Goal: Feedback & Contribution: Submit feedback/report problem

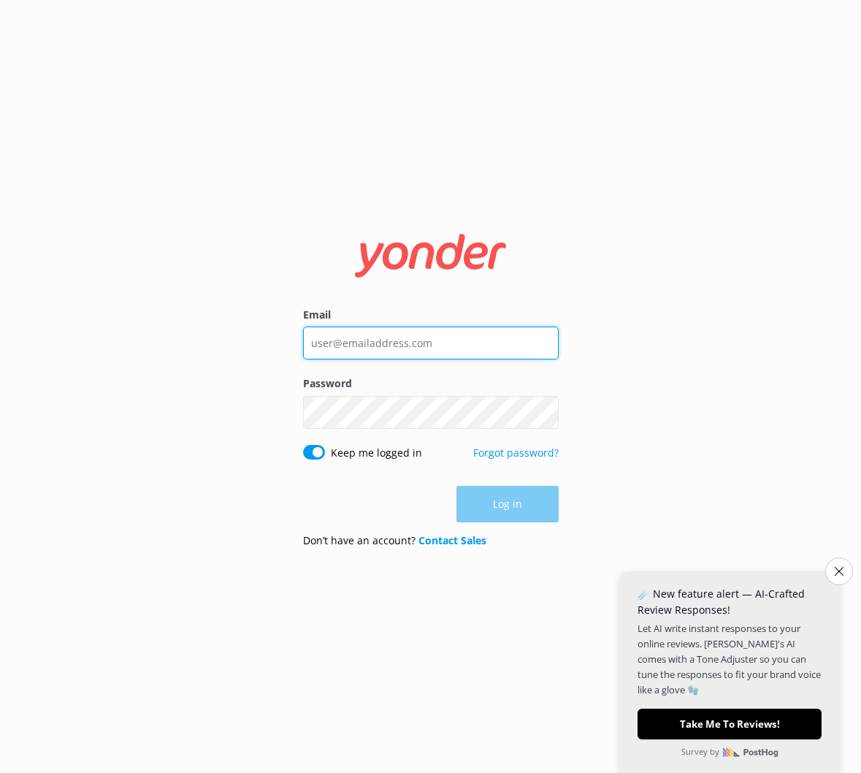
type input "[EMAIL_ADDRESS][DOMAIN_NAME]"
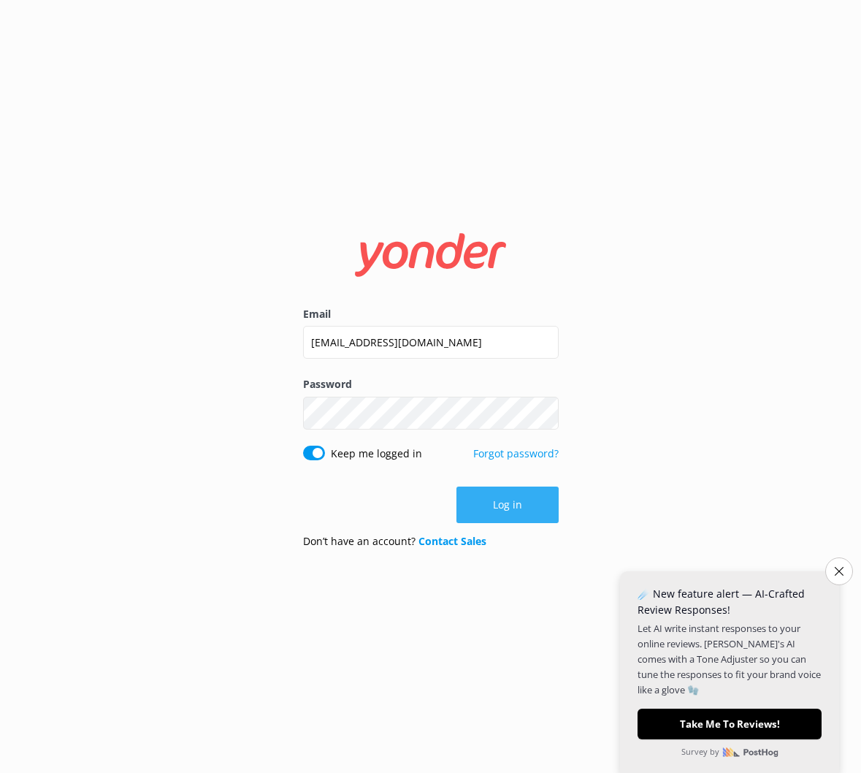
click at [511, 509] on button "Log in" at bounding box center [508, 505] width 102 height 37
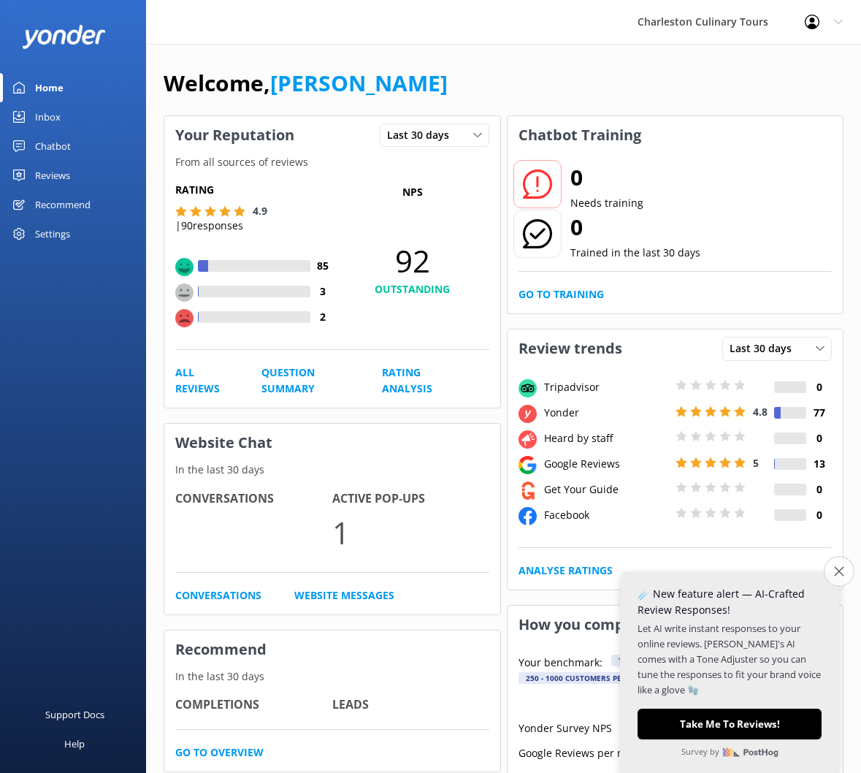
click at [834, 575] on icon "Close survey" at bounding box center [838, 570] width 9 height 9
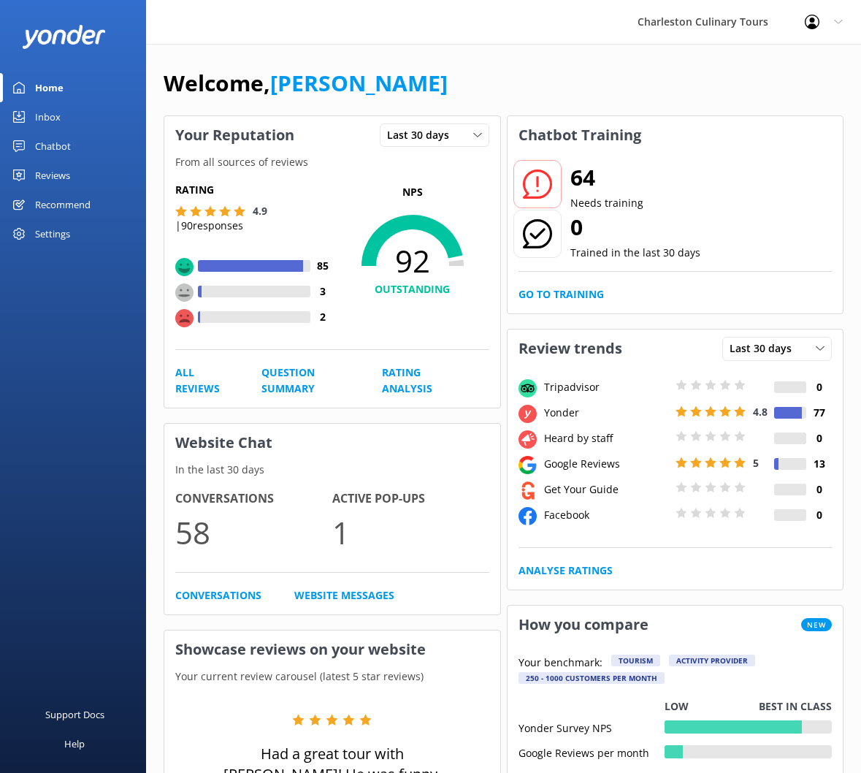
click at [61, 117] on link "Inbox" at bounding box center [73, 116] width 146 height 29
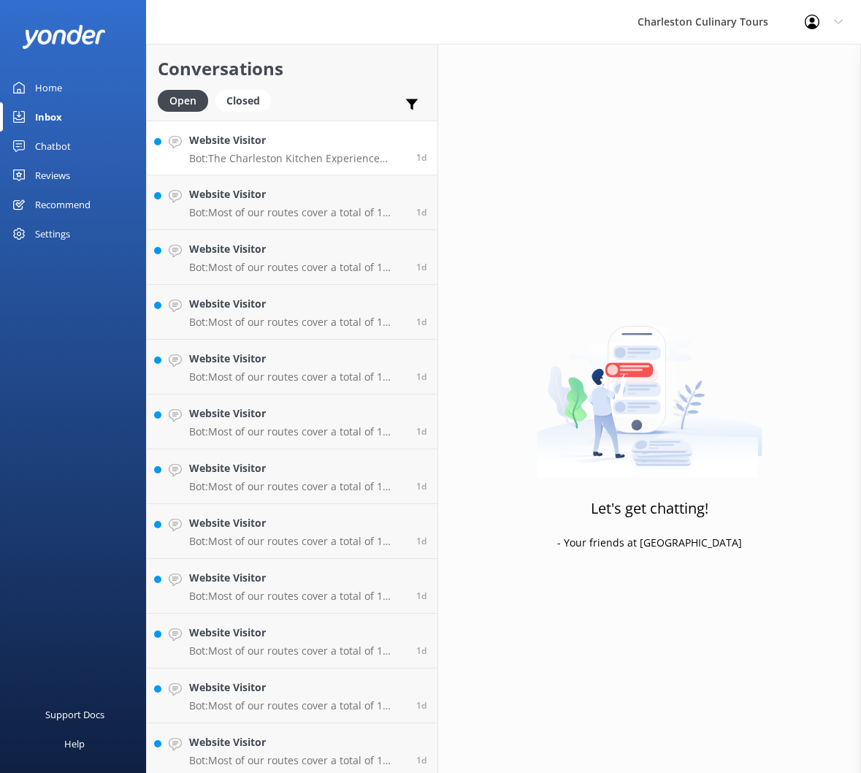
click at [266, 151] on div "Website Visitor Bot: The Charleston Kitchen Experience takes place in our charm…" at bounding box center [297, 147] width 216 height 31
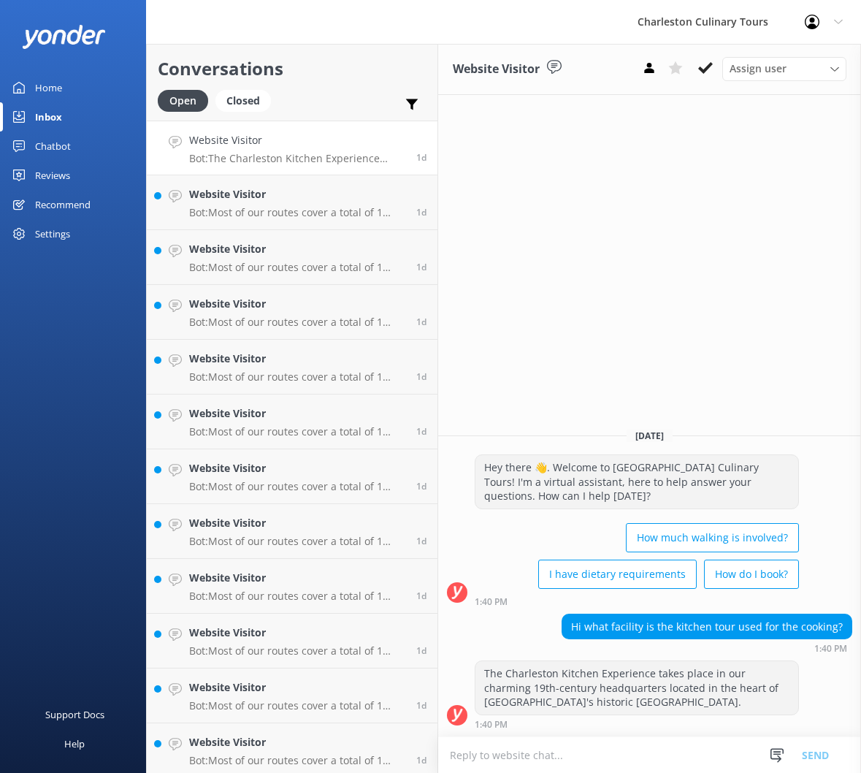
click at [694, 72] on button at bounding box center [706, 68] width 26 height 22
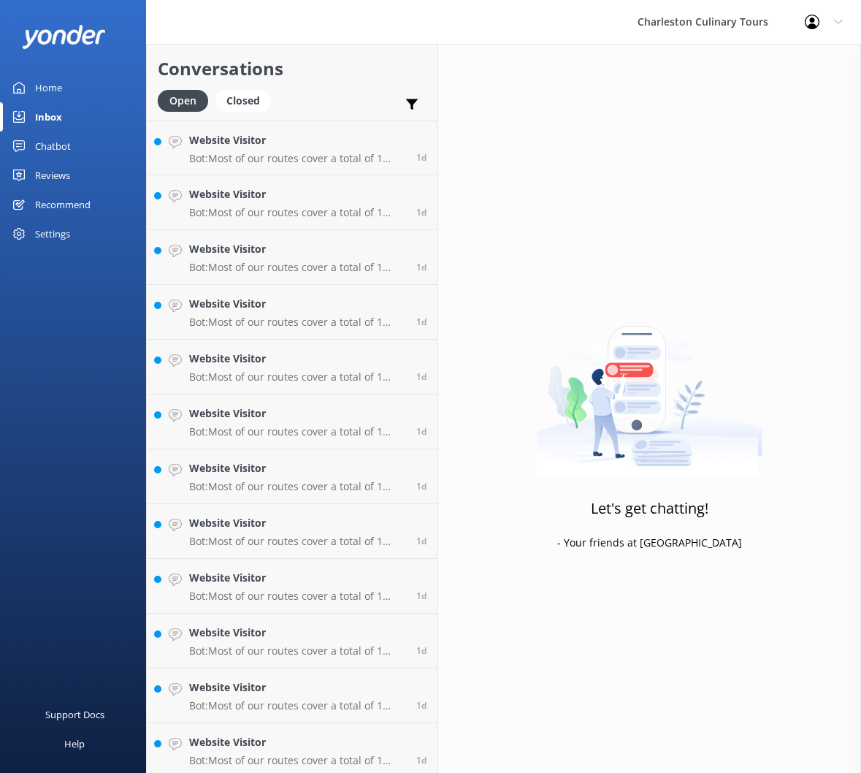
click at [346, 156] on p "Bot: Most of our routes cover a total of 1 mile or less, with restaurant stops …" at bounding box center [297, 158] width 216 height 13
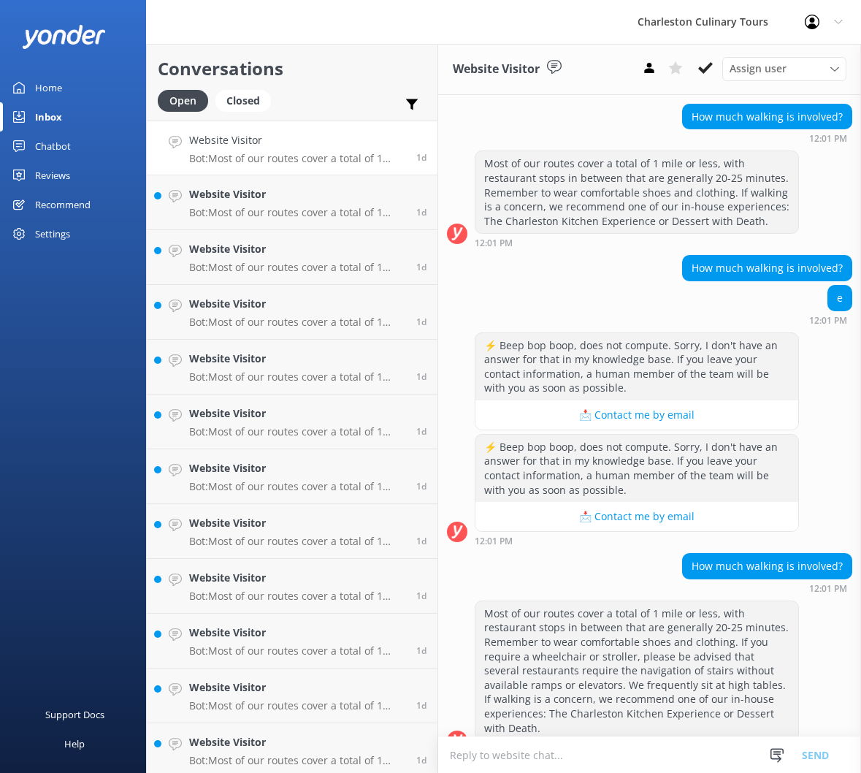
scroll to position [187, 0]
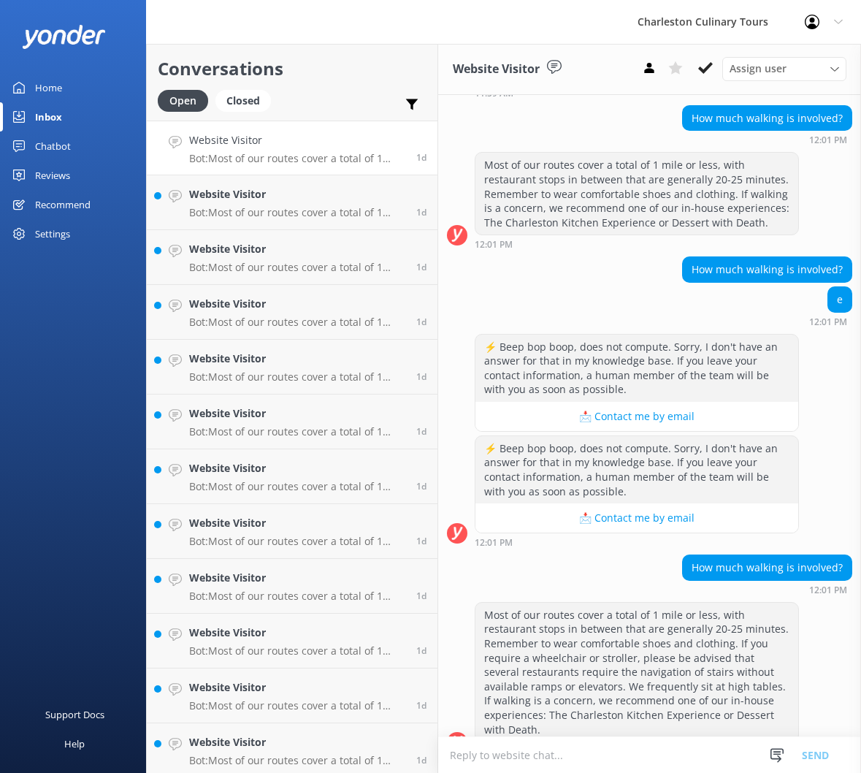
click at [709, 69] on icon at bounding box center [706, 68] width 15 height 15
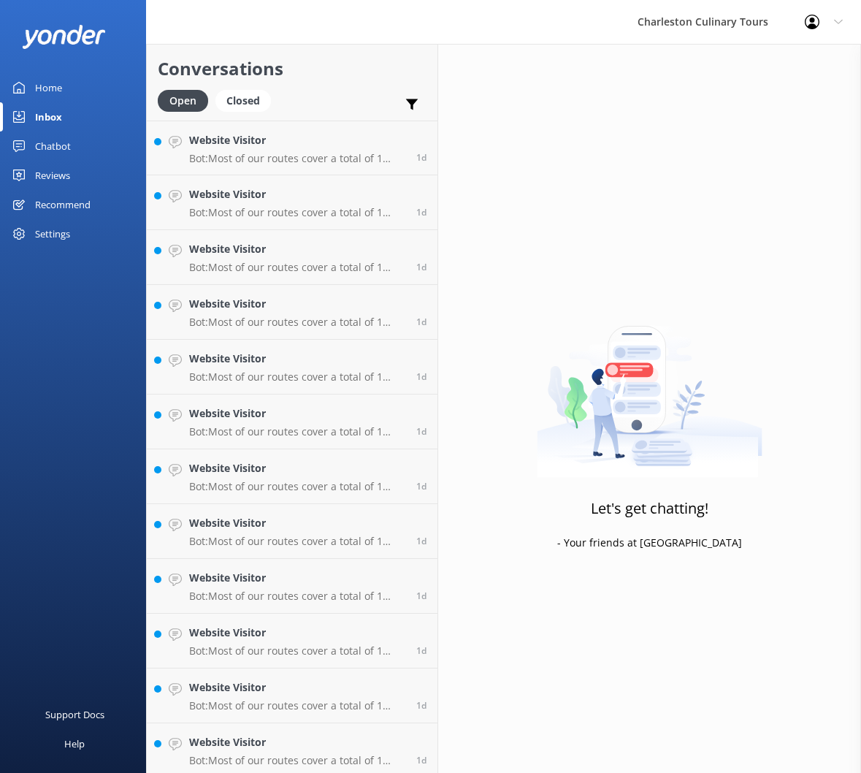
click at [286, 140] on h4 "Website Visitor" at bounding box center [297, 140] width 216 height 16
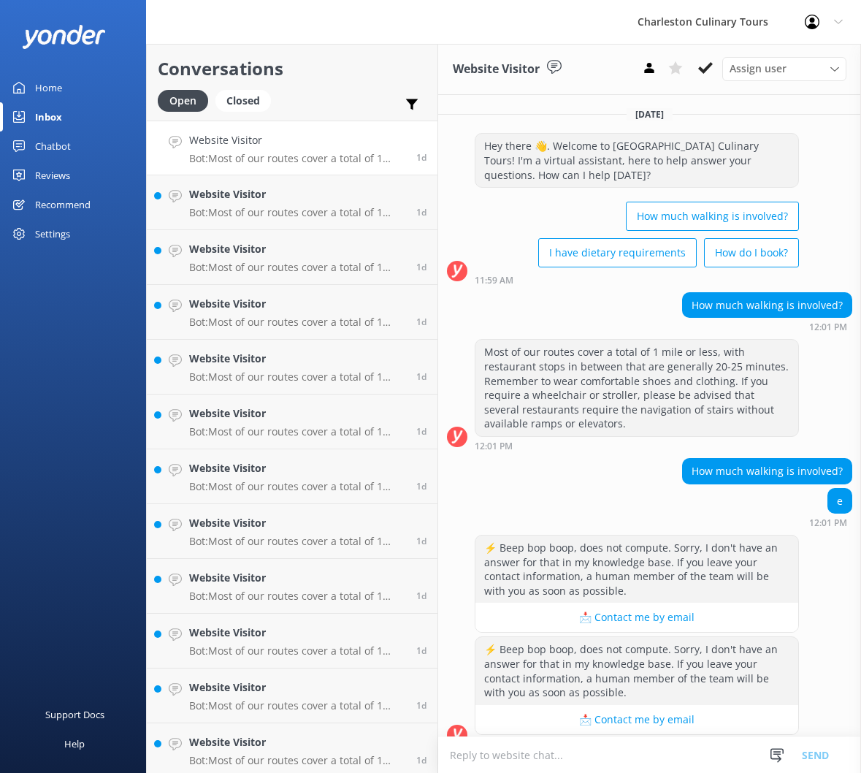
click at [710, 65] on use at bounding box center [706, 68] width 15 height 12
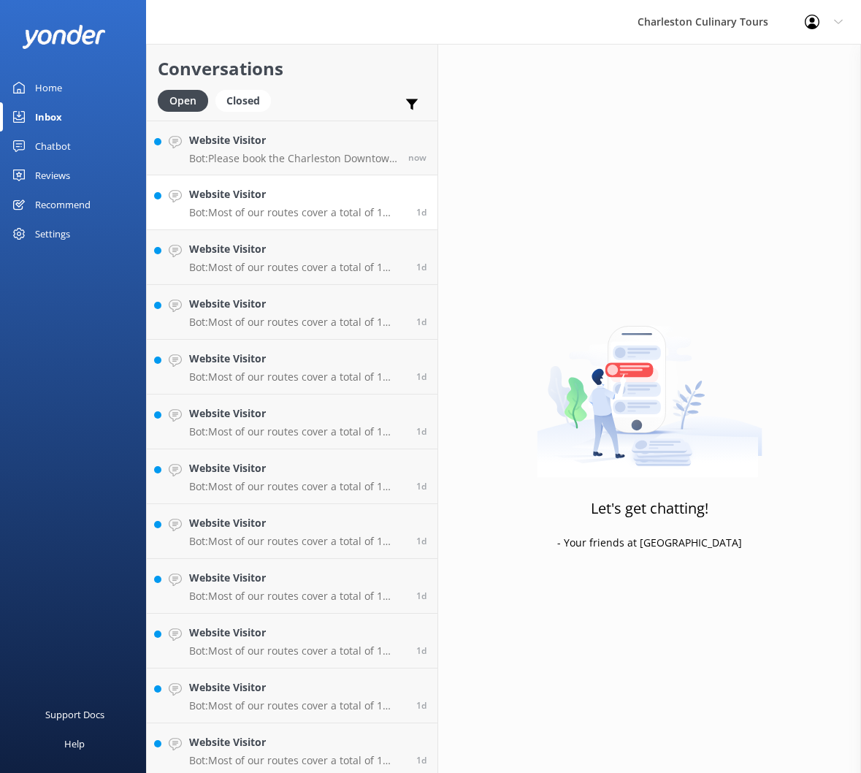
click at [342, 205] on div "Website Visitor Bot: Most of our routes cover a total of 1 mile or less, with r…" at bounding box center [297, 202] width 216 height 32
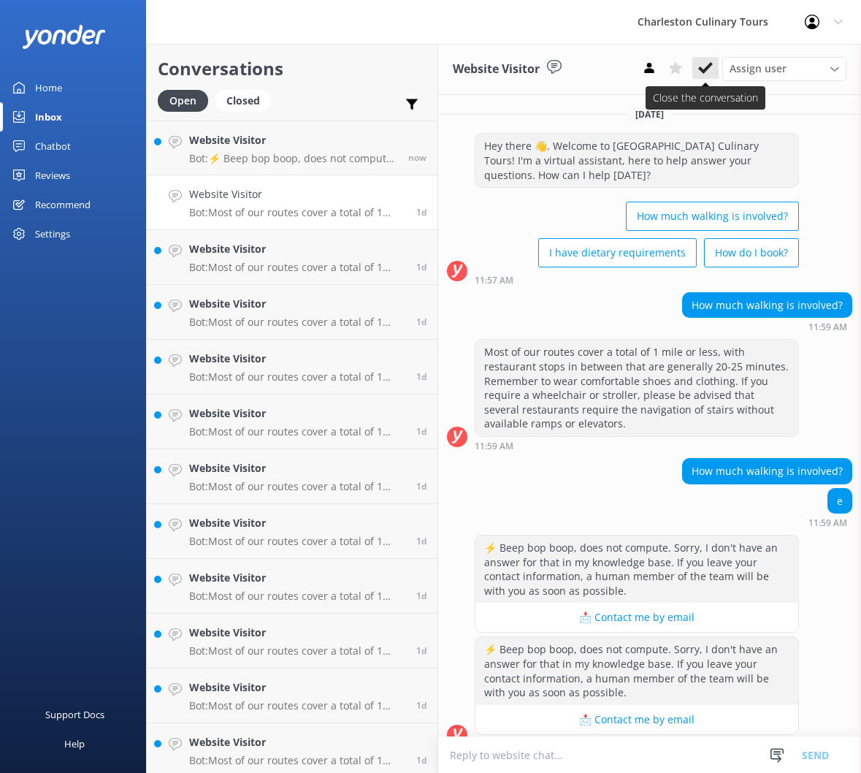
click at [704, 66] on icon at bounding box center [706, 68] width 15 height 15
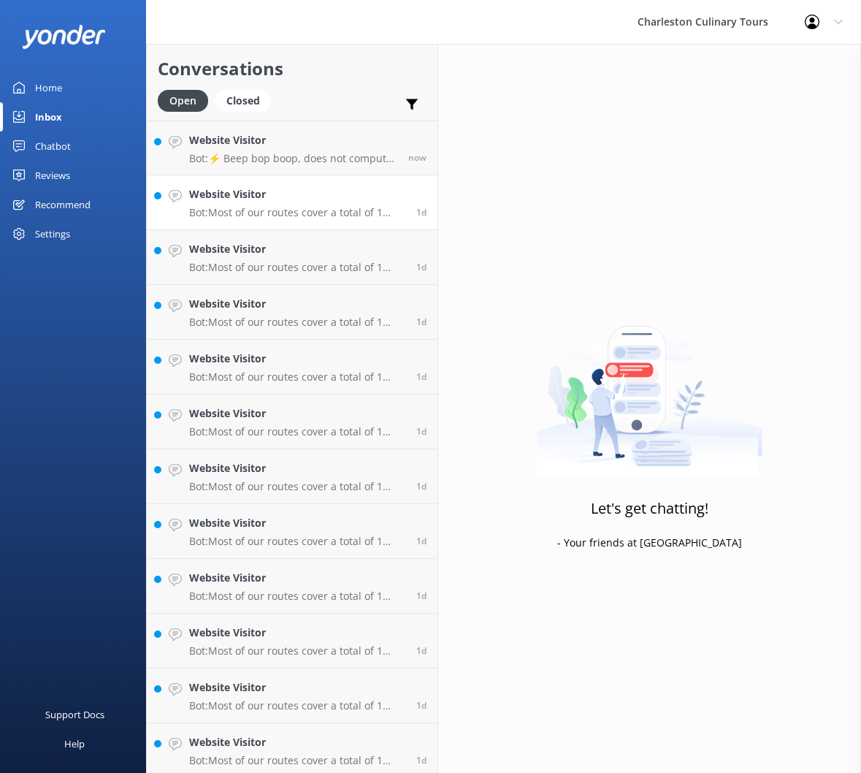
click at [351, 225] on link "Website Visitor Bot: Most of our routes cover a total of 1 mile or less, with r…" at bounding box center [292, 202] width 291 height 55
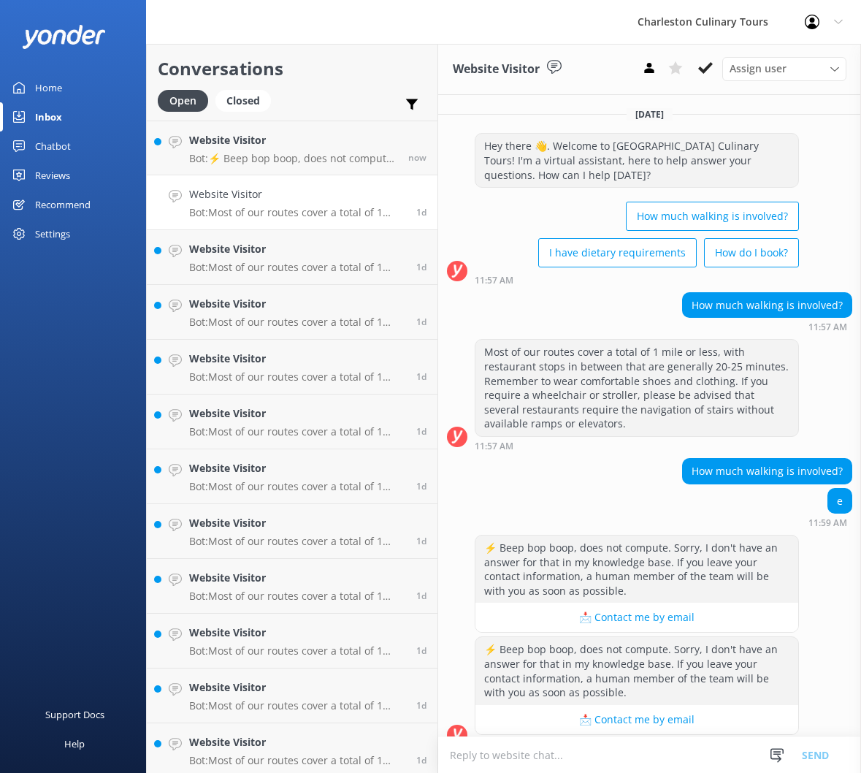
click at [717, 65] on button at bounding box center [706, 68] width 26 height 22
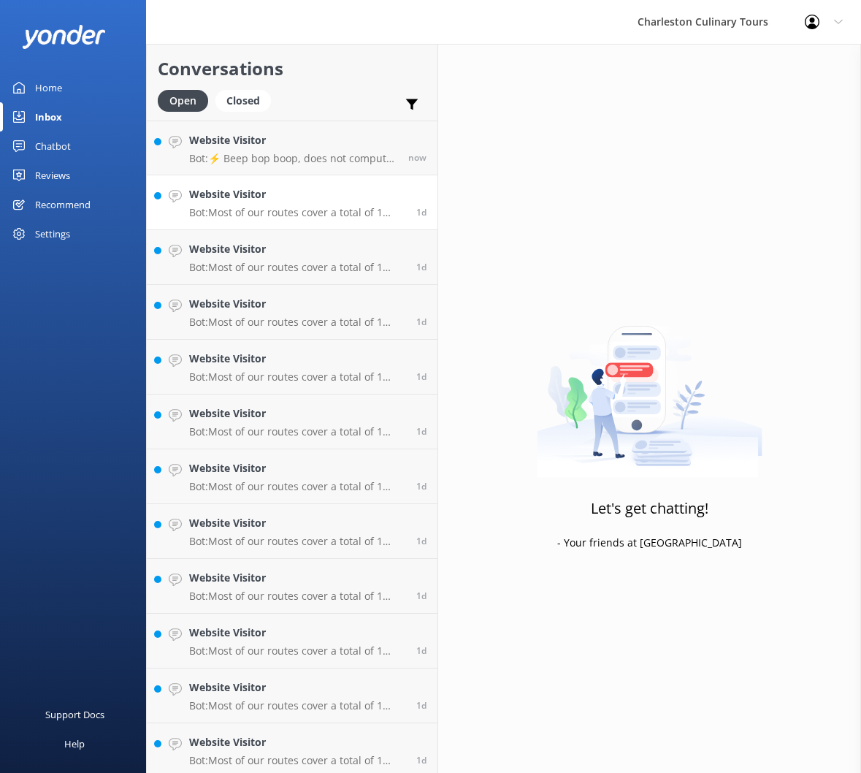
click at [343, 221] on link "Website Visitor Bot: Most of our routes cover a total of 1 mile or less, with r…" at bounding box center [292, 202] width 291 height 55
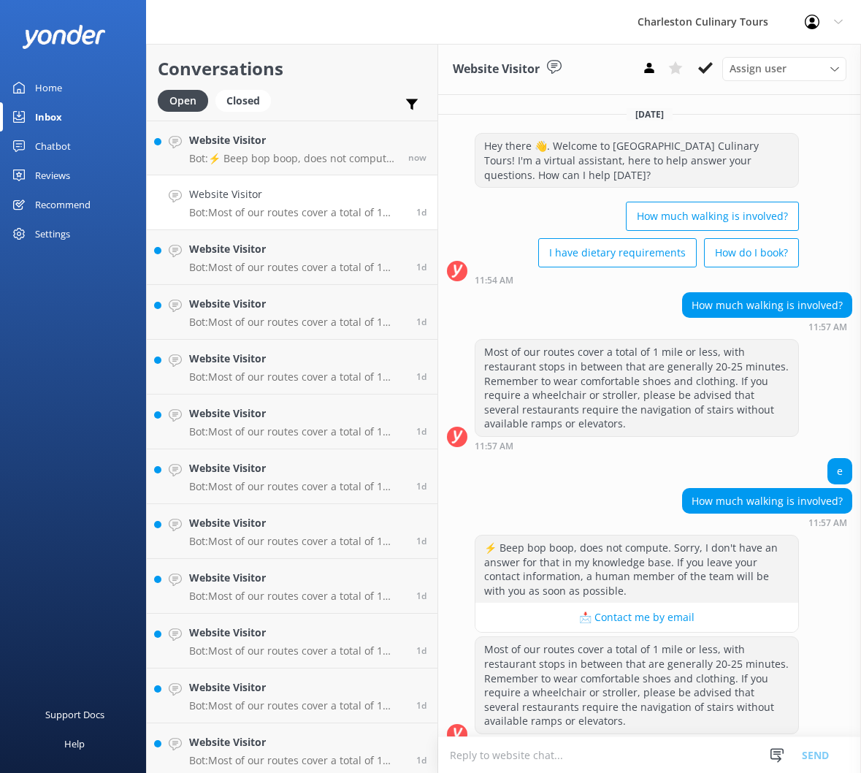
click at [703, 65] on icon at bounding box center [706, 68] width 15 height 15
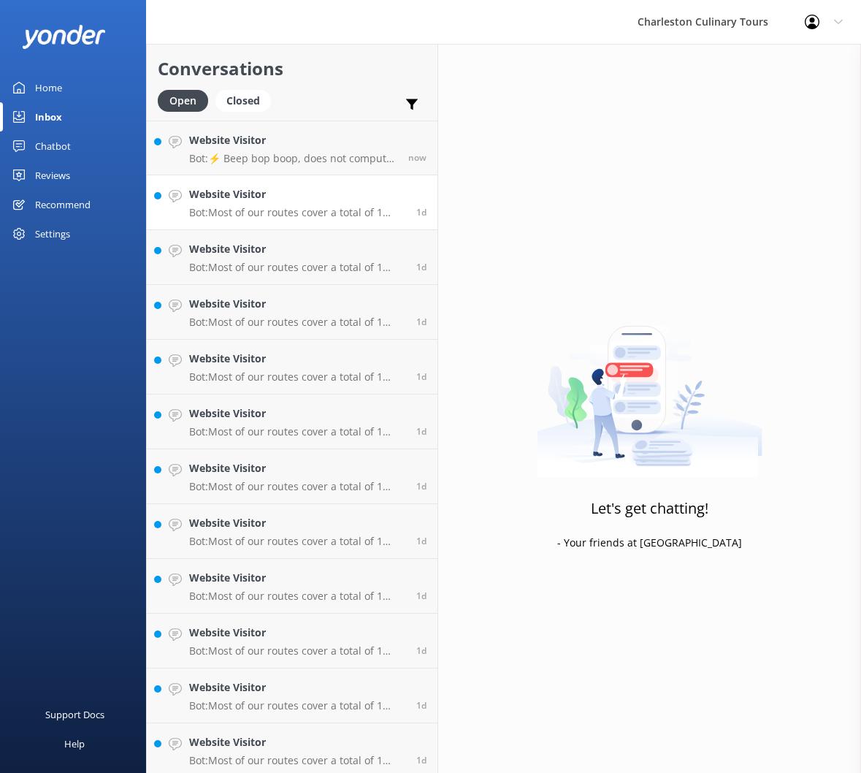
click at [305, 212] on p "Bot: Most of our routes cover a total of 1 mile or less, with restaurant stops …" at bounding box center [297, 212] width 216 height 13
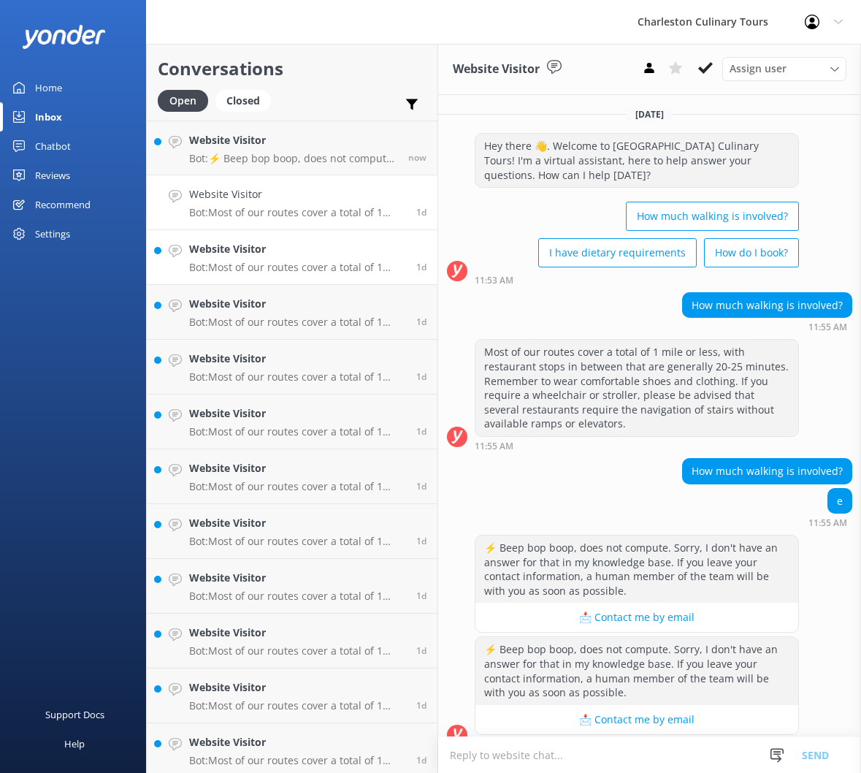
click at [261, 269] on p "Bot: Most of our routes cover a total of 1 mile or less, with restaurant stops …" at bounding box center [297, 267] width 216 height 13
click at [291, 313] on div "Website Visitor Bot: Most of our routes cover a total of 1 mile or less, with r…" at bounding box center [297, 312] width 216 height 32
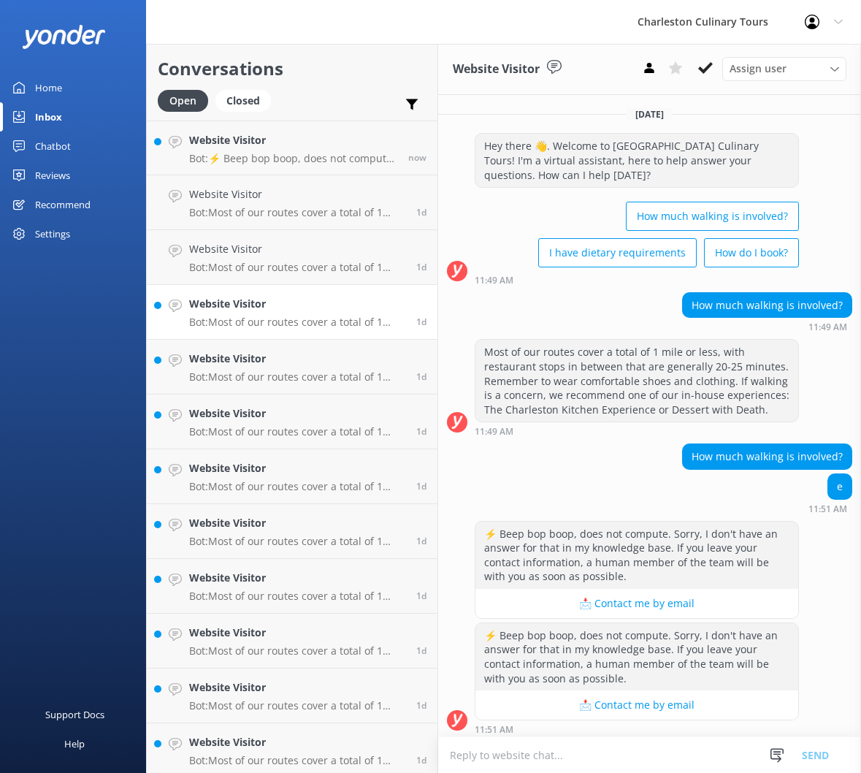
click at [270, 326] on p "Bot: Most of our routes cover a total of 1 mile or less, with restaurant stops …" at bounding box center [297, 322] width 216 height 13
click at [285, 364] on h4 "Website Visitor" at bounding box center [297, 359] width 216 height 16
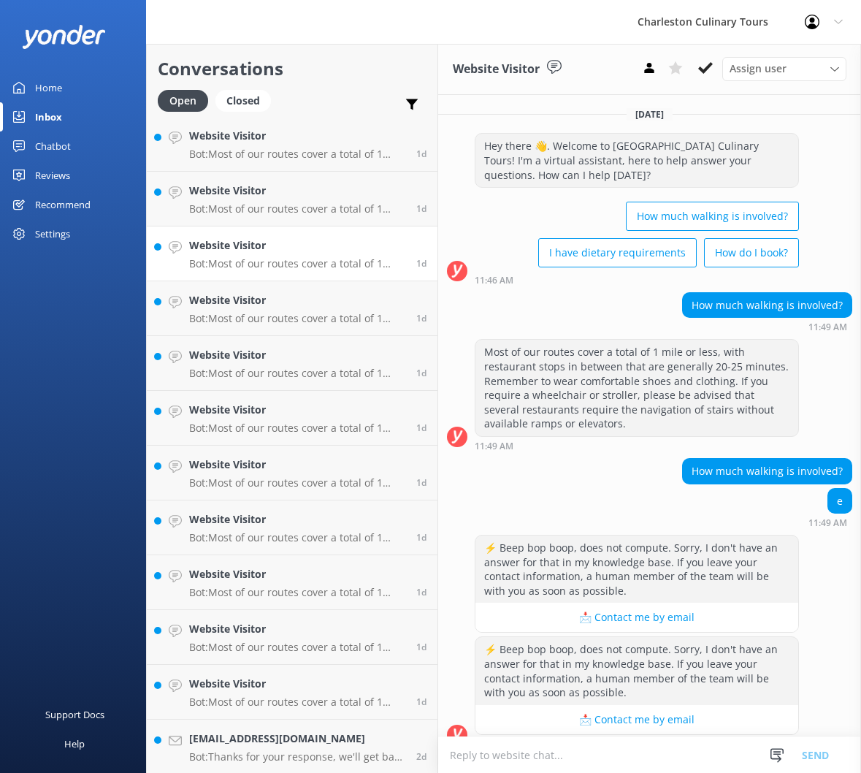
click at [273, 250] on h4 "Website Visitor" at bounding box center [297, 245] width 216 height 16
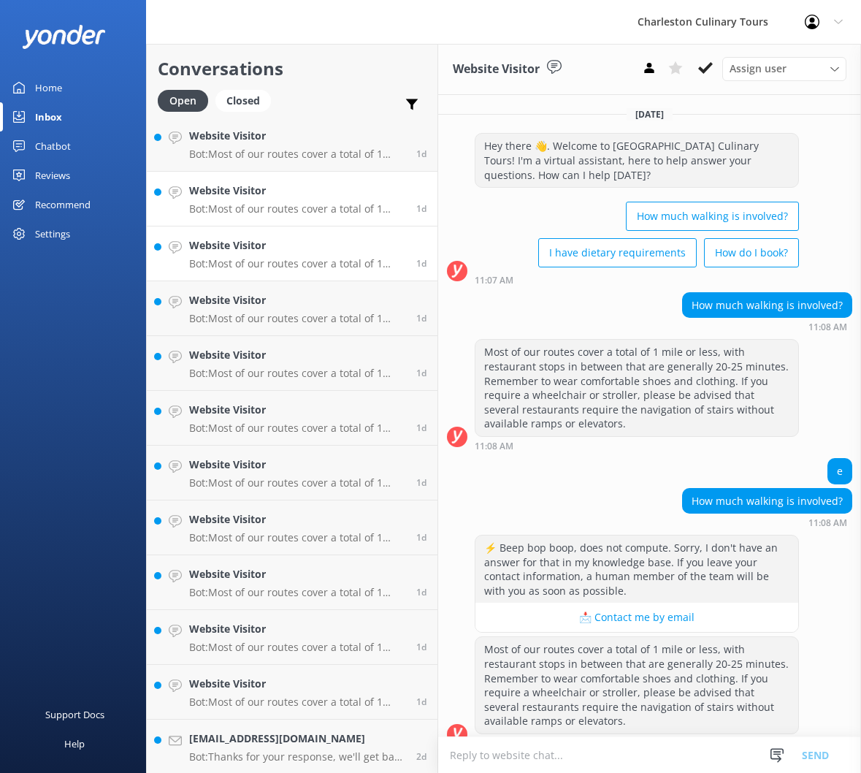
scroll to position [172, 0]
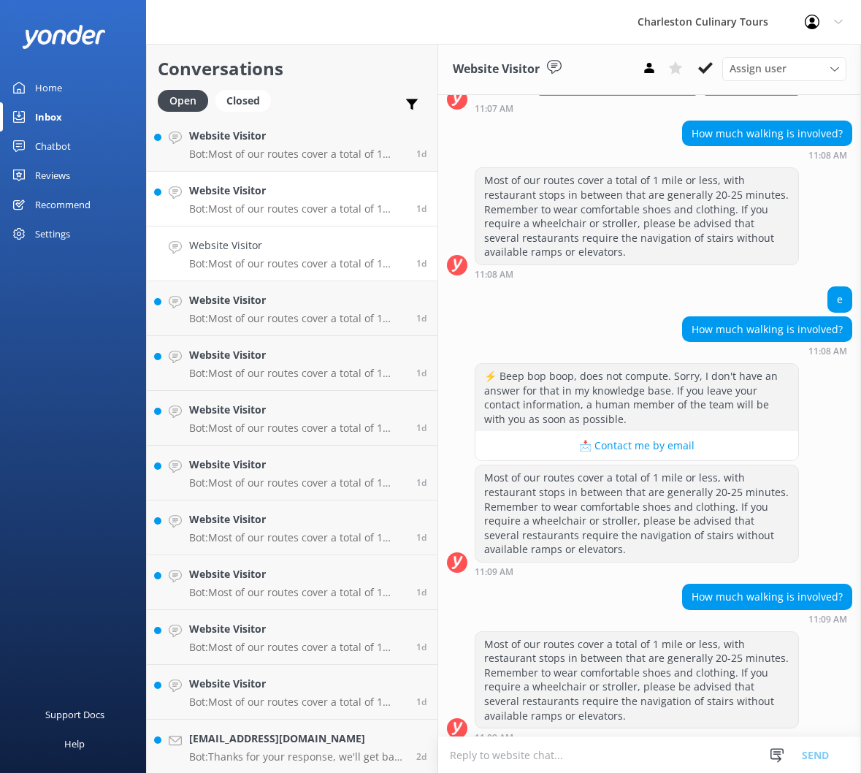
click at [319, 197] on h4 "Website Visitor" at bounding box center [297, 191] width 216 height 16
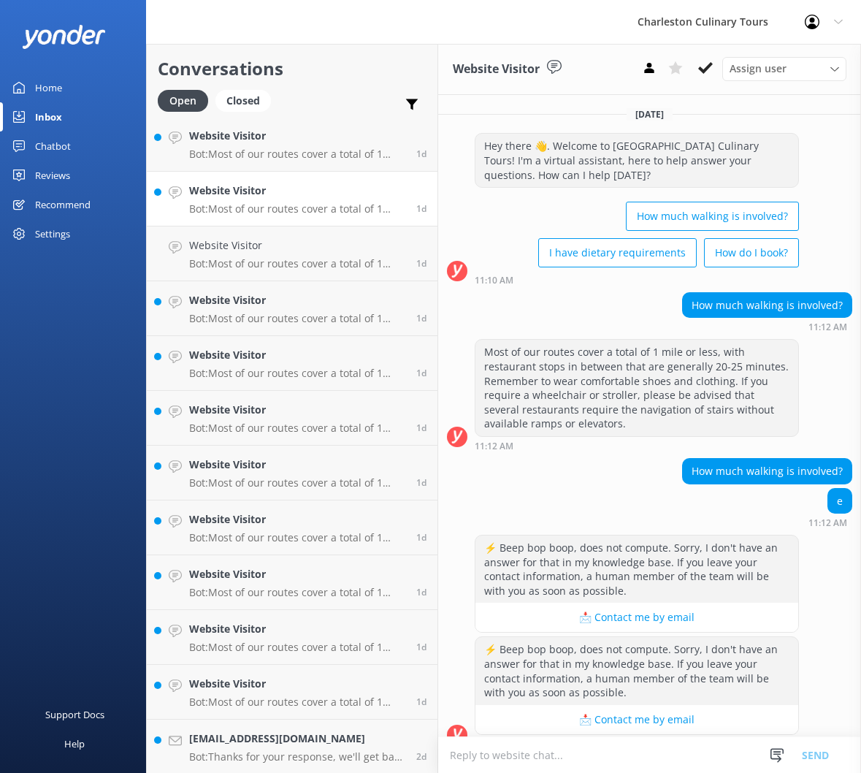
scroll to position [159, 0]
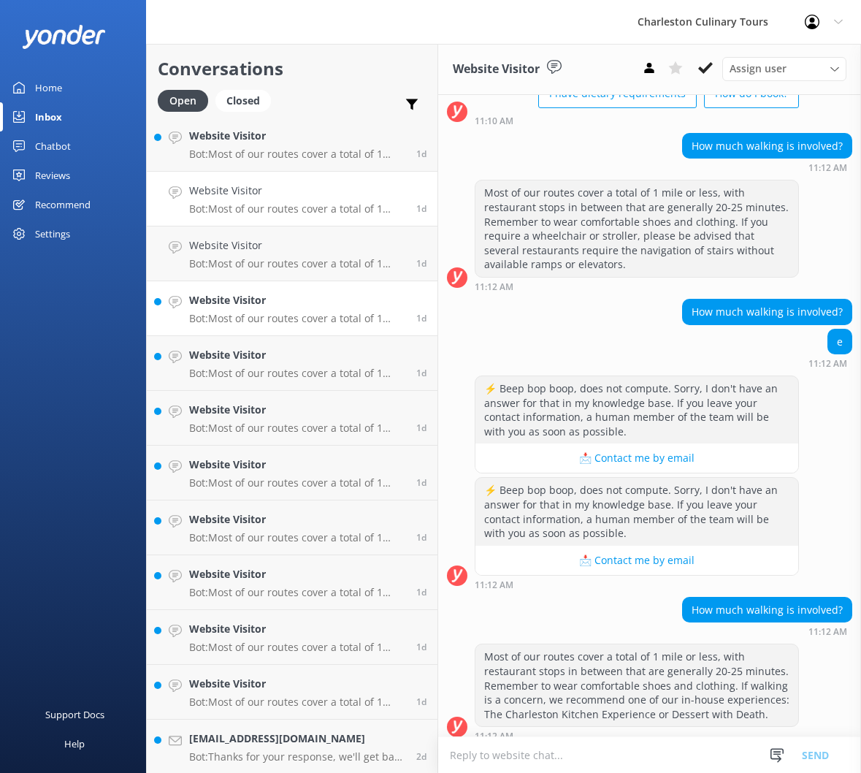
click at [304, 315] on p "Bot: Most of our routes cover a total of 1 mile or less, with restaurant stops …" at bounding box center [297, 318] width 216 height 13
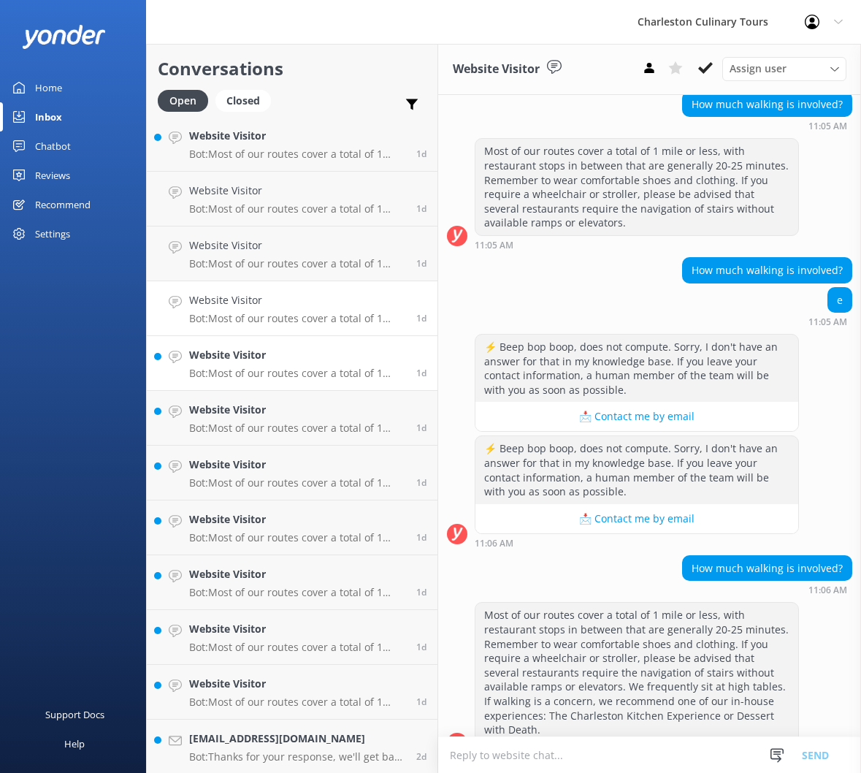
click at [322, 371] on p "Bot: Most of our routes cover a total of 1 mile or less, with restaurant stops …" at bounding box center [297, 373] width 216 height 13
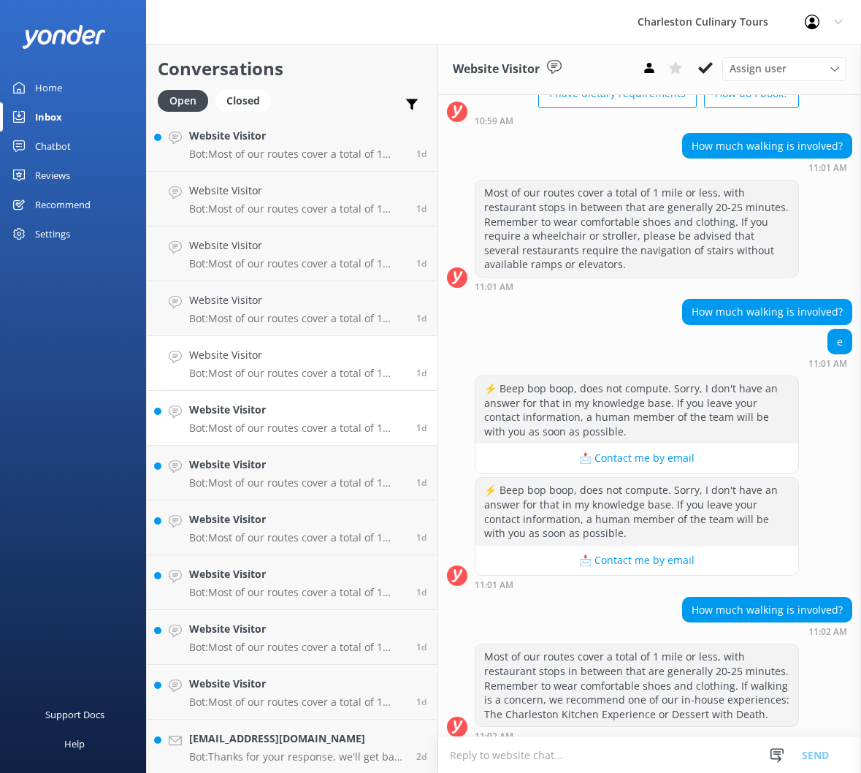
click at [323, 415] on h4 "Website Visitor" at bounding box center [297, 410] width 216 height 16
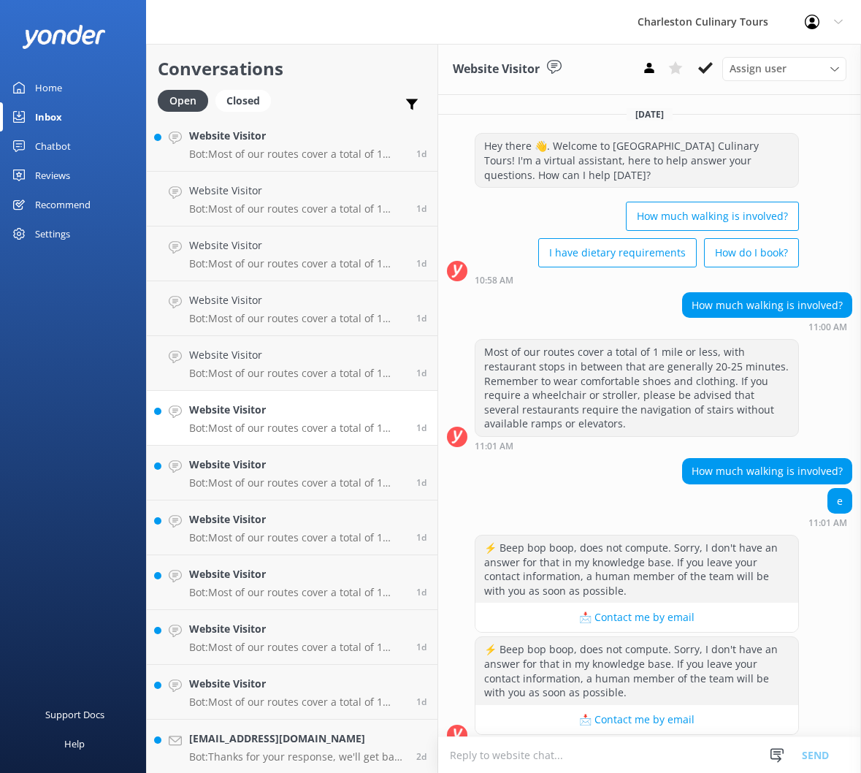
scroll to position [201, 0]
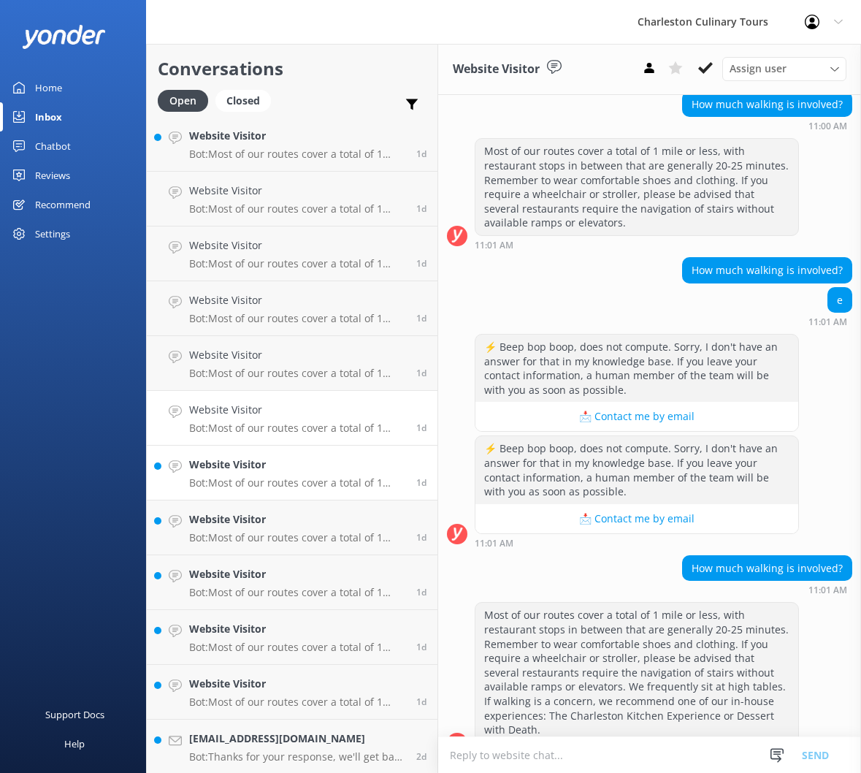
click at [324, 463] on h4 "Website Visitor" at bounding box center [297, 465] width 216 height 16
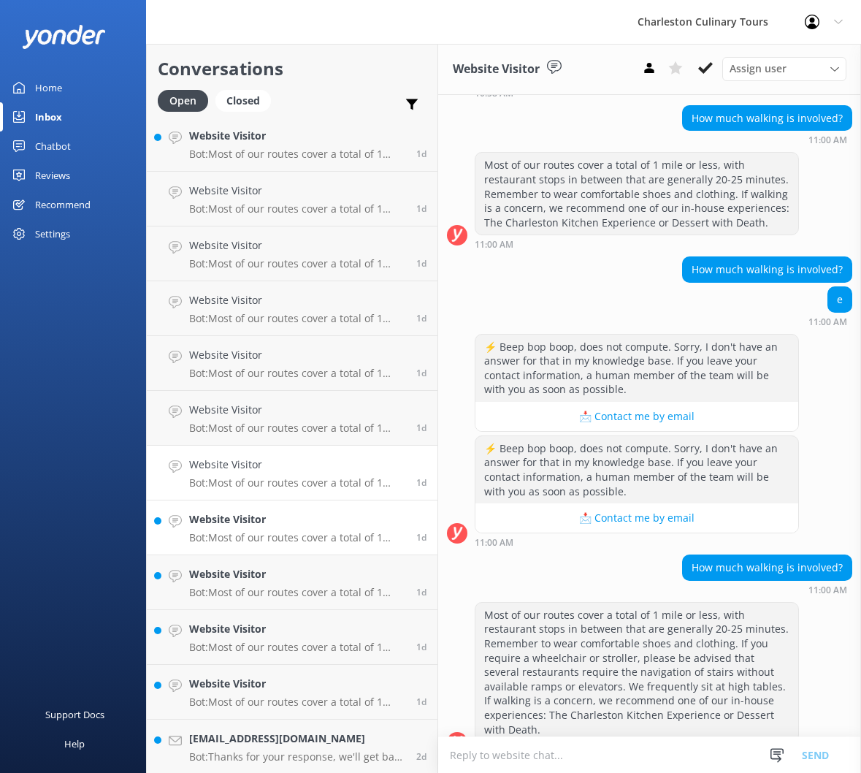
click at [338, 546] on link "Website Visitor Bot: Most of our routes cover a total of 1 mile or less, with r…" at bounding box center [292, 528] width 291 height 55
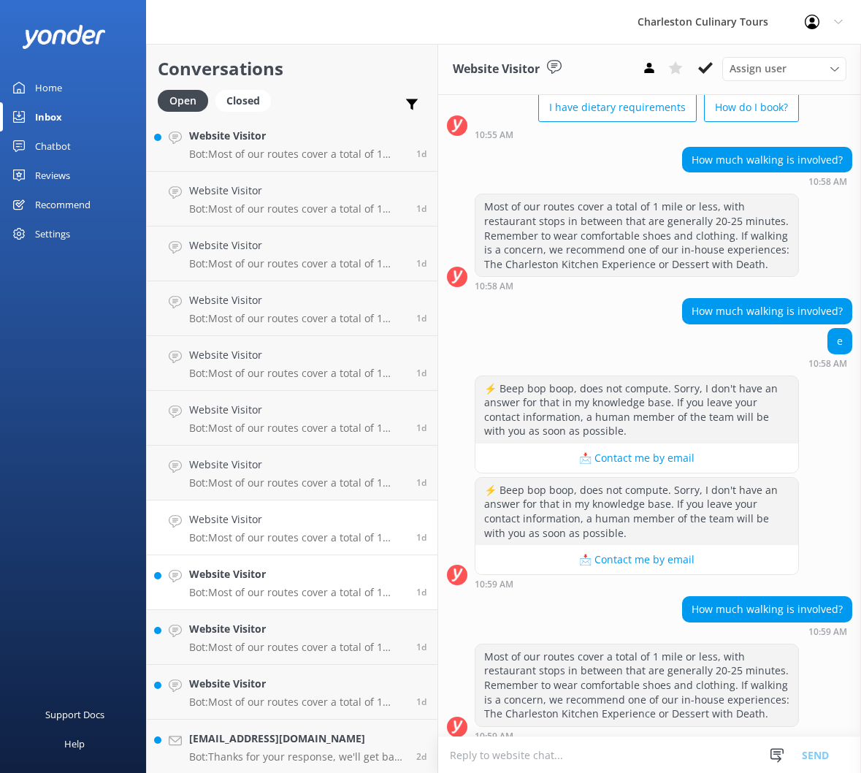
click at [349, 586] on p "Bot: Most of our routes cover a total of 1 mile or less, with restaurant stops …" at bounding box center [297, 592] width 216 height 13
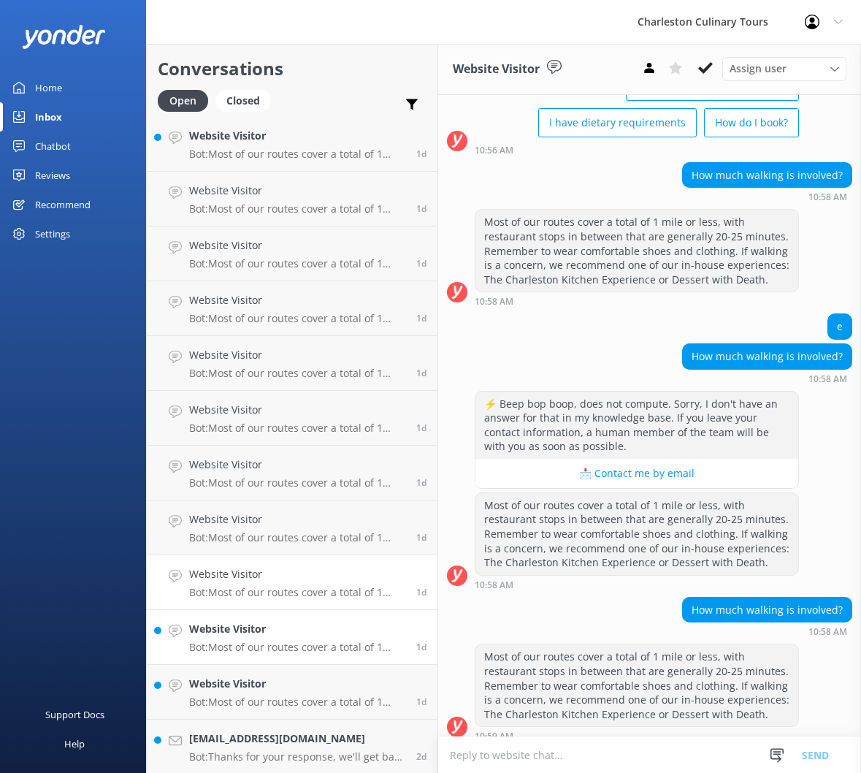
click at [341, 620] on link "Website Visitor Bot: Most of our routes cover a total of 1 mile or less, with r…" at bounding box center [292, 637] width 291 height 55
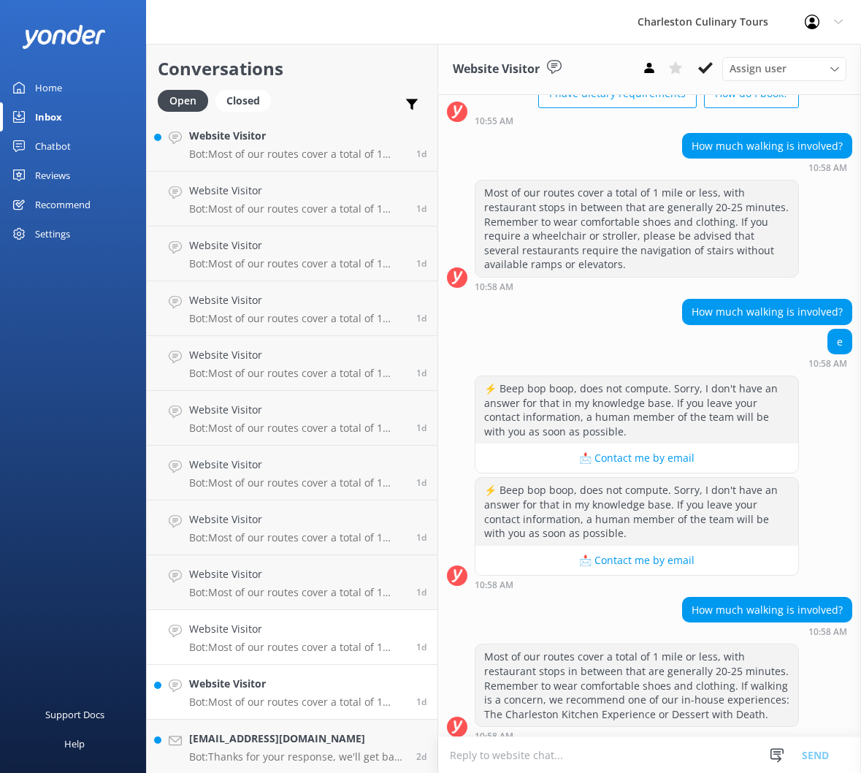
click at [337, 682] on h4 "Website Visitor" at bounding box center [297, 684] width 216 height 16
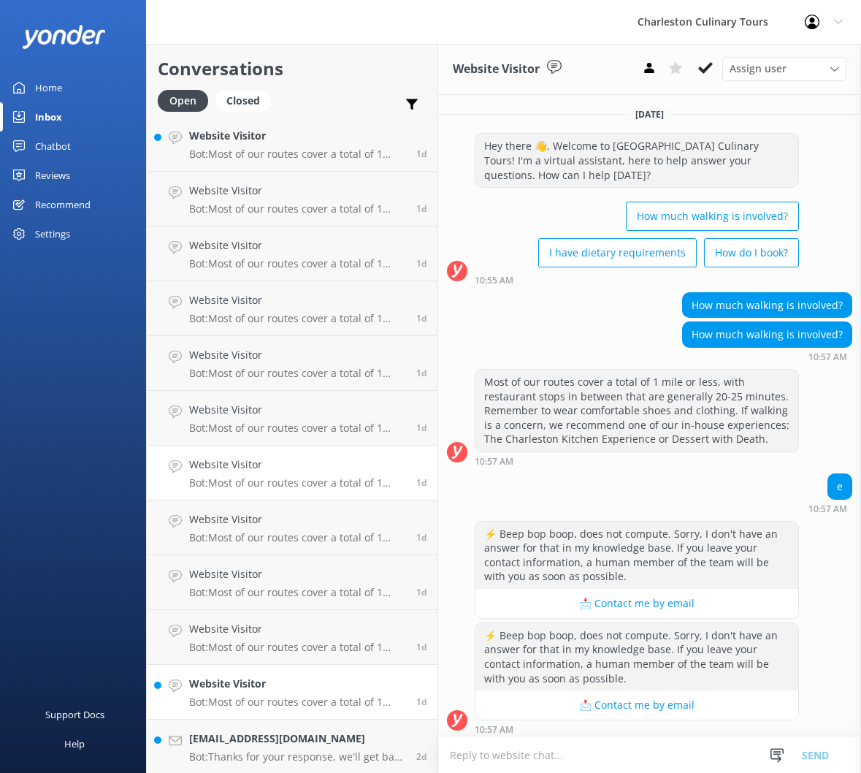
scroll to position [145, 0]
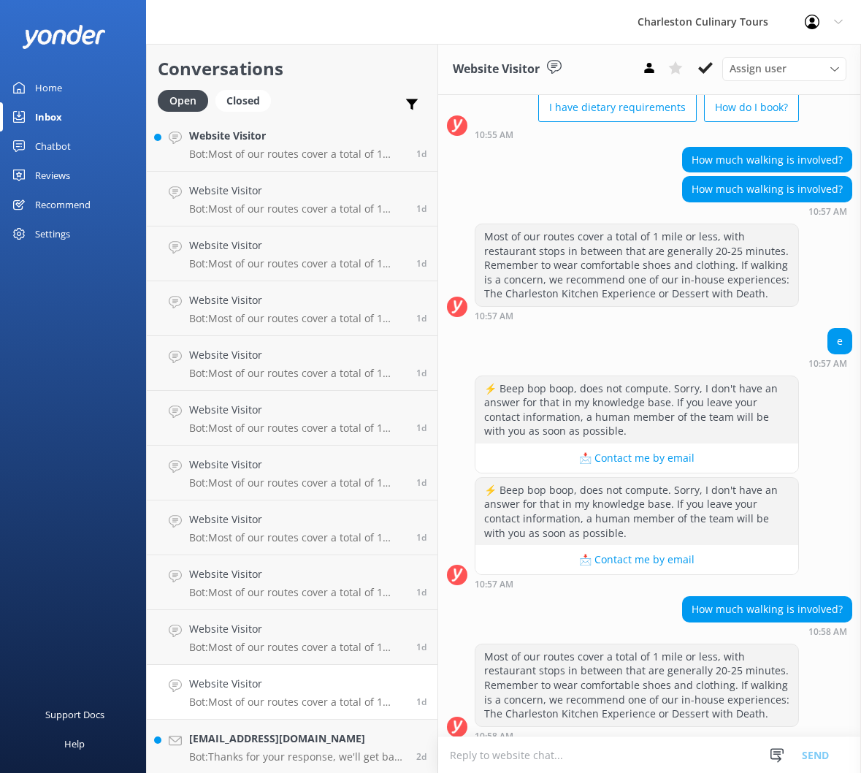
click at [707, 63] on icon at bounding box center [706, 68] width 15 height 15
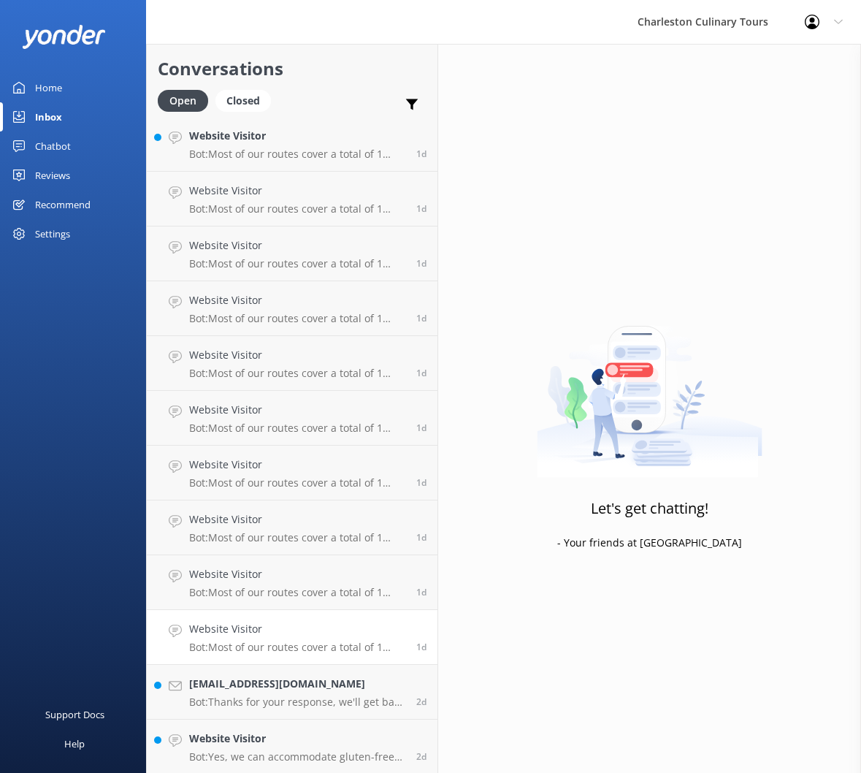
click at [355, 633] on h4 "Website Visitor" at bounding box center [297, 629] width 216 height 16
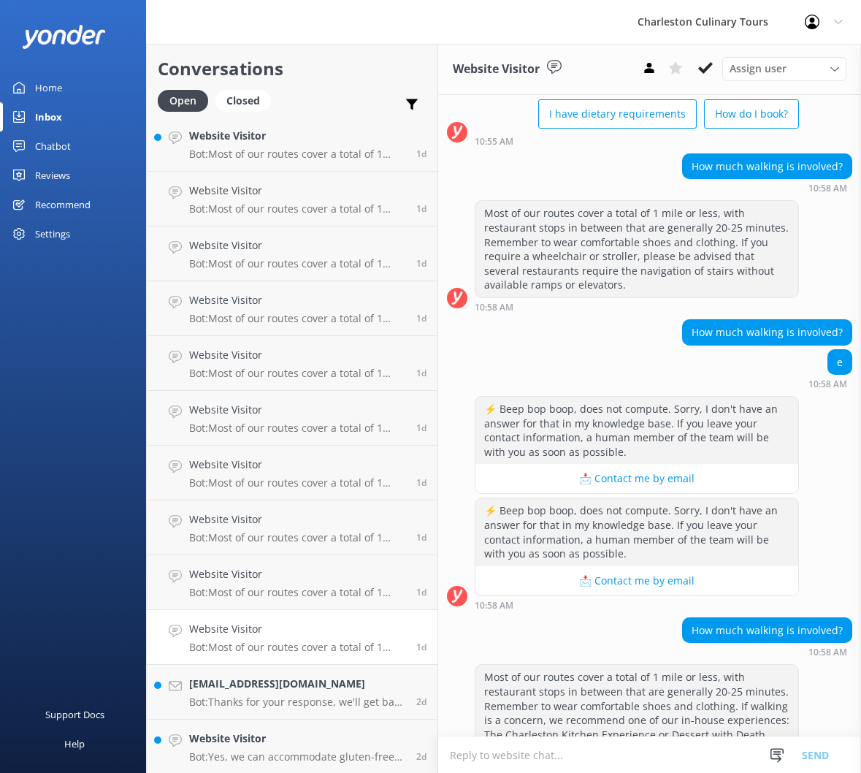
scroll to position [159, 0]
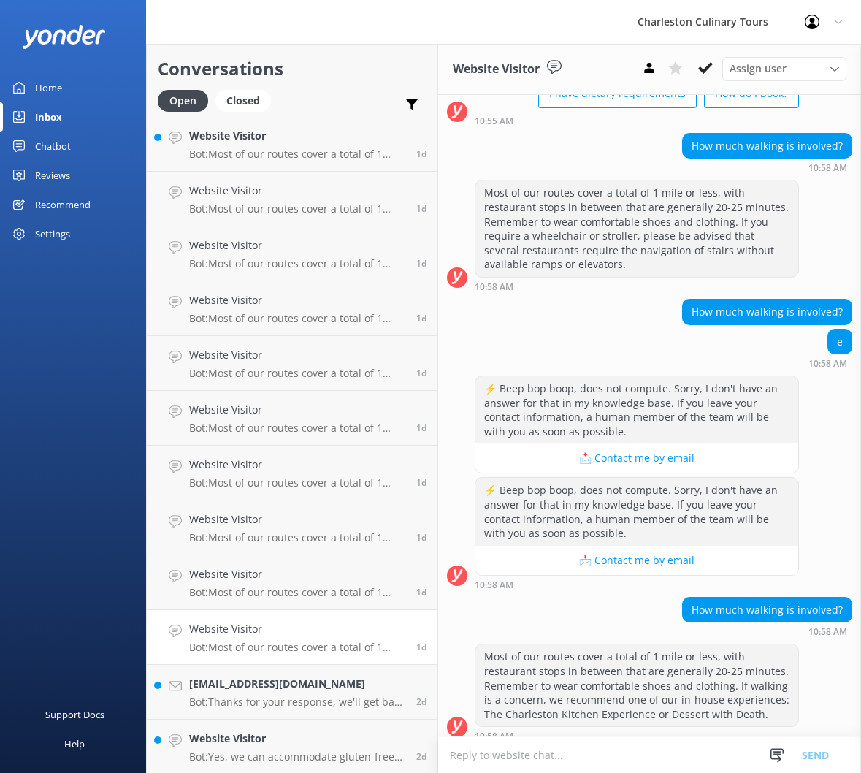
click at [711, 64] on use at bounding box center [706, 68] width 15 height 12
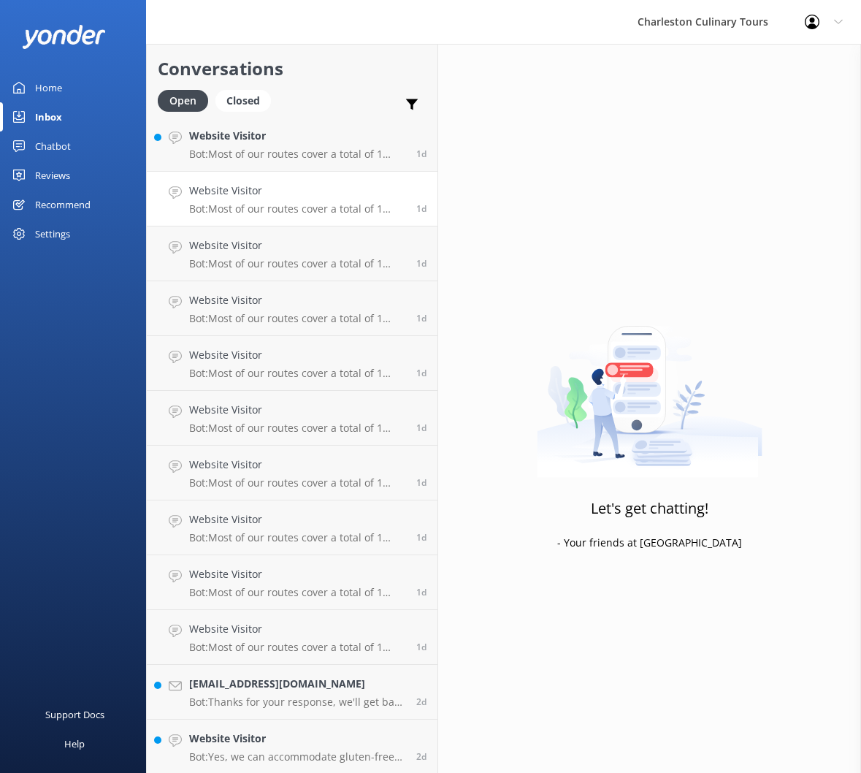
click at [321, 210] on p "Bot: Most of our routes cover a total of 1 mile or less, with restaurant stops …" at bounding box center [297, 208] width 216 height 13
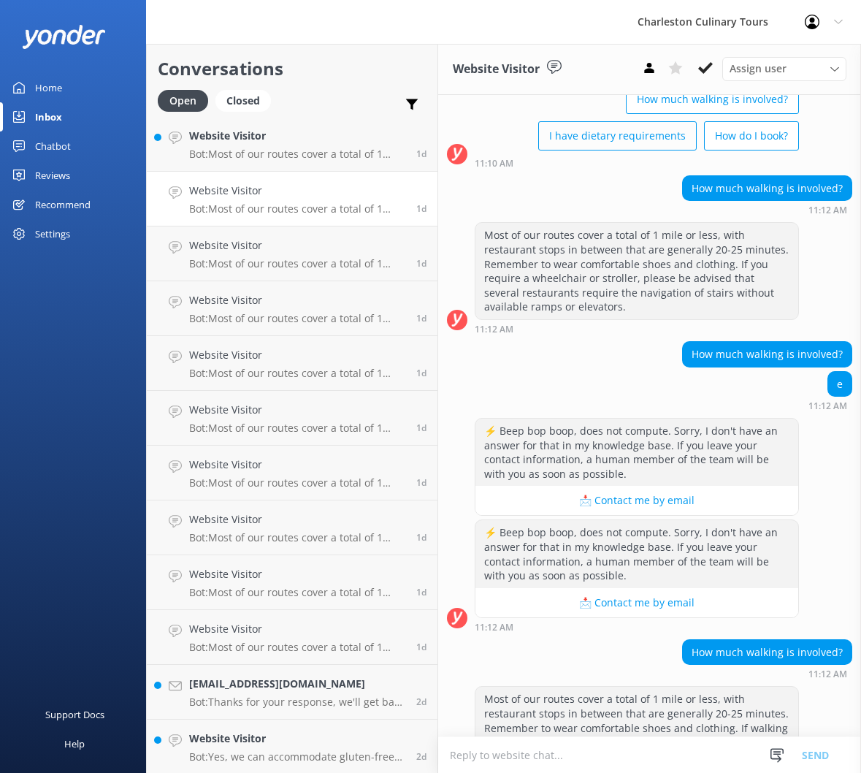
scroll to position [159, 0]
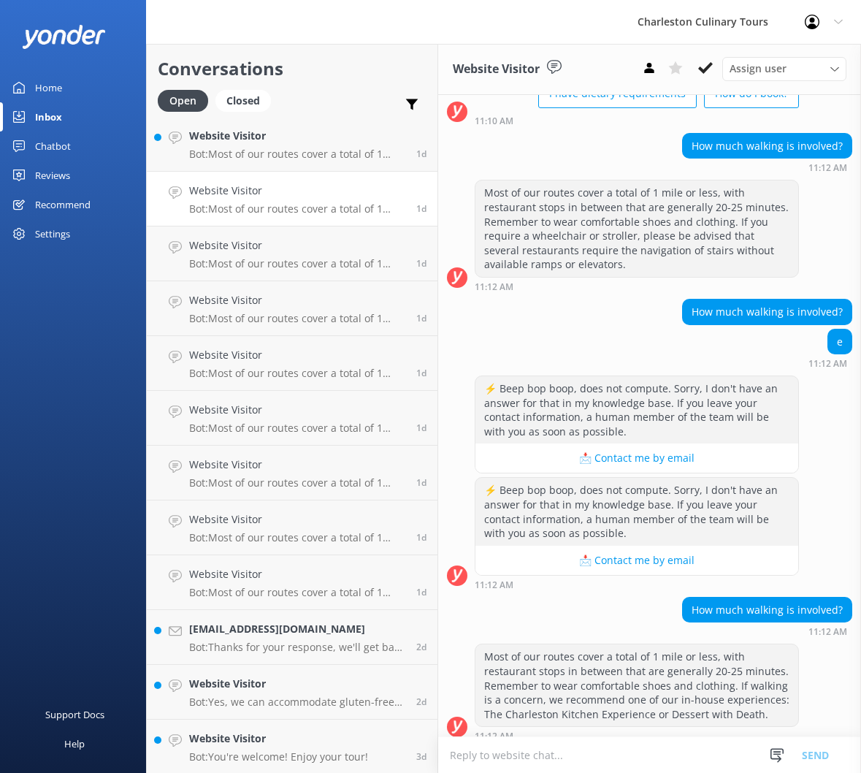
click at [701, 61] on icon at bounding box center [706, 68] width 15 height 15
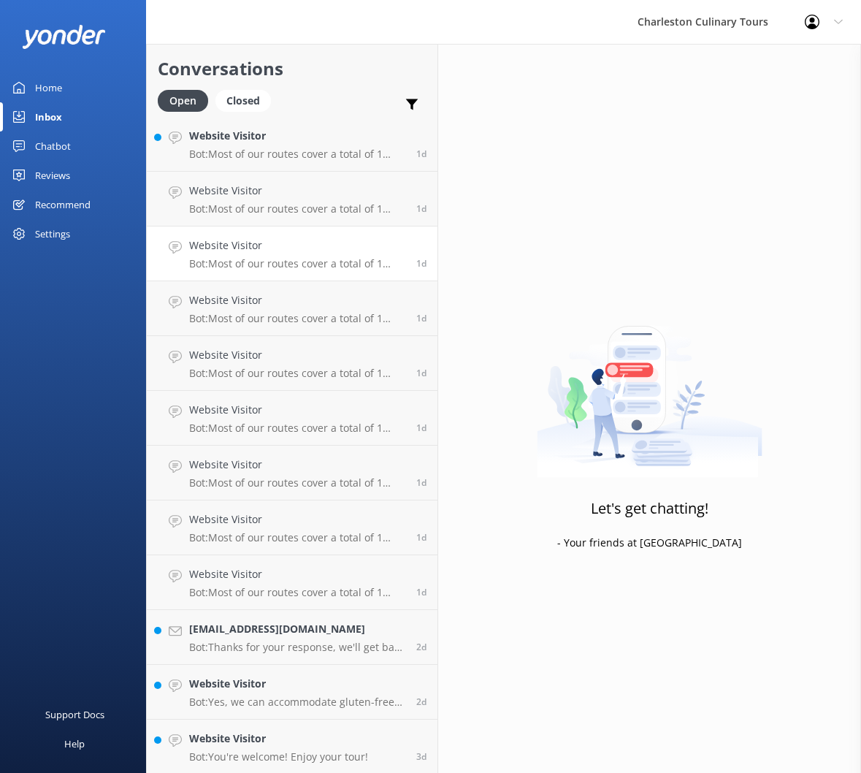
click at [359, 248] on h4 "Website Visitor" at bounding box center [297, 245] width 216 height 16
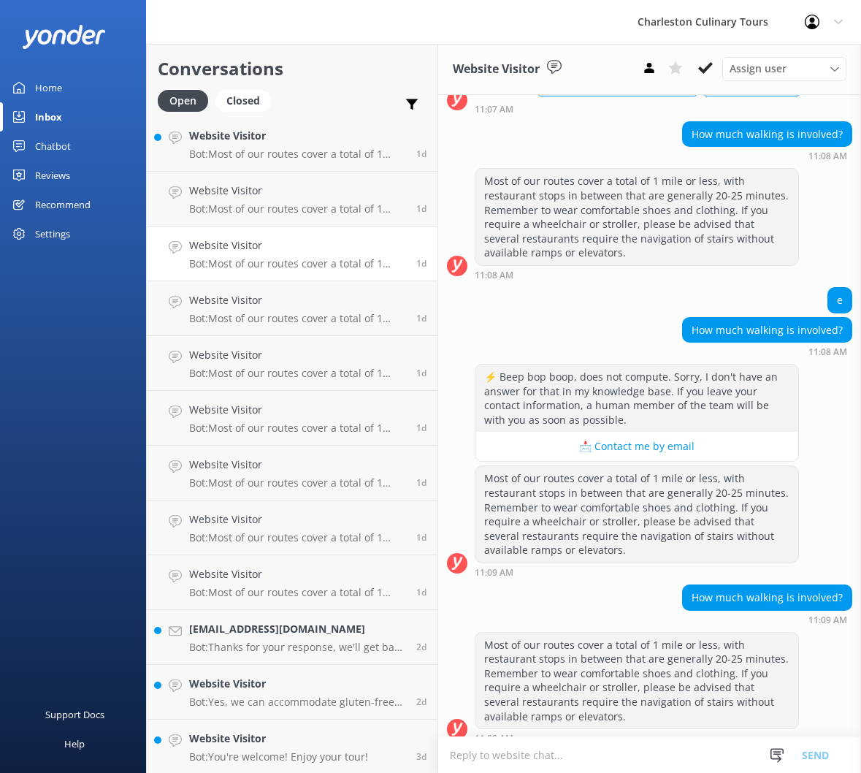
scroll to position [172, 0]
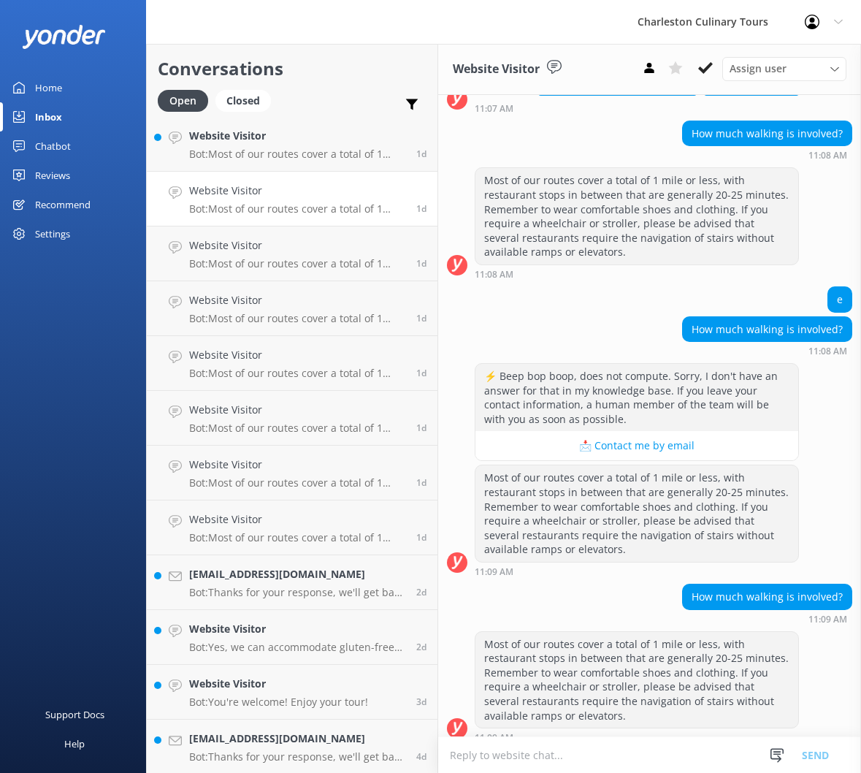
click at [705, 66] on icon at bounding box center [706, 68] width 15 height 15
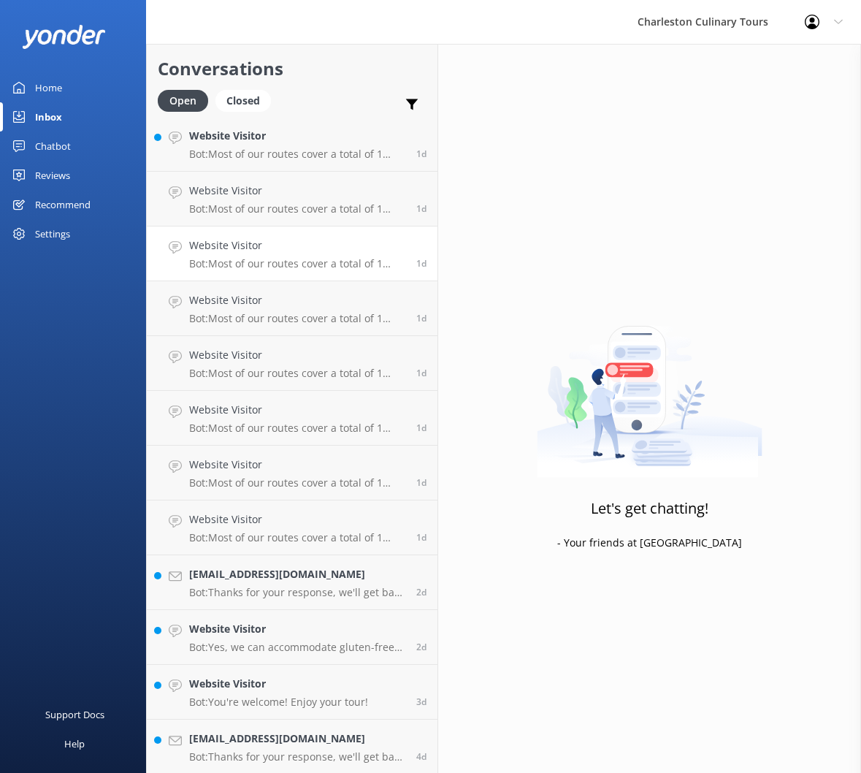
click at [346, 253] on h4 "Website Visitor" at bounding box center [297, 245] width 216 height 16
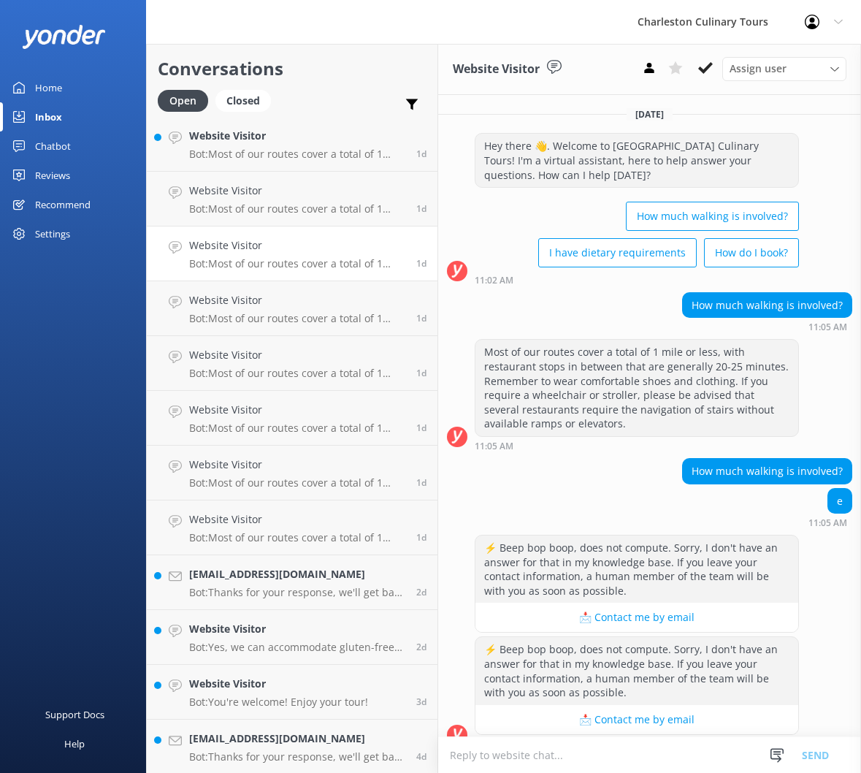
scroll to position [201, 0]
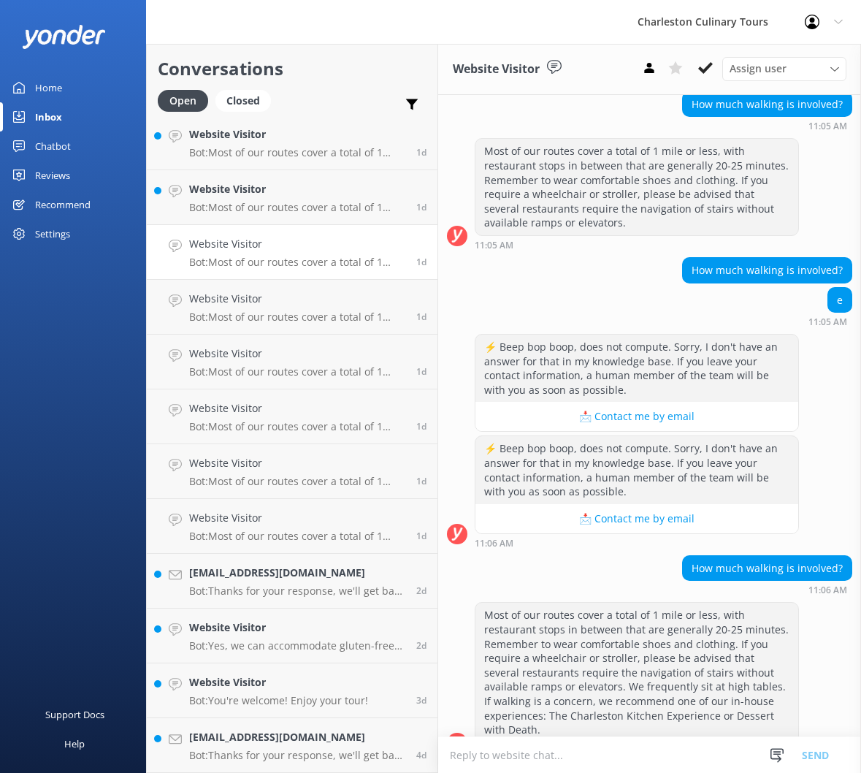
drag, startPoint x: 701, startPoint y: 67, endPoint x: 580, endPoint y: 148, distance: 145.3
click at [701, 67] on use at bounding box center [706, 68] width 15 height 12
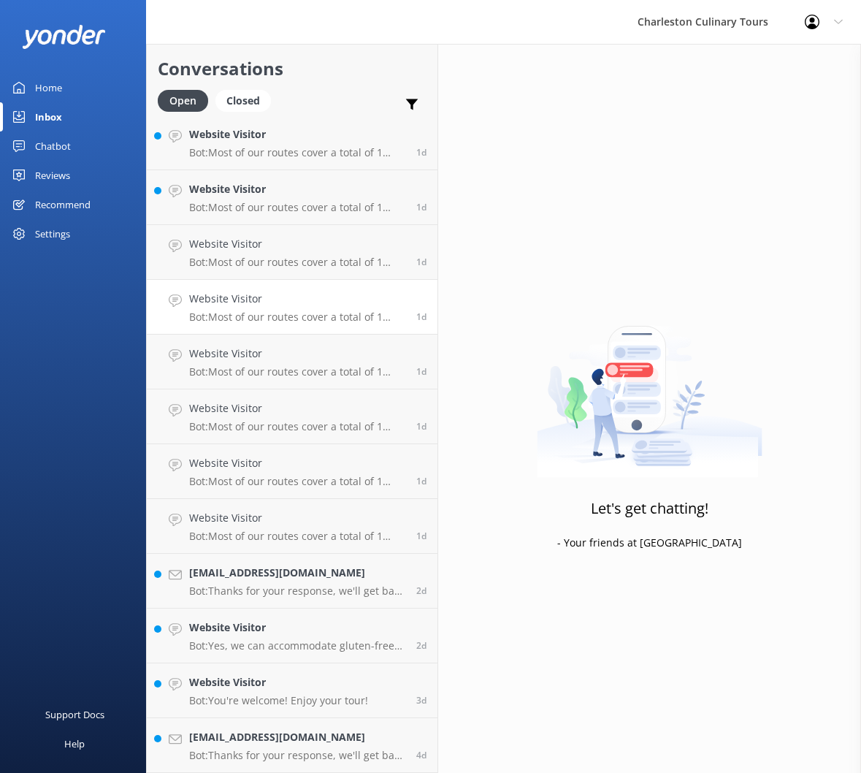
scroll to position [389, 0]
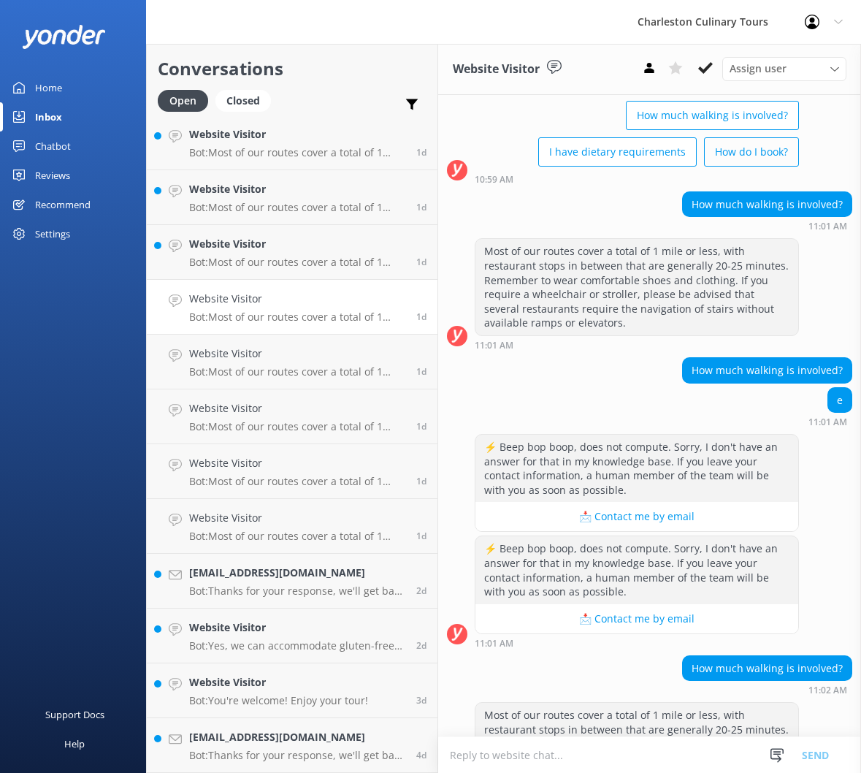
scroll to position [159, 0]
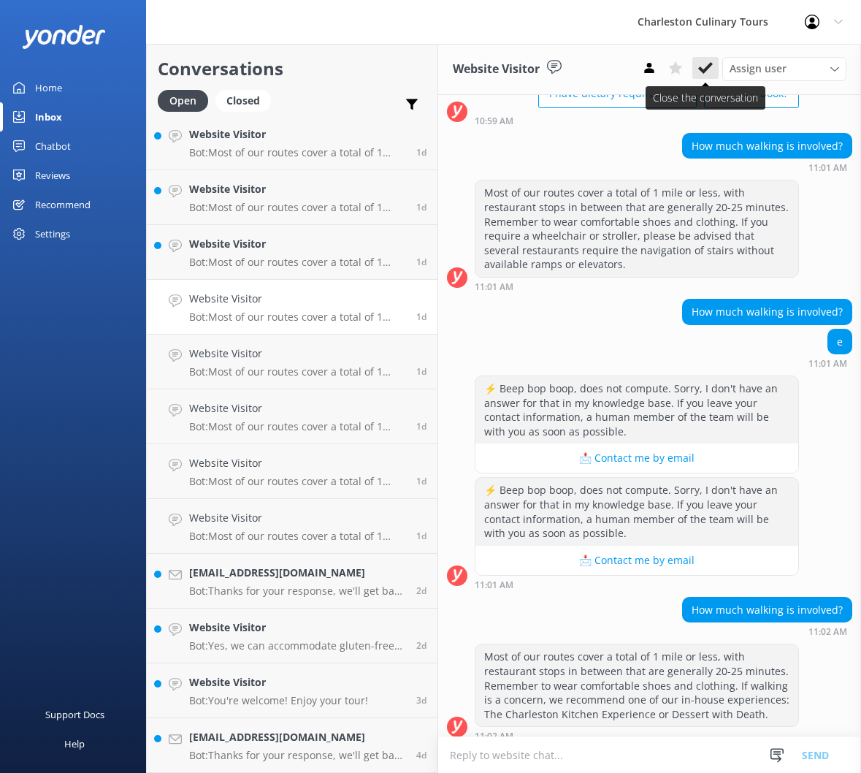
click at [703, 62] on icon at bounding box center [706, 68] width 15 height 15
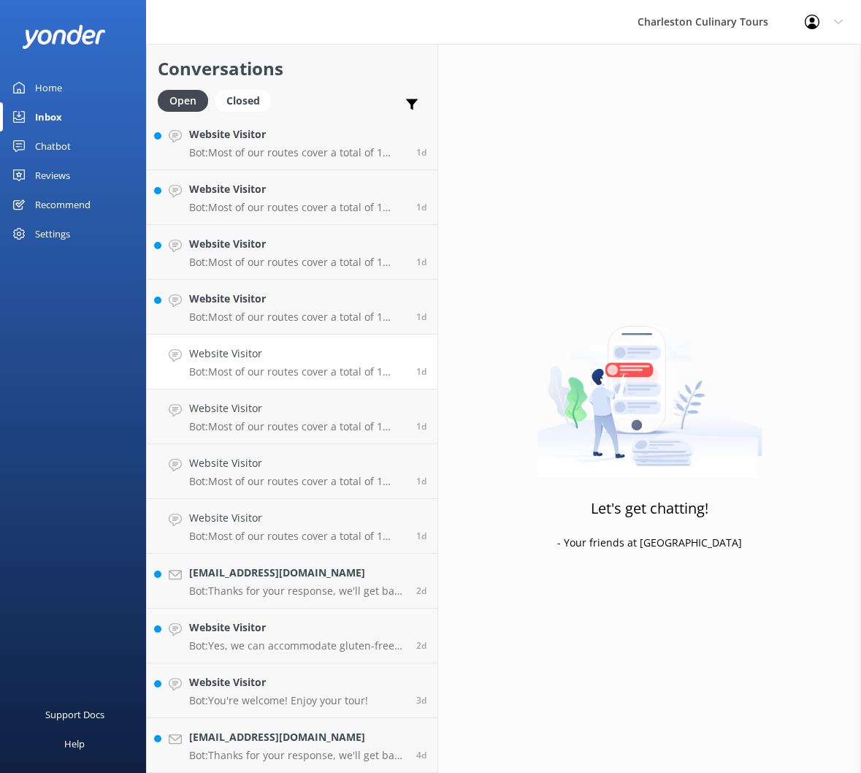
scroll to position [334, 0]
click at [338, 396] on link "Website Visitor Bot: Most of our routes cover a total of 1 mile or less, with r…" at bounding box center [292, 416] width 291 height 55
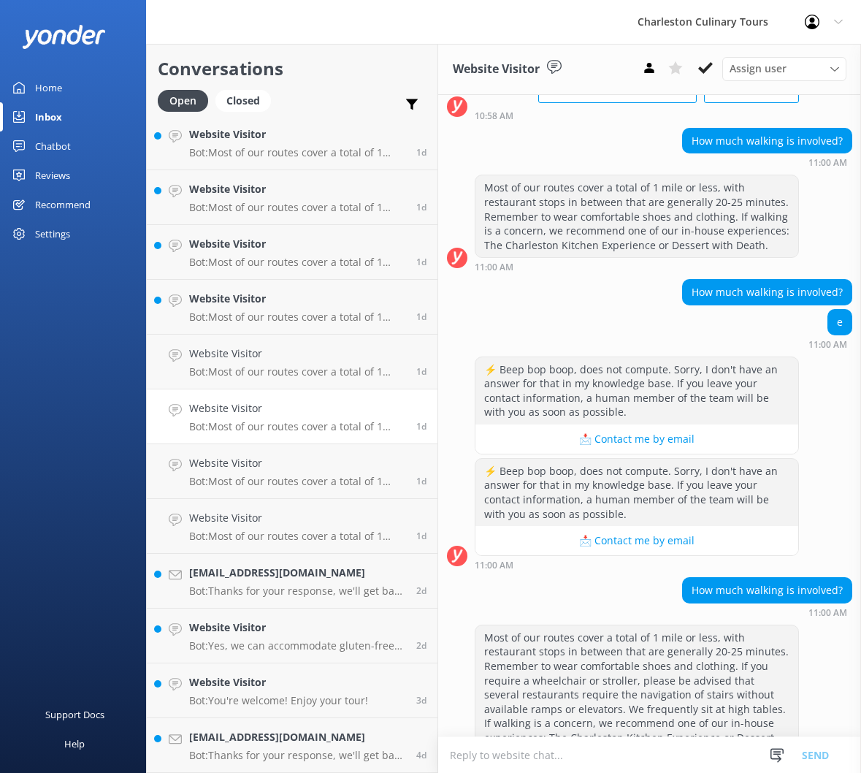
scroll to position [187, 0]
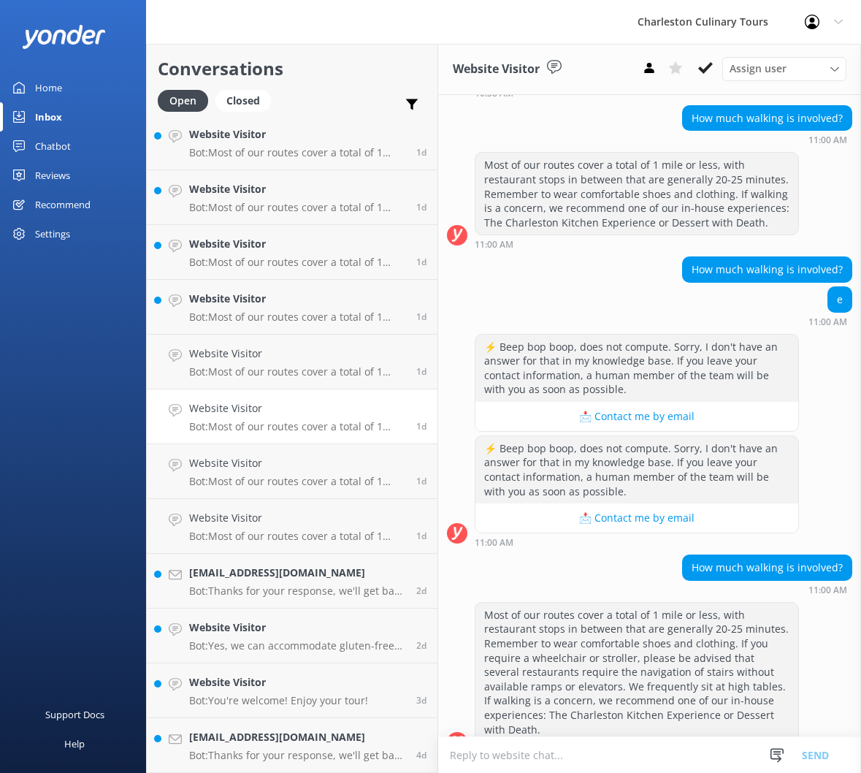
drag, startPoint x: 705, startPoint y: 69, endPoint x: 501, endPoint y: 262, distance: 281.7
click at [704, 69] on icon at bounding box center [706, 68] width 15 height 15
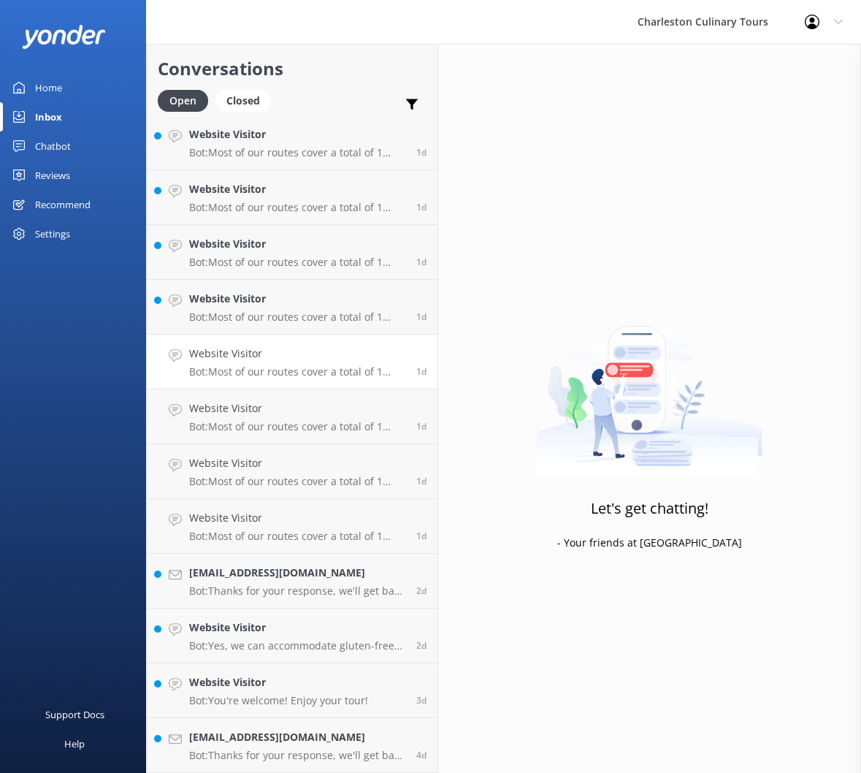
scroll to position [279, 0]
click at [288, 443] on link "Website Visitor Bot: Most of our routes cover a total of 1 mile or less, with r…" at bounding box center [292, 416] width 291 height 55
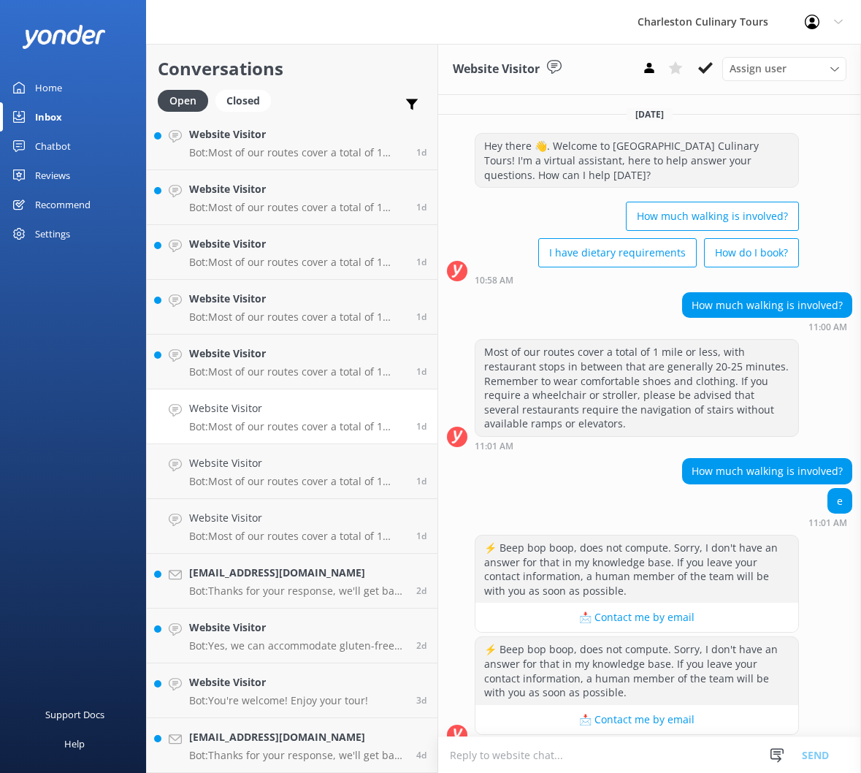
scroll to position [201, 0]
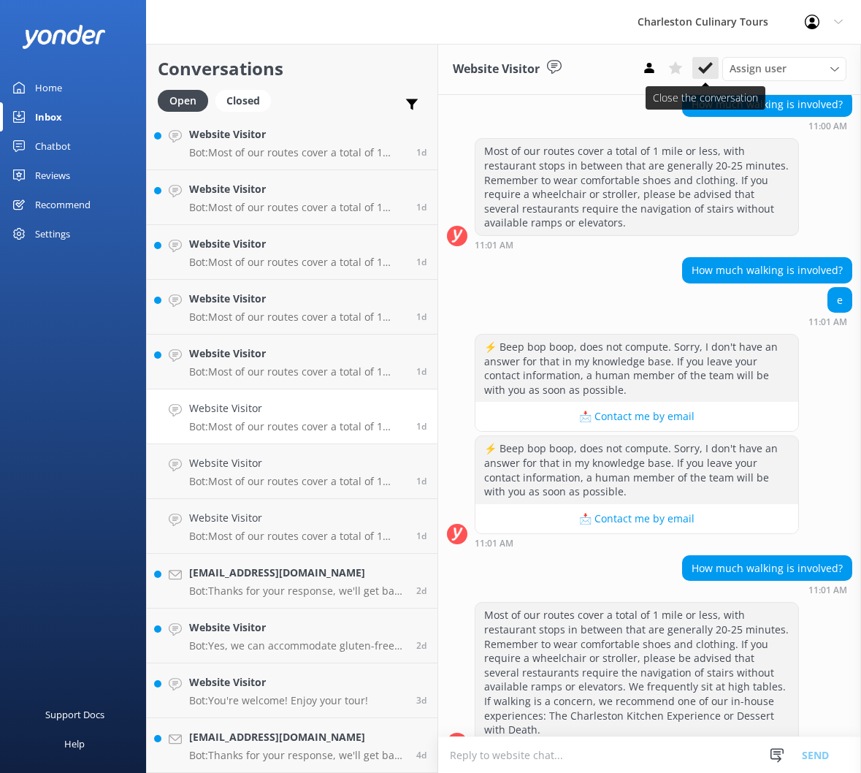
click at [707, 66] on icon at bounding box center [706, 68] width 15 height 15
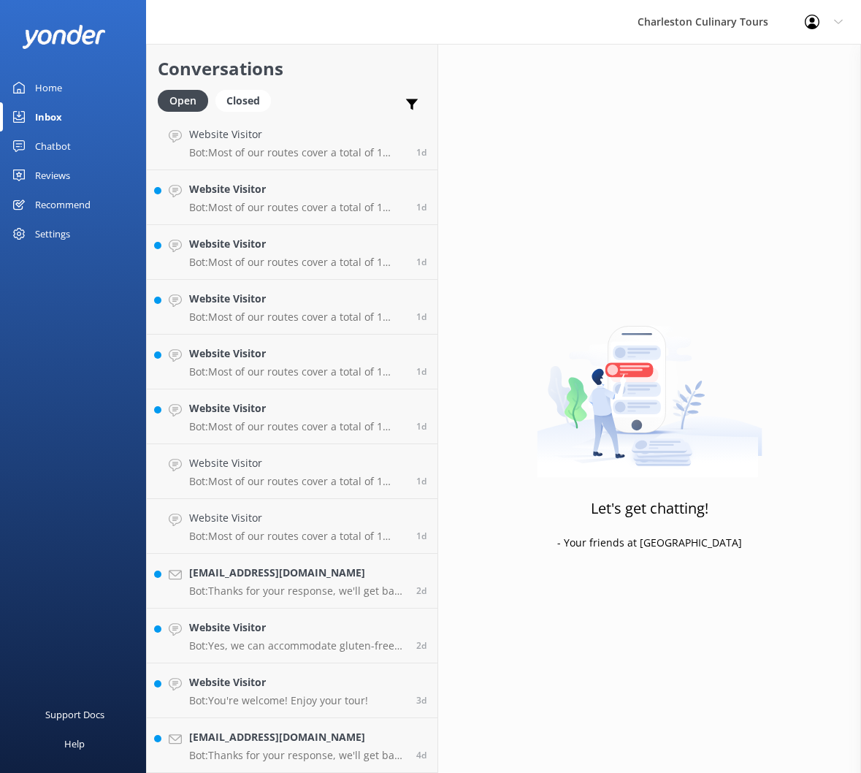
scroll to position [224, 0]
click at [290, 346] on h4 "Website Visitor" at bounding box center [297, 354] width 216 height 16
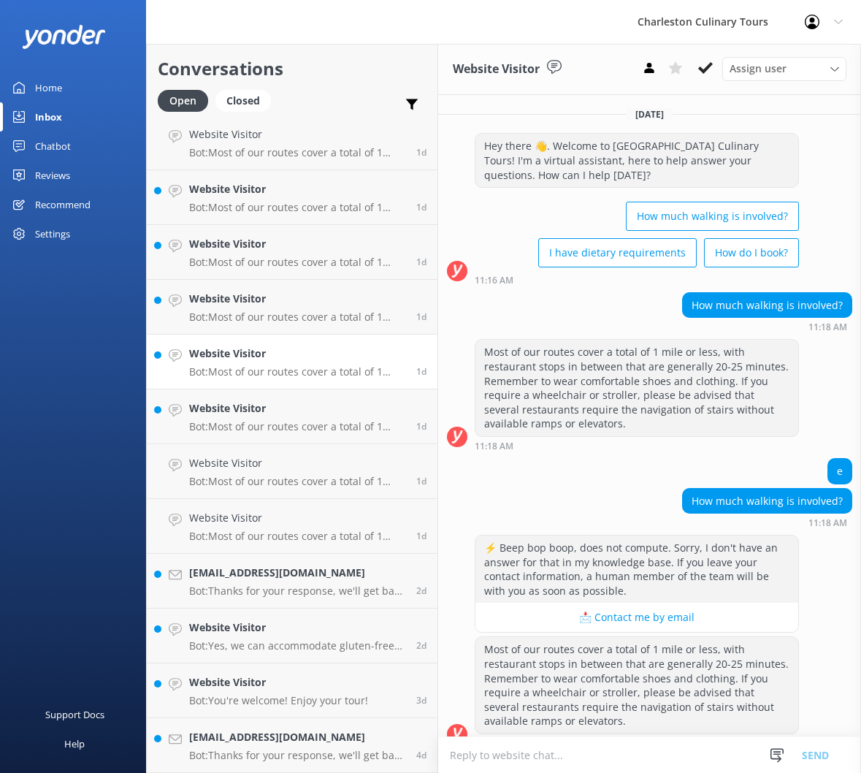
scroll to position [172, 0]
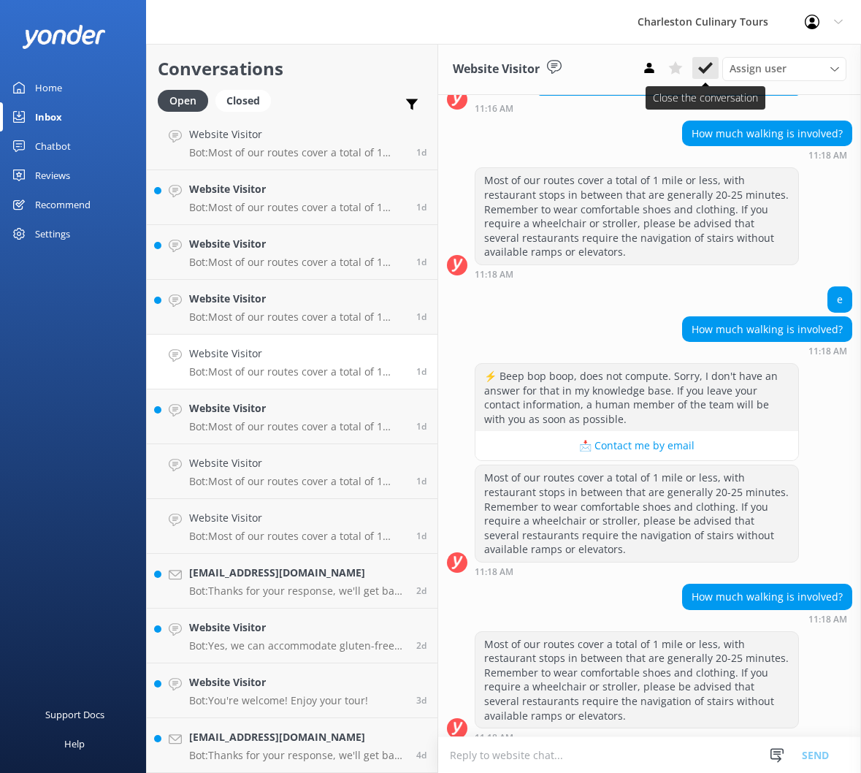
click at [701, 68] on use at bounding box center [706, 68] width 15 height 12
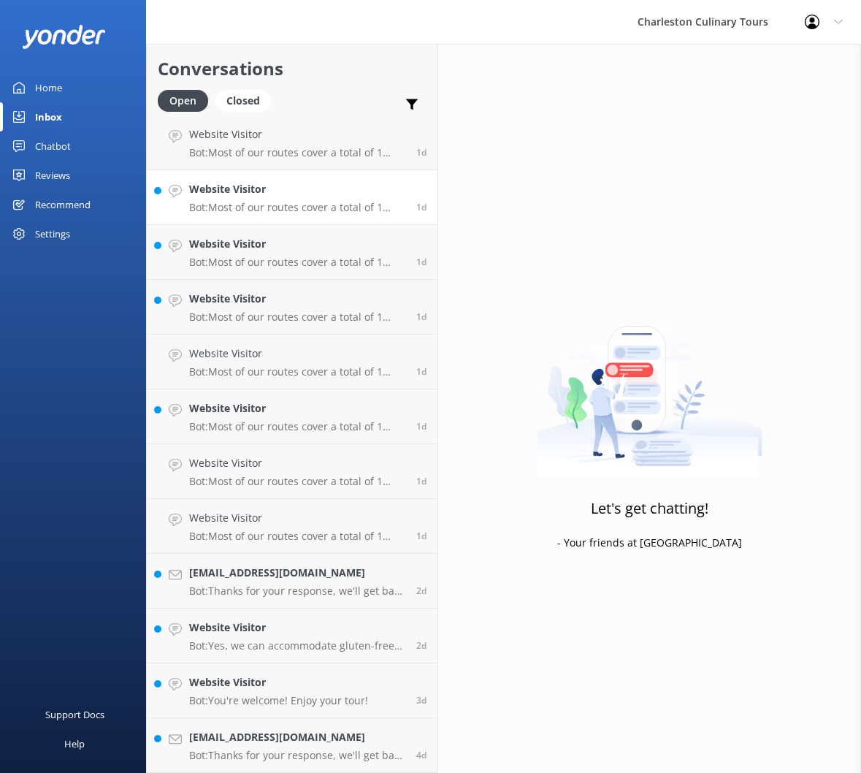
click at [376, 259] on div "Website Visitor Bot: ⚡ Beep bop boop, does not compute. Sorry, I don't have an …" at bounding box center [292, 334] width 291 height 877
click at [310, 358] on h4 "Website Visitor" at bounding box center [297, 354] width 216 height 16
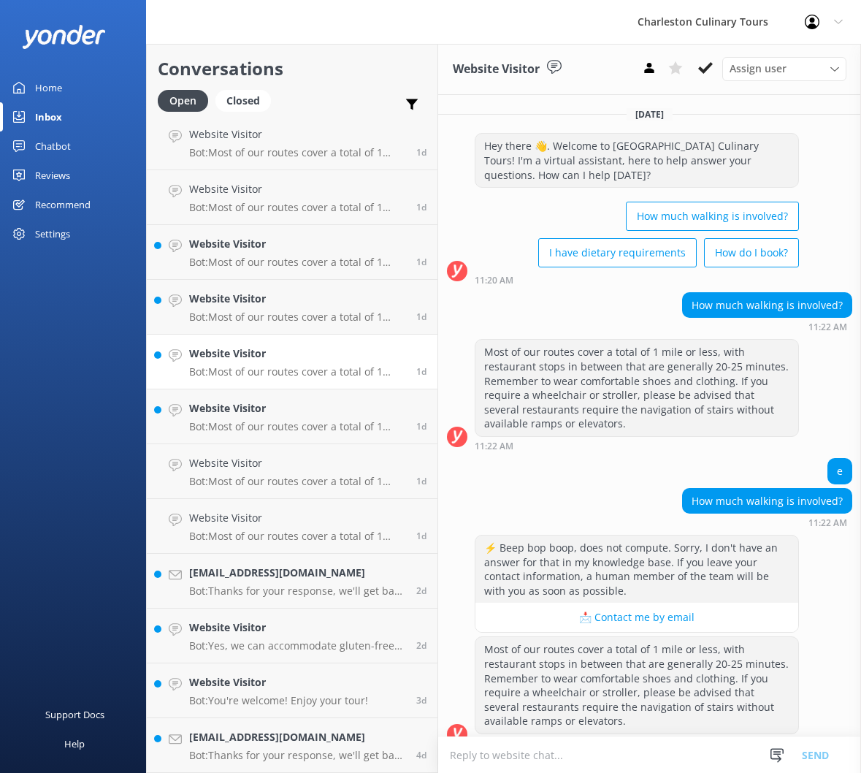
scroll to position [172, 0]
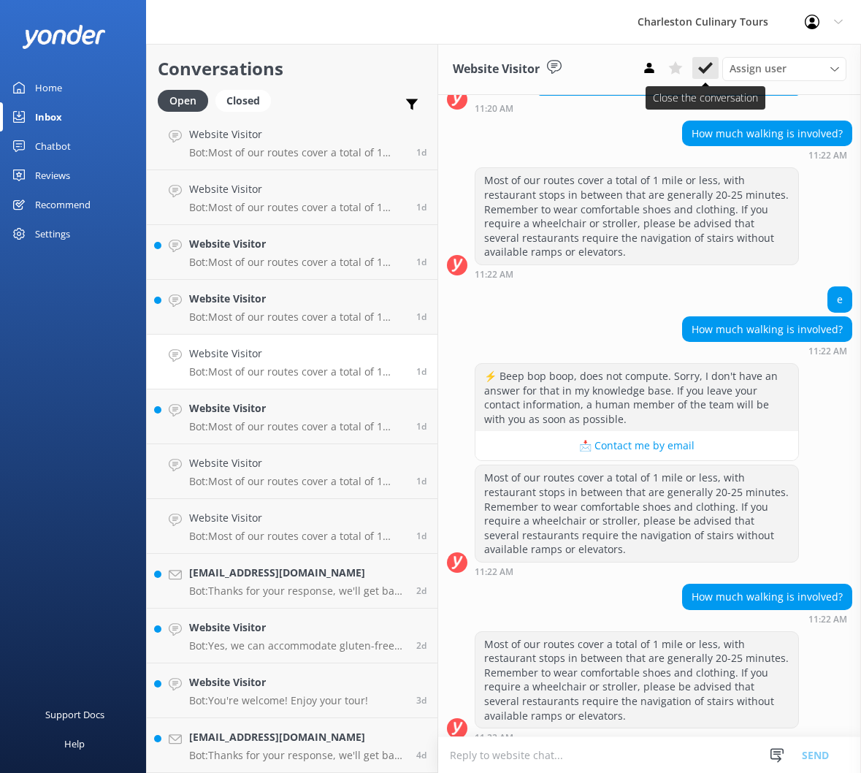
click at [696, 63] on button at bounding box center [706, 68] width 26 height 22
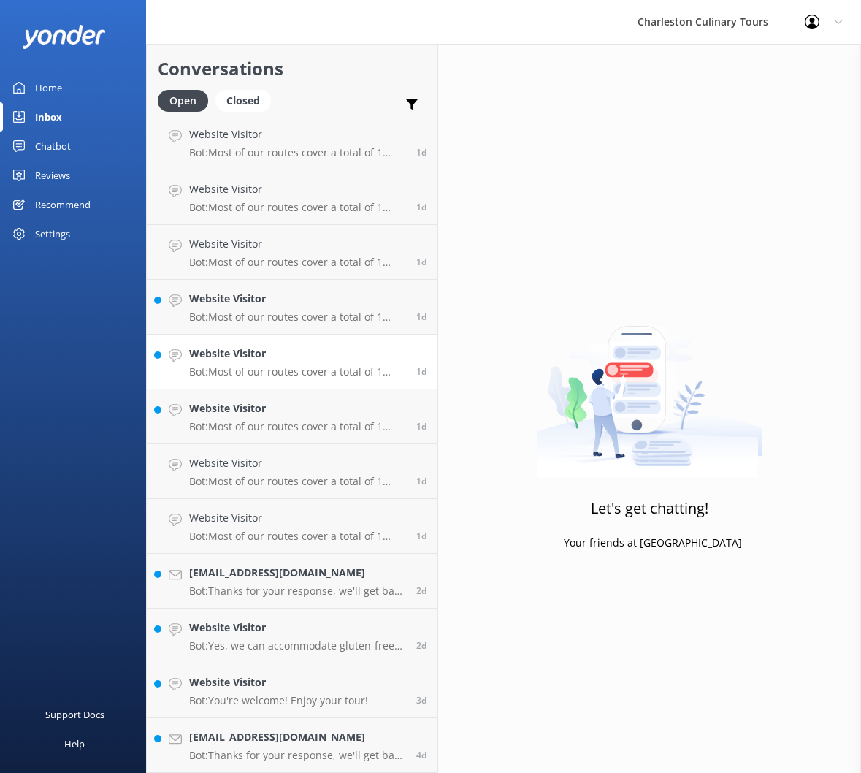
scroll to position [115, 0]
click at [338, 313] on p "Bot: Most of our routes cover a total of 1 mile or less, with restaurant stops …" at bounding box center [297, 317] width 216 height 13
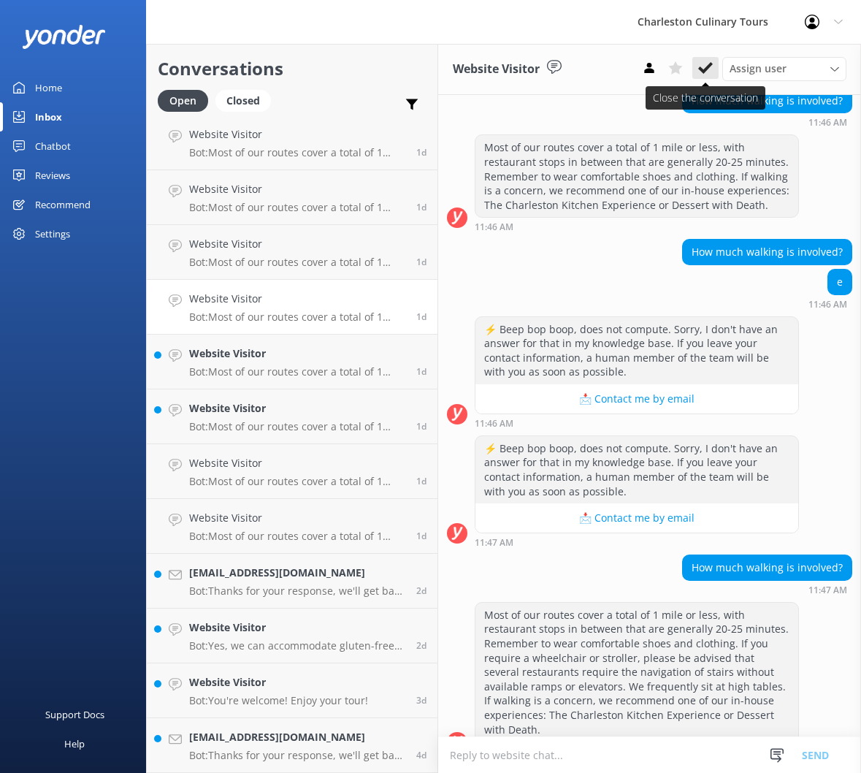
click at [696, 69] on button at bounding box center [706, 68] width 26 height 22
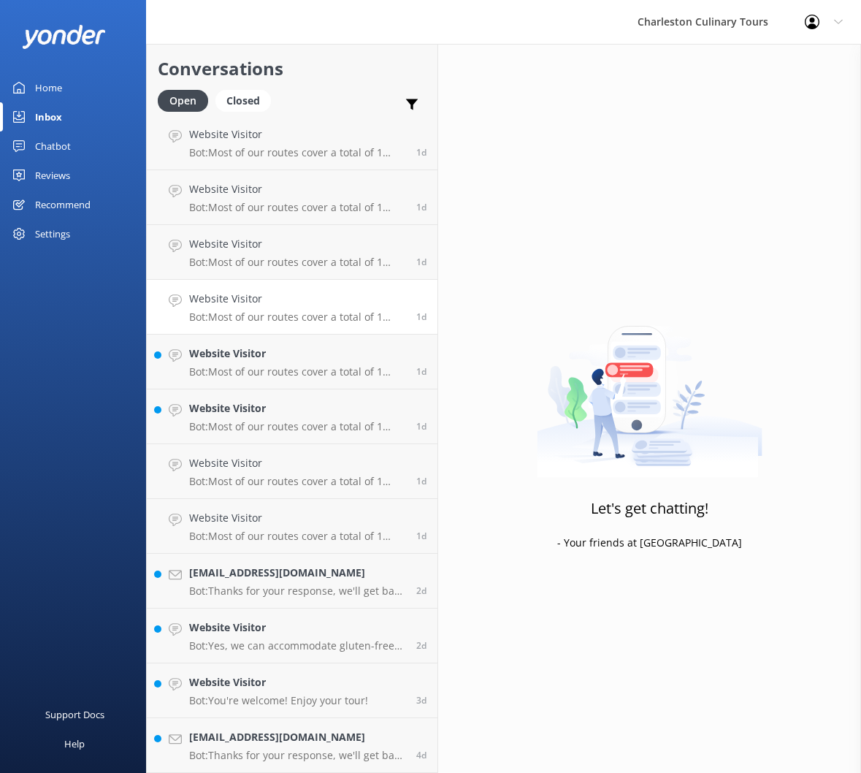
scroll to position [60, 0]
click at [331, 308] on div "Website Visitor Bot: Most of our routes cover a total of 1 mile or less, with r…" at bounding box center [297, 307] width 216 height 32
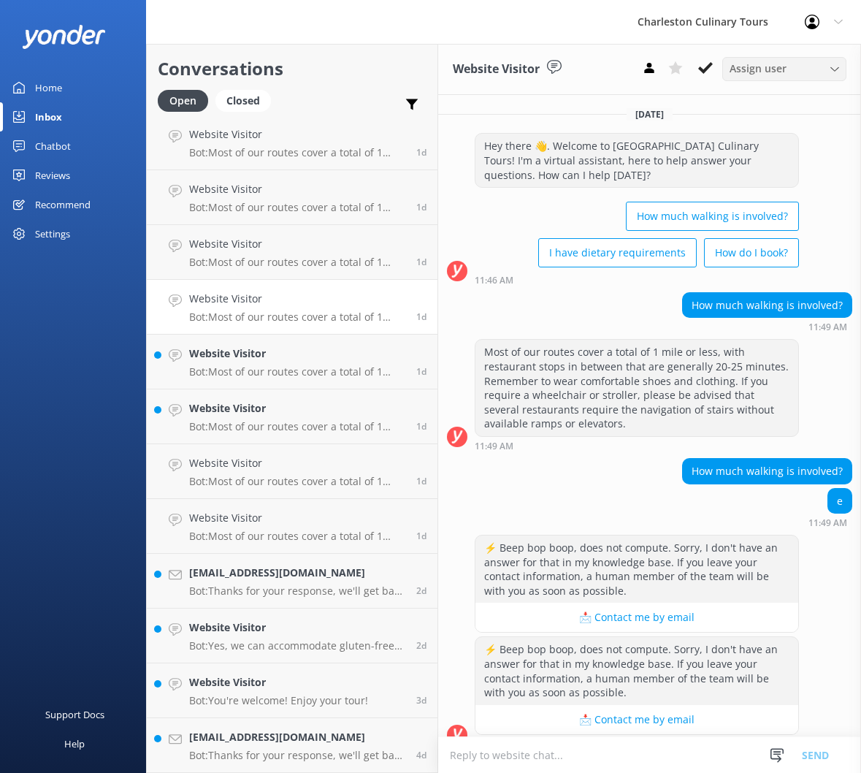
scroll to position [201, 0]
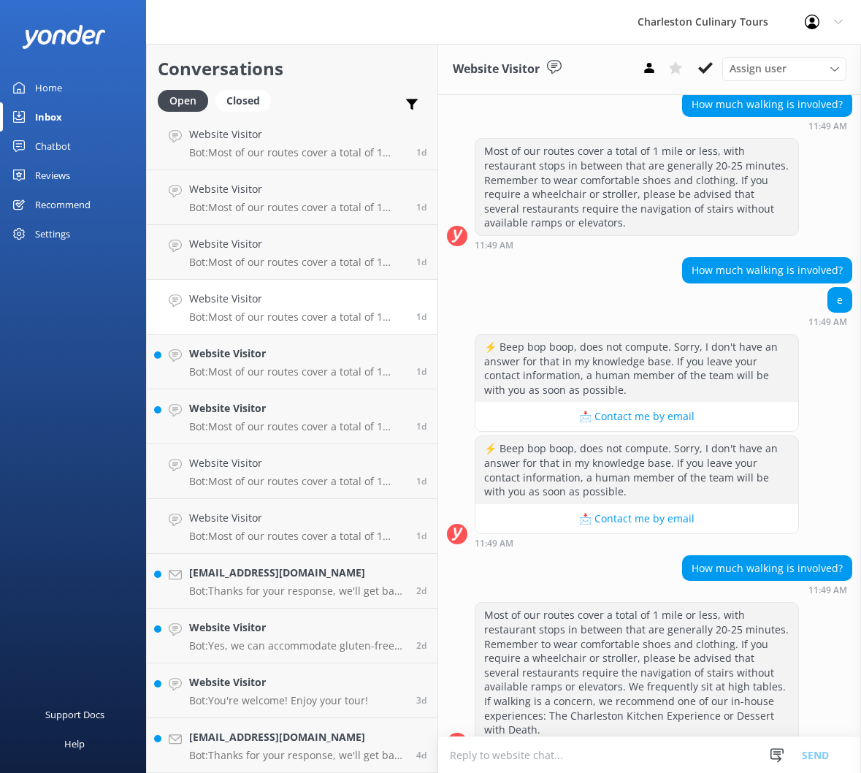
click at [707, 72] on icon at bounding box center [706, 68] width 15 height 15
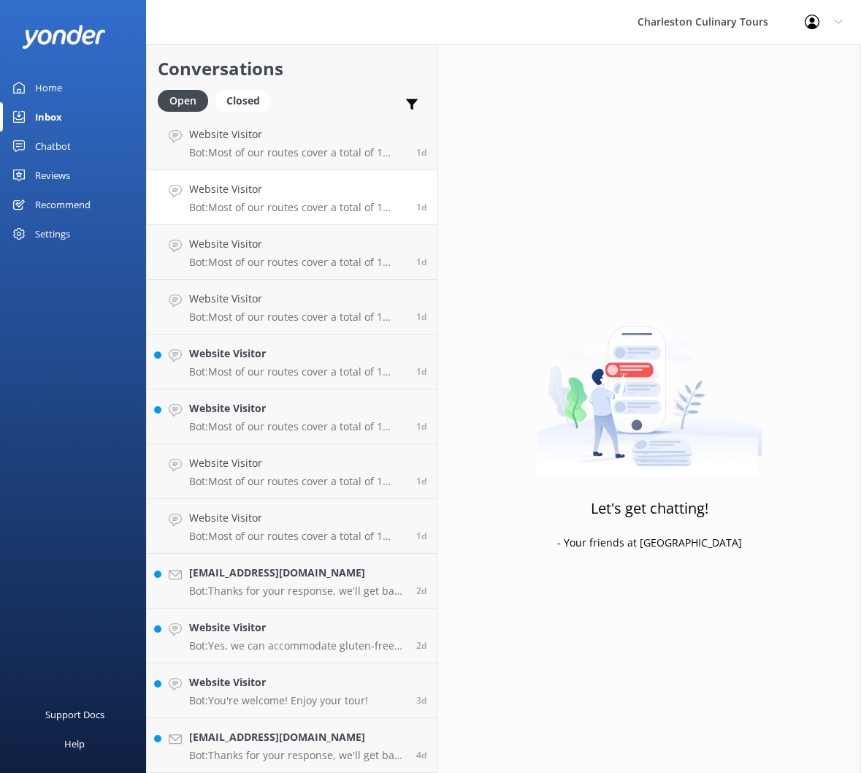
scroll to position [5, 0]
click at [362, 269] on link "Website Visitor Bot: Most of our routes cover a total of 1 mile or less, with r…" at bounding box center [292, 252] width 291 height 55
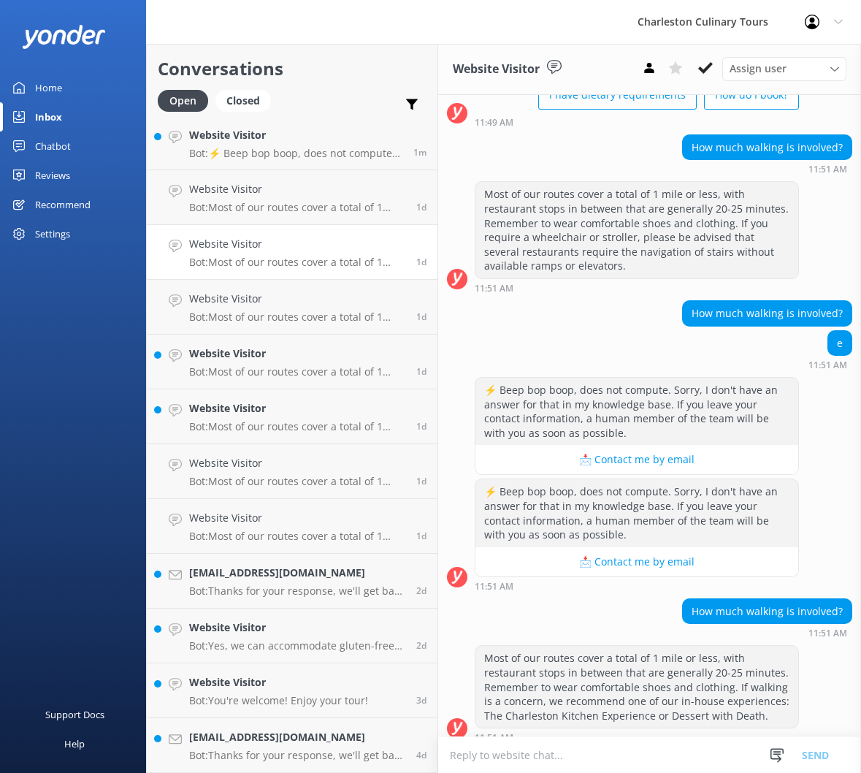
scroll to position [159, 0]
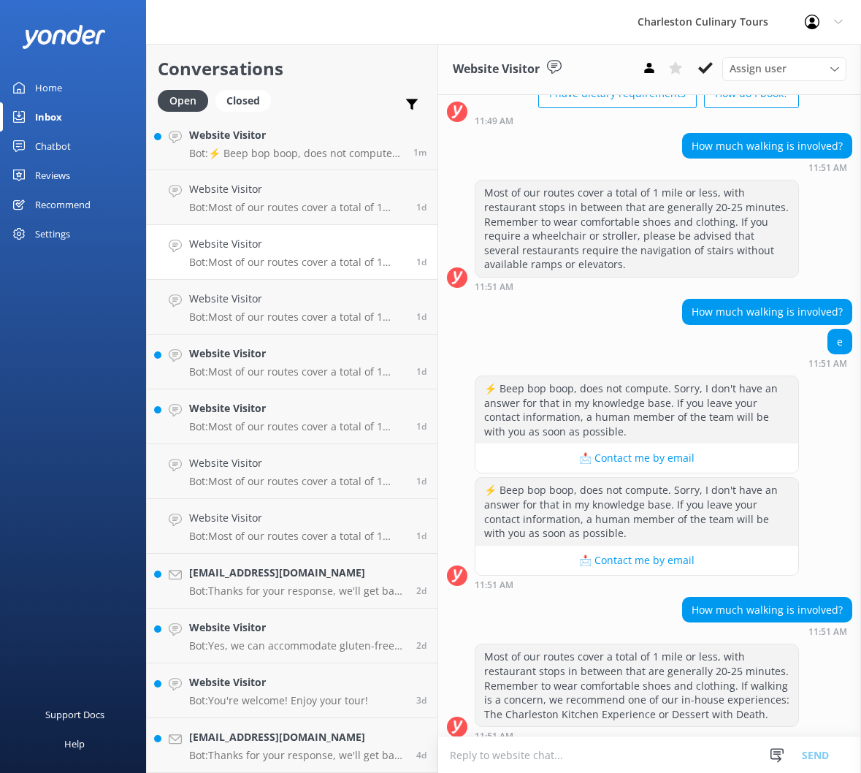
drag, startPoint x: 704, startPoint y: 75, endPoint x: 682, endPoint y: 88, distance: 25.9
click at [704, 75] on icon at bounding box center [706, 68] width 15 height 15
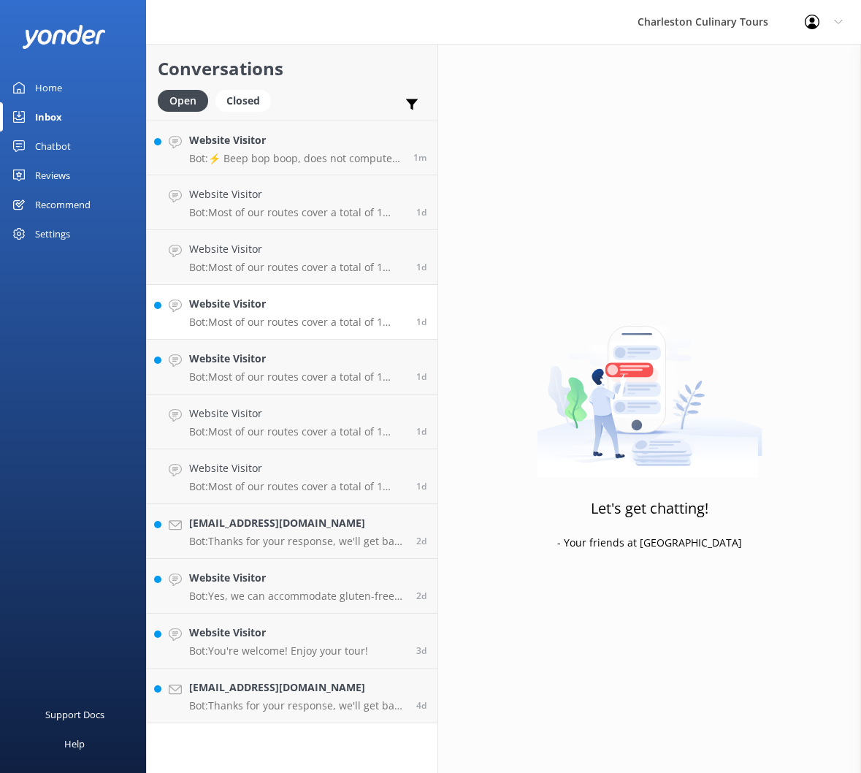
click at [319, 306] on h4 "Website Visitor" at bounding box center [297, 304] width 216 height 16
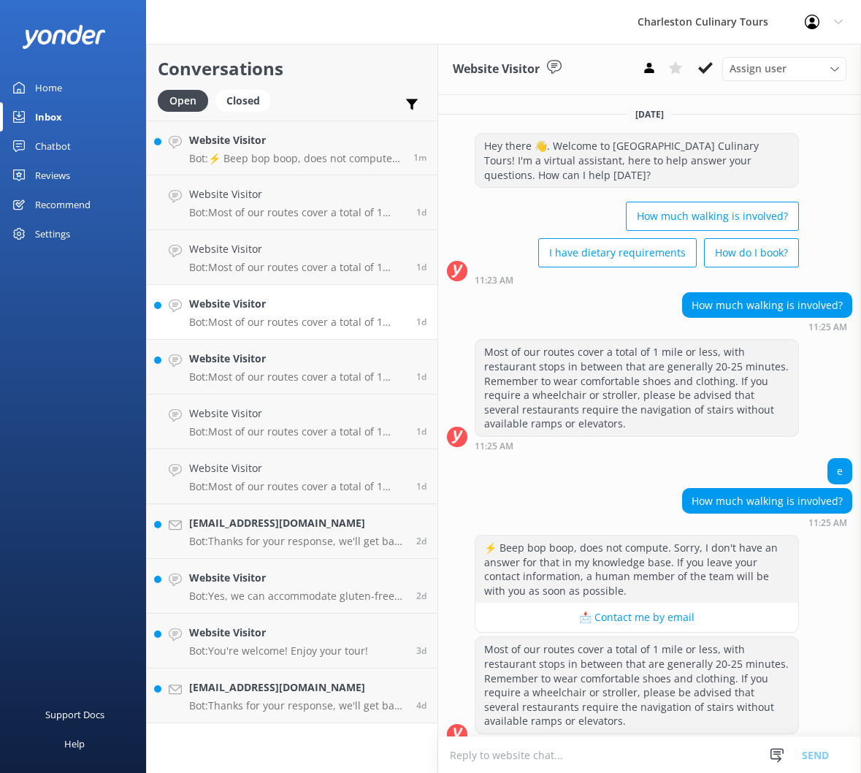
scroll to position [172, 0]
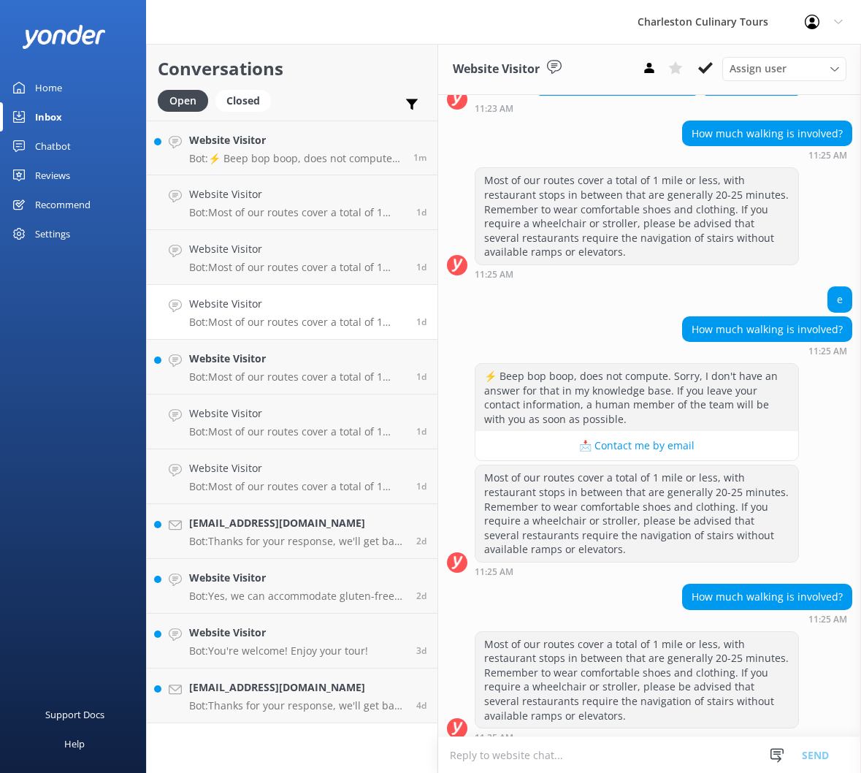
click at [713, 68] on button at bounding box center [706, 68] width 26 height 22
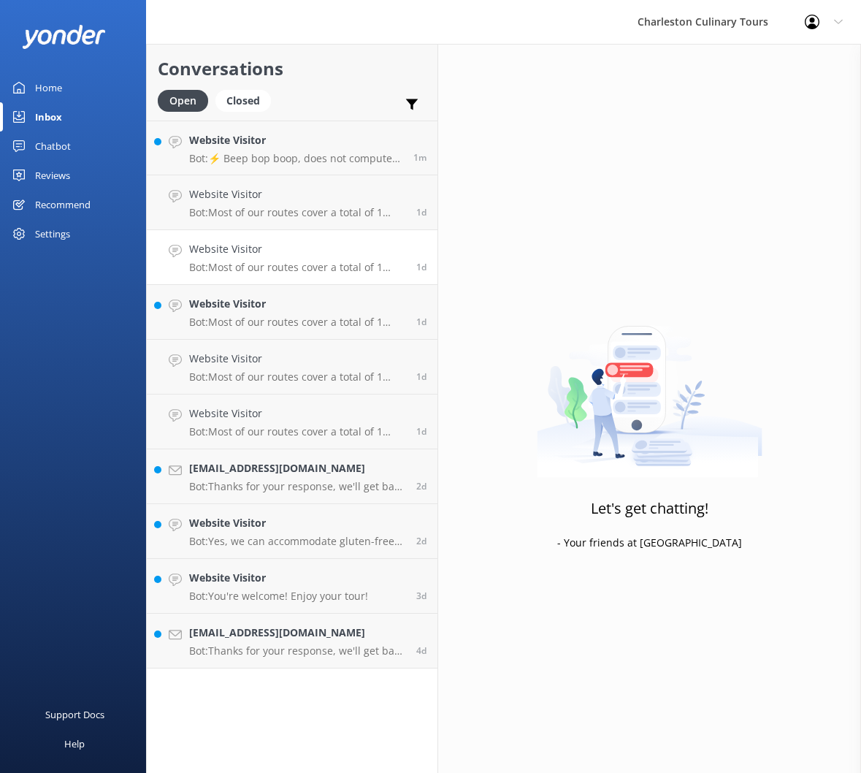
click at [335, 269] on p "Bot: Most of our routes cover a total of 1 mile or less, with restaurant stops …" at bounding box center [297, 267] width 216 height 13
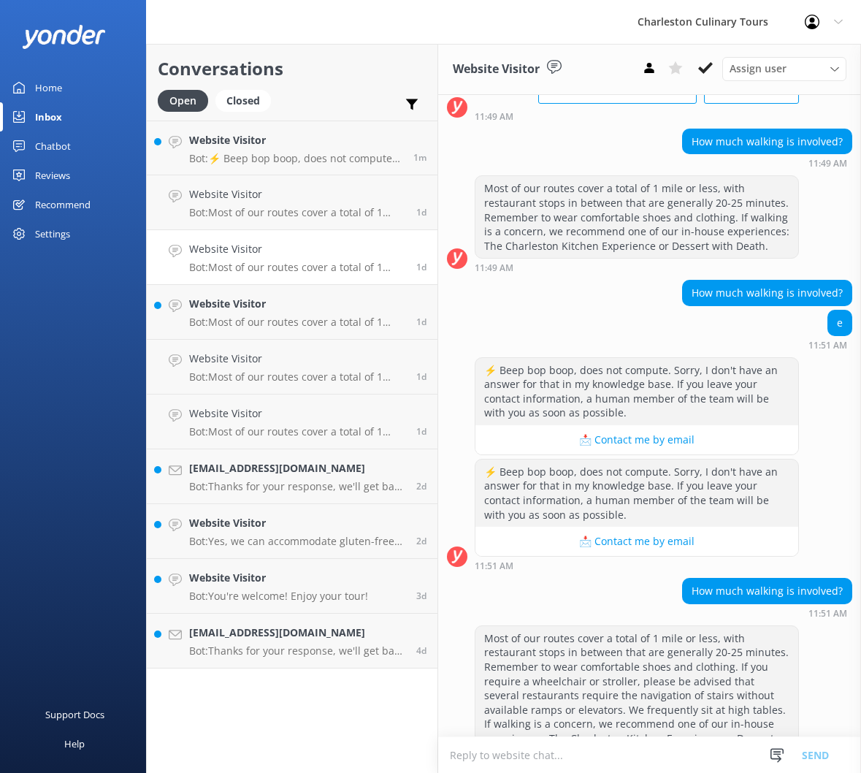
scroll to position [187, 0]
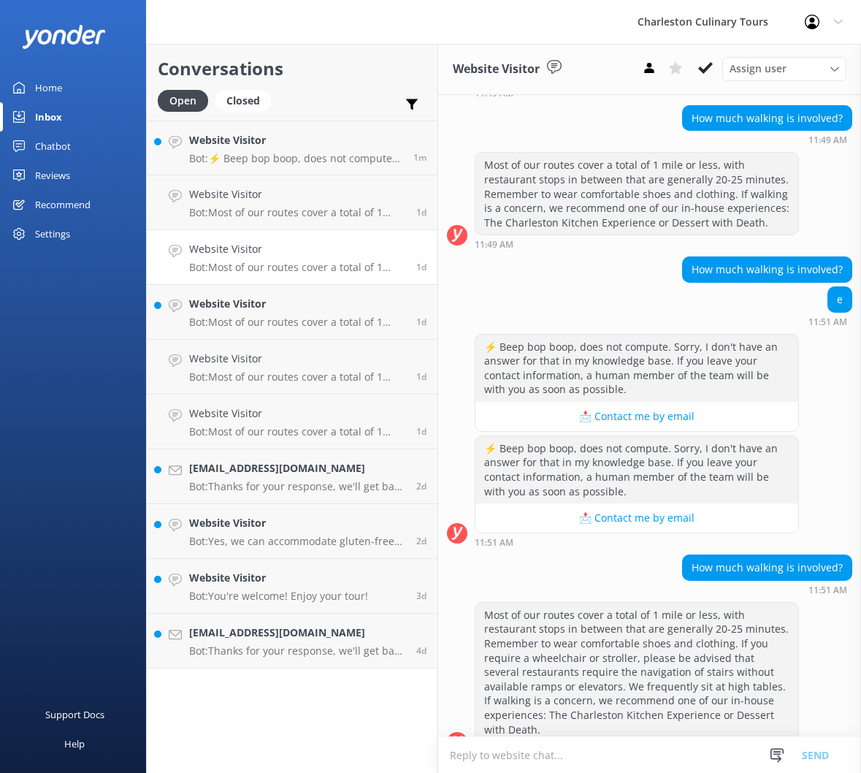
drag, startPoint x: 699, startPoint y: 62, endPoint x: 690, endPoint y: 64, distance: 9.0
click at [699, 62] on icon at bounding box center [706, 68] width 15 height 15
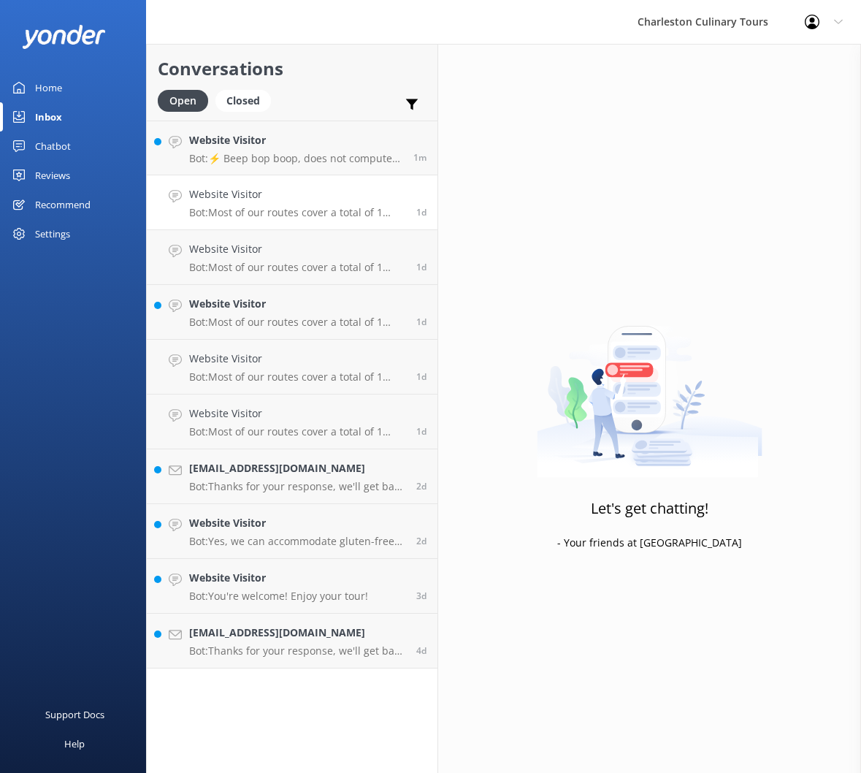
click at [301, 214] on p "Bot: Most of our routes cover a total of 1 mile or less, with restaurant stops …" at bounding box center [297, 212] width 216 height 13
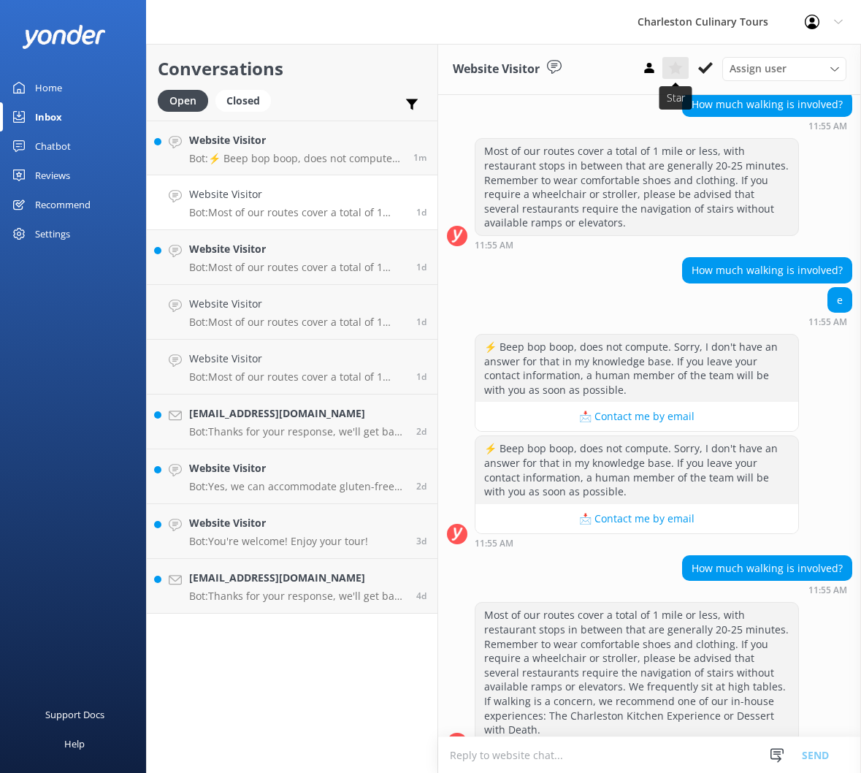
drag, startPoint x: 700, startPoint y: 65, endPoint x: 686, endPoint y: 71, distance: 15.1
click at [699, 65] on icon at bounding box center [706, 68] width 15 height 15
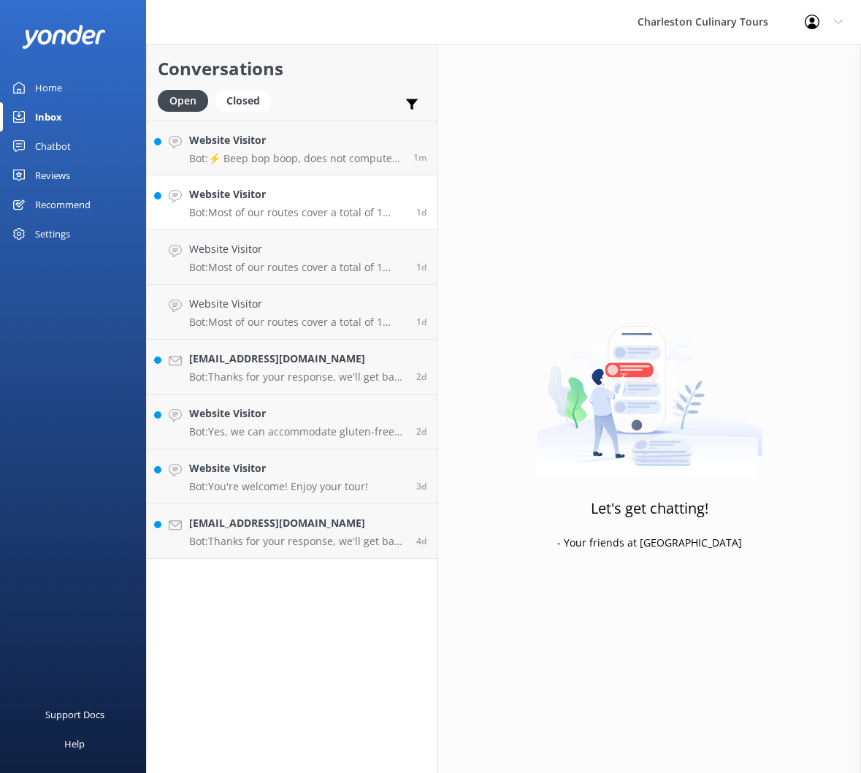
click at [266, 218] on p "Bot: Most of our routes cover a total of 1 mile or less, with restaurant stops …" at bounding box center [297, 212] width 216 height 13
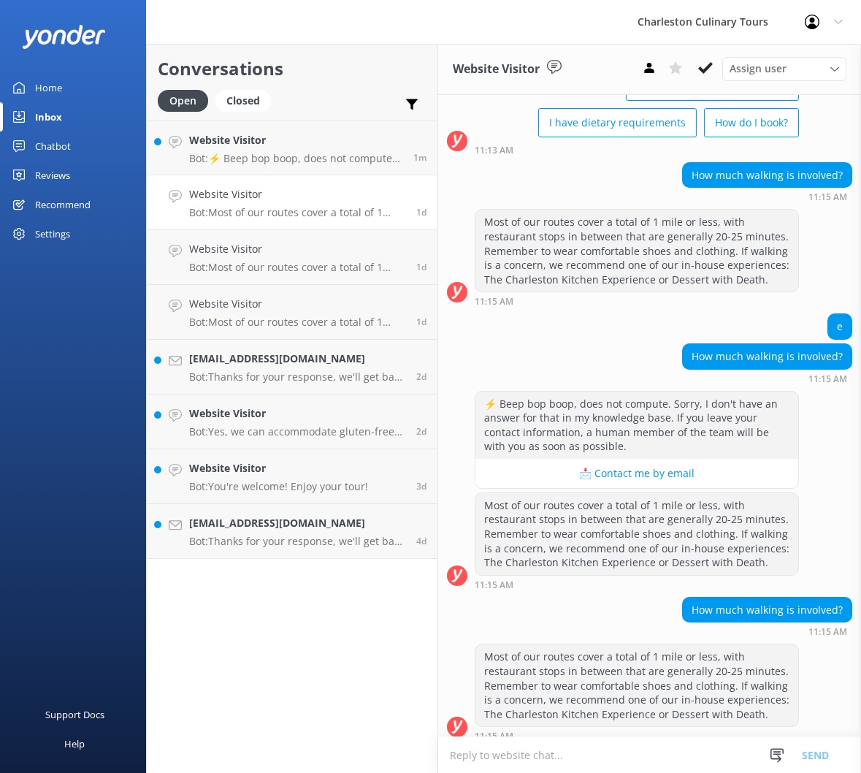
click at [702, 72] on use at bounding box center [706, 68] width 15 height 12
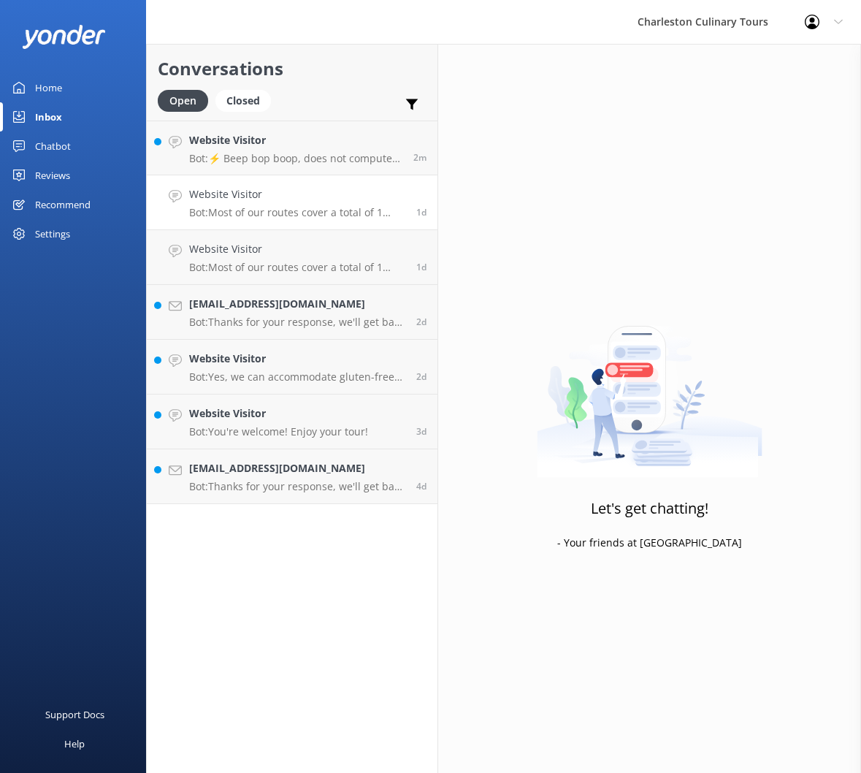
click at [287, 208] on p "Bot: Most of our routes cover a total of 1 mile or less, with restaurant stops …" at bounding box center [297, 212] width 216 height 13
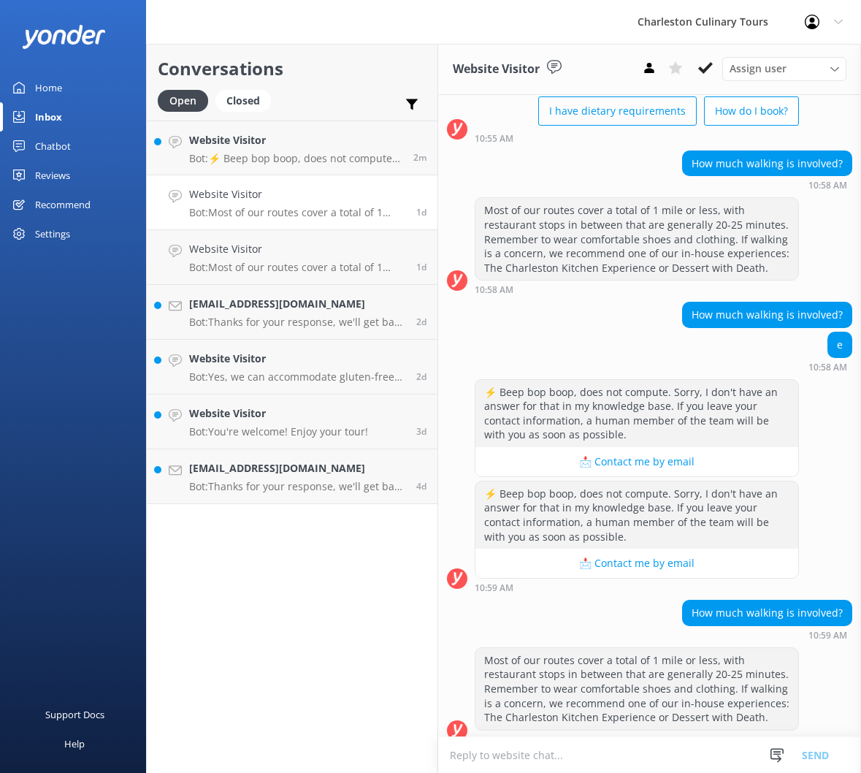
scroll to position [145, 0]
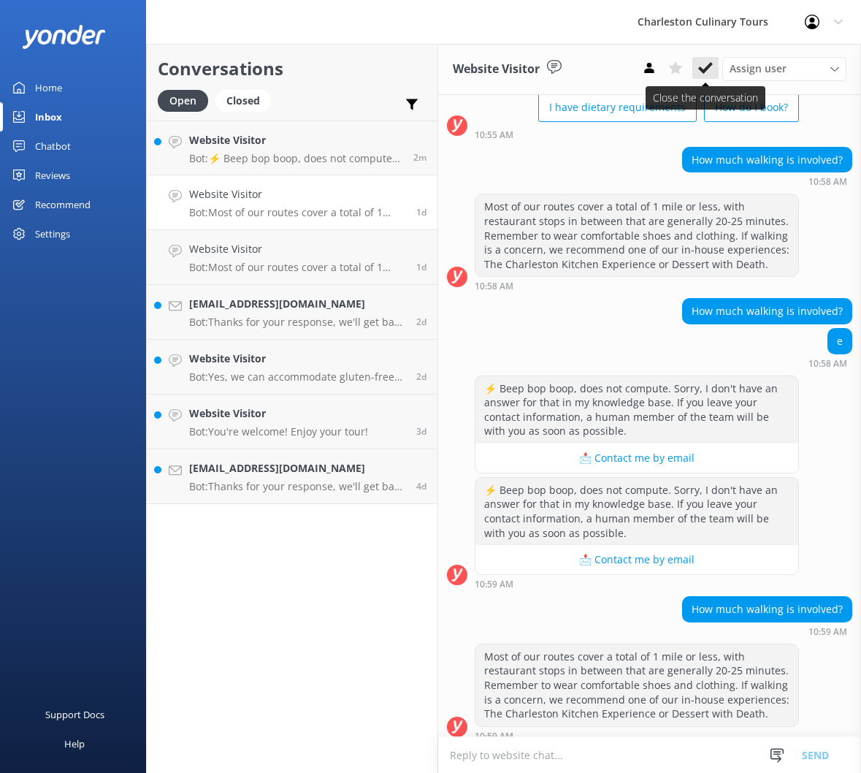
click at [708, 72] on icon at bounding box center [706, 68] width 15 height 15
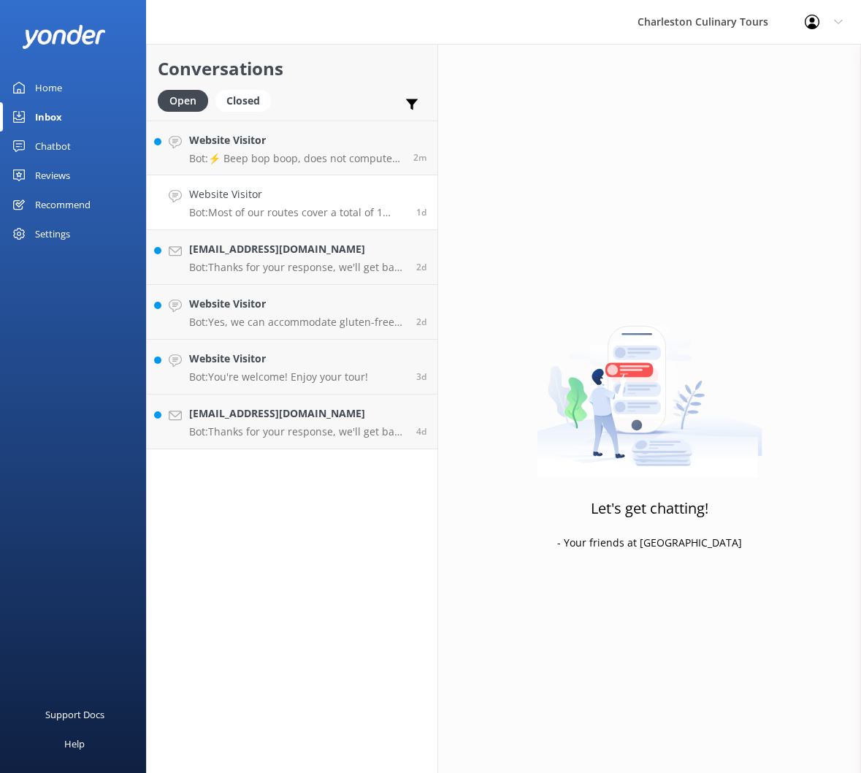
click at [318, 208] on p "Bot: Most of our routes cover a total of 1 mile or less, with restaurant stops …" at bounding box center [297, 212] width 216 height 13
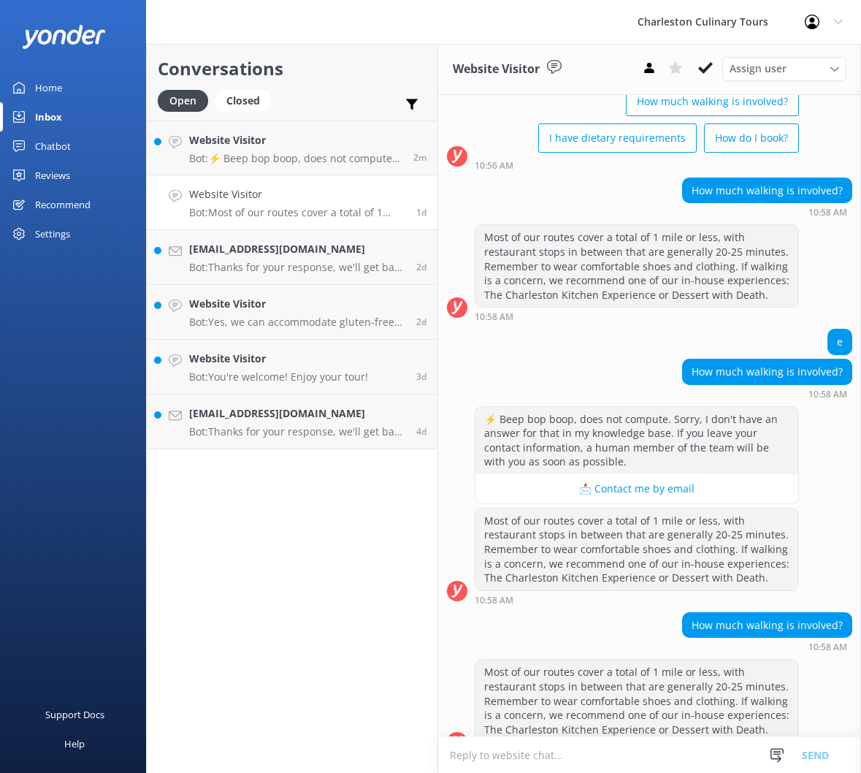
scroll to position [130, 0]
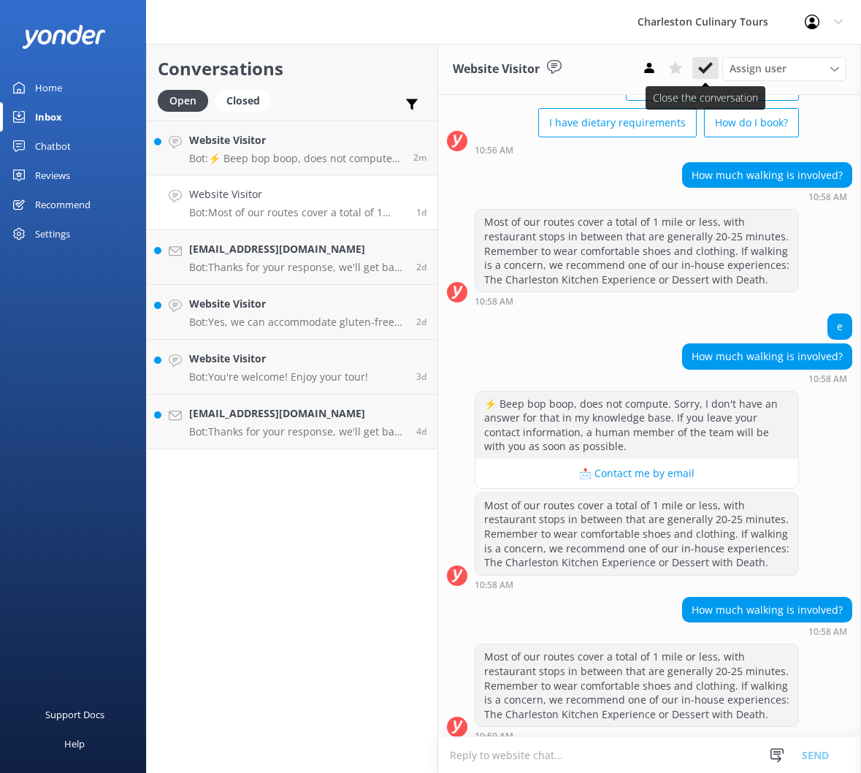
click at [701, 64] on icon at bounding box center [706, 68] width 15 height 15
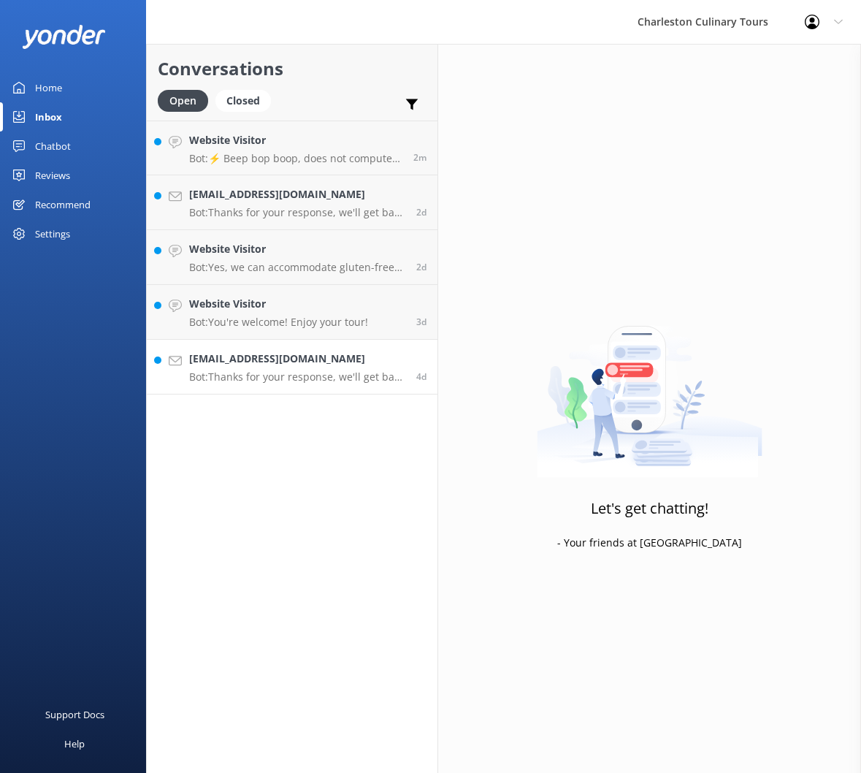
click at [287, 381] on p "Bot: Thanks for your response, we'll get back to you as soon as we can during o…" at bounding box center [297, 376] width 216 height 13
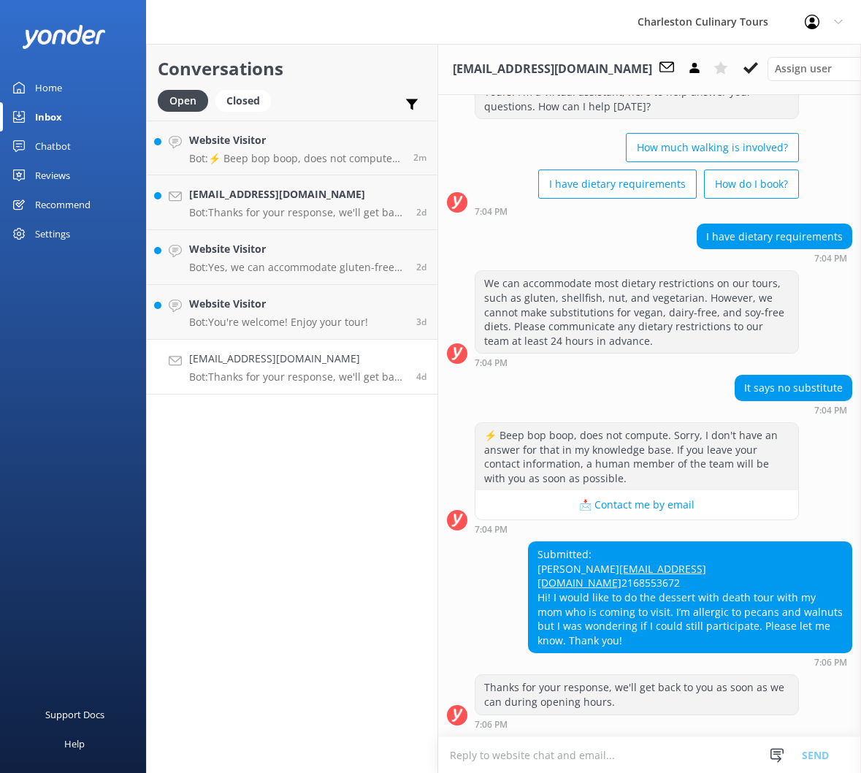
click at [744, 70] on icon at bounding box center [751, 68] width 15 height 15
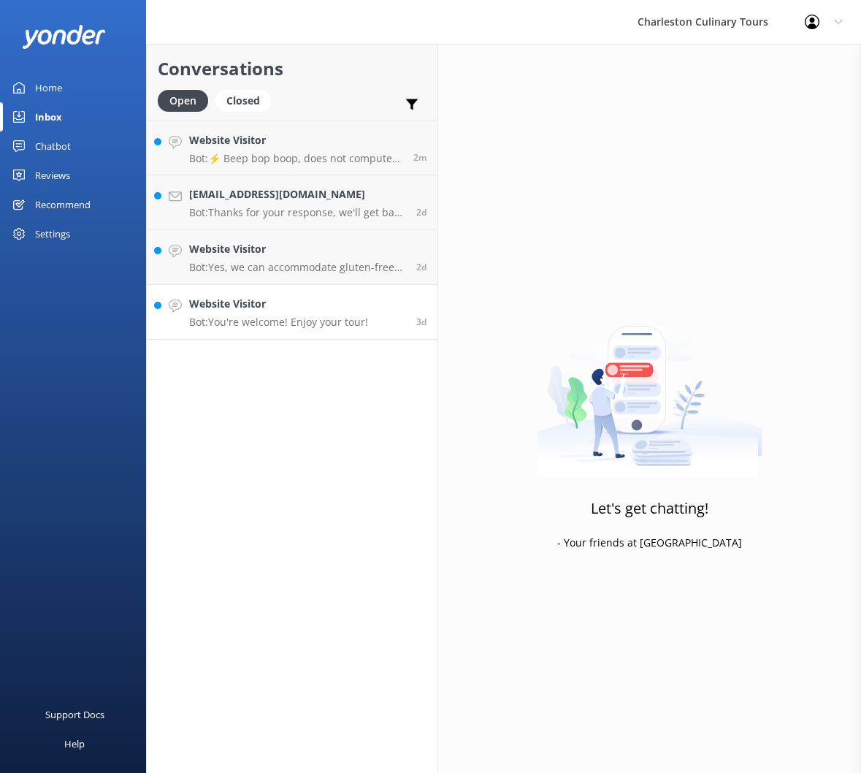
click at [256, 316] on p "Bot: You're welcome! Enjoy your tour!" at bounding box center [278, 322] width 179 height 13
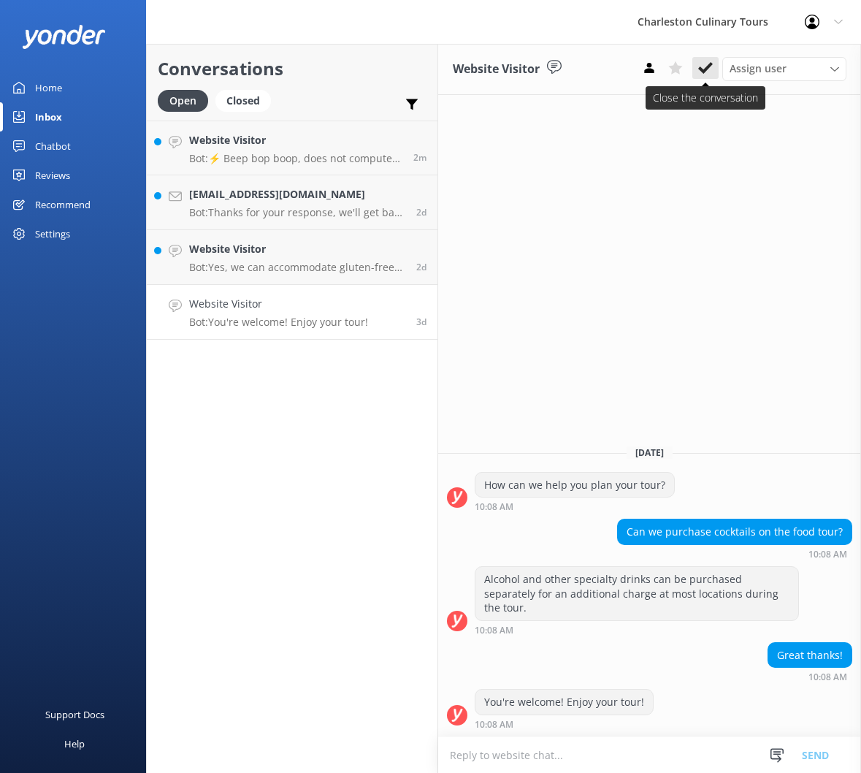
click at [701, 75] on icon at bounding box center [706, 68] width 15 height 15
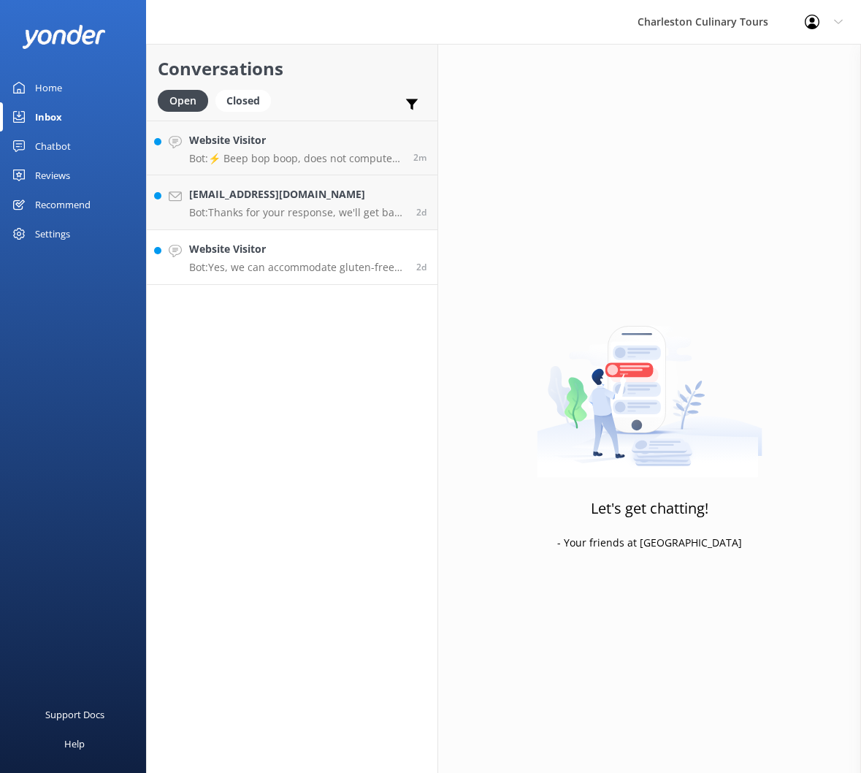
click at [278, 272] on p "Bot: Yes, we can accommodate gluten-free dietary restrictions on most of our to…" at bounding box center [297, 267] width 216 height 13
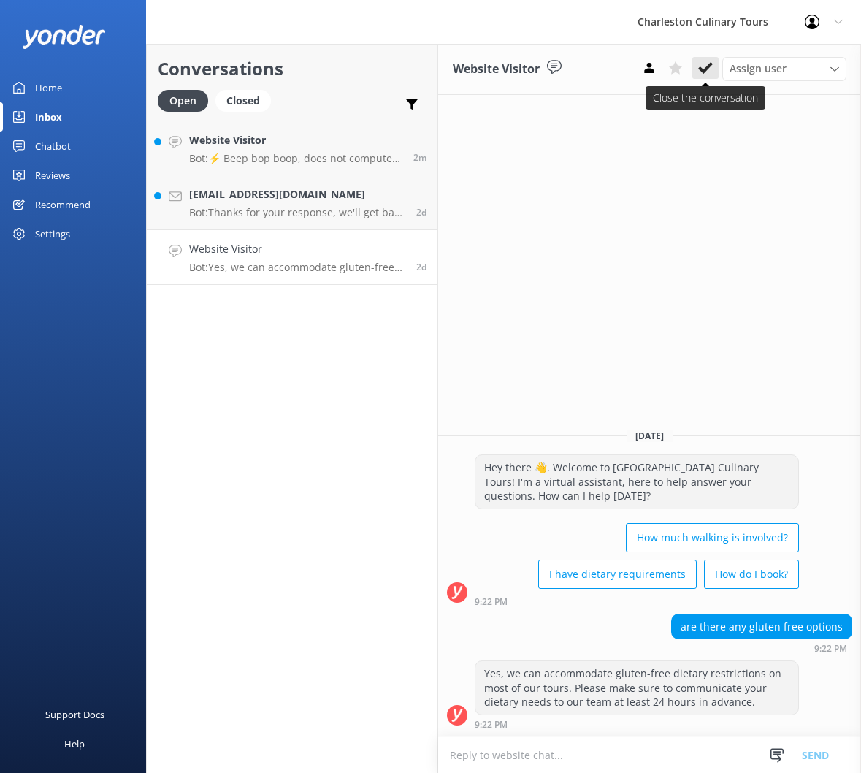
click at [703, 61] on icon at bounding box center [706, 68] width 15 height 15
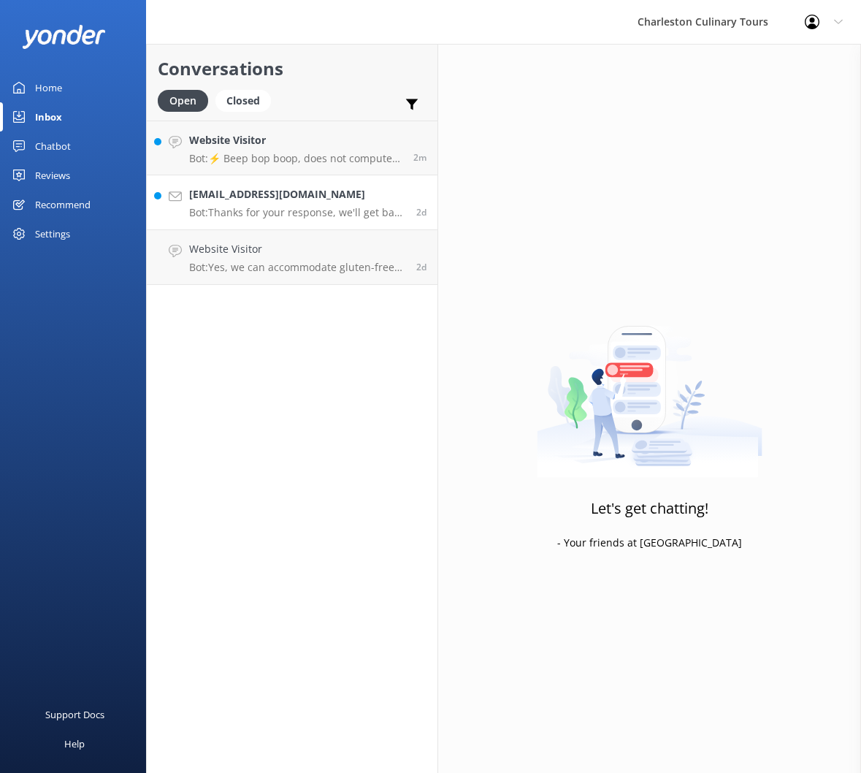
click at [294, 227] on link "[EMAIL_ADDRESS][DOMAIN_NAME] Bot: Thanks for your response, we'll get back to y…" at bounding box center [292, 202] width 291 height 55
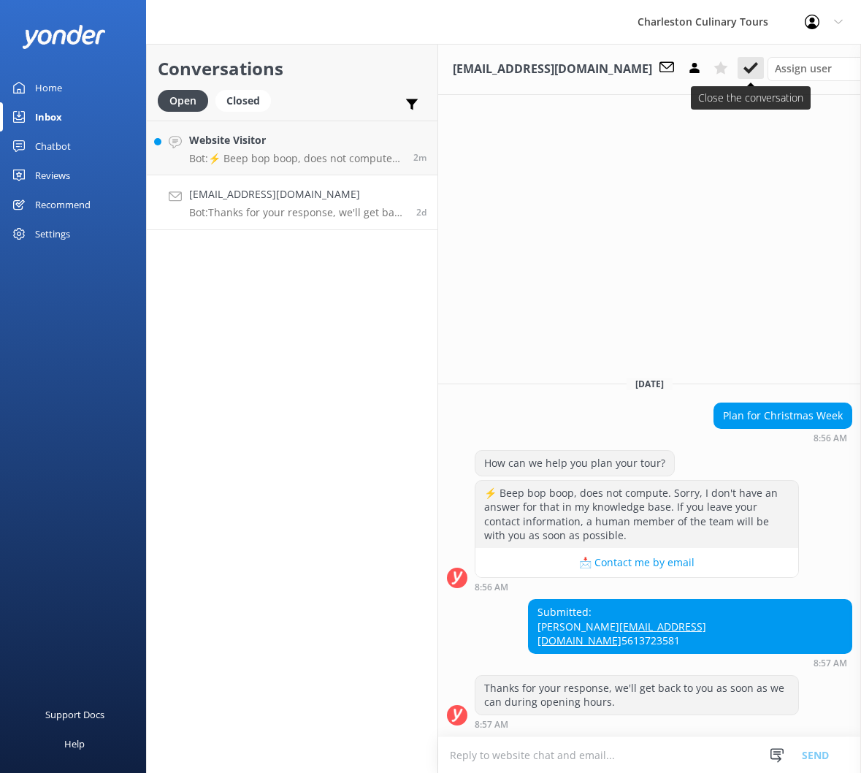
click at [744, 68] on use at bounding box center [751, 68] width 15 height 12
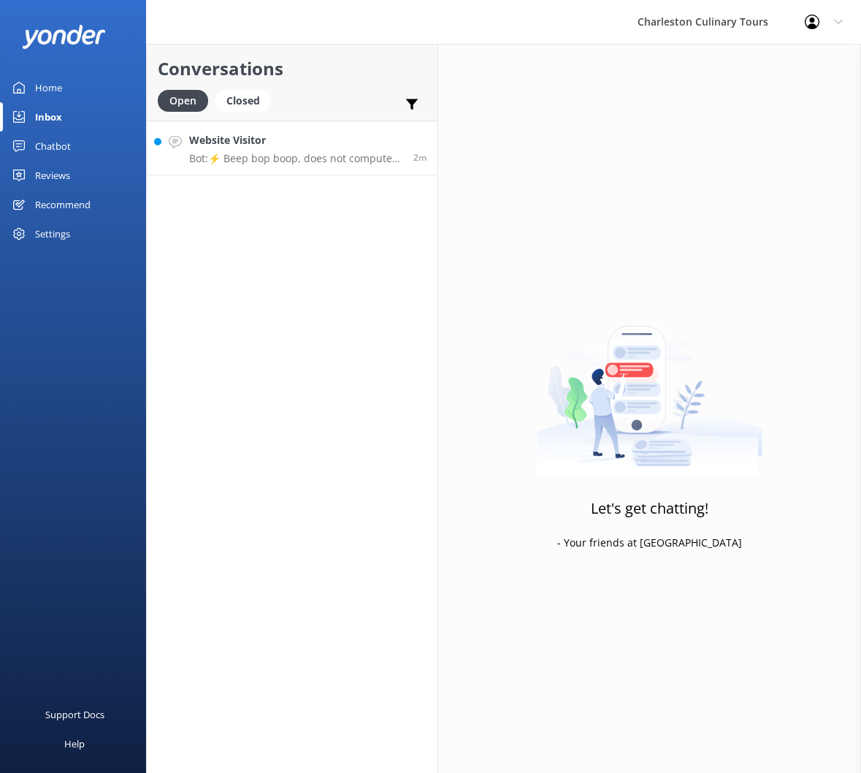
click at [266, 153] on p "Bot: ⚡ Beep bop boop, does not compute. Sorry, I don't have an answer for that …" at bounding box center [295, 158] width 213 height 13
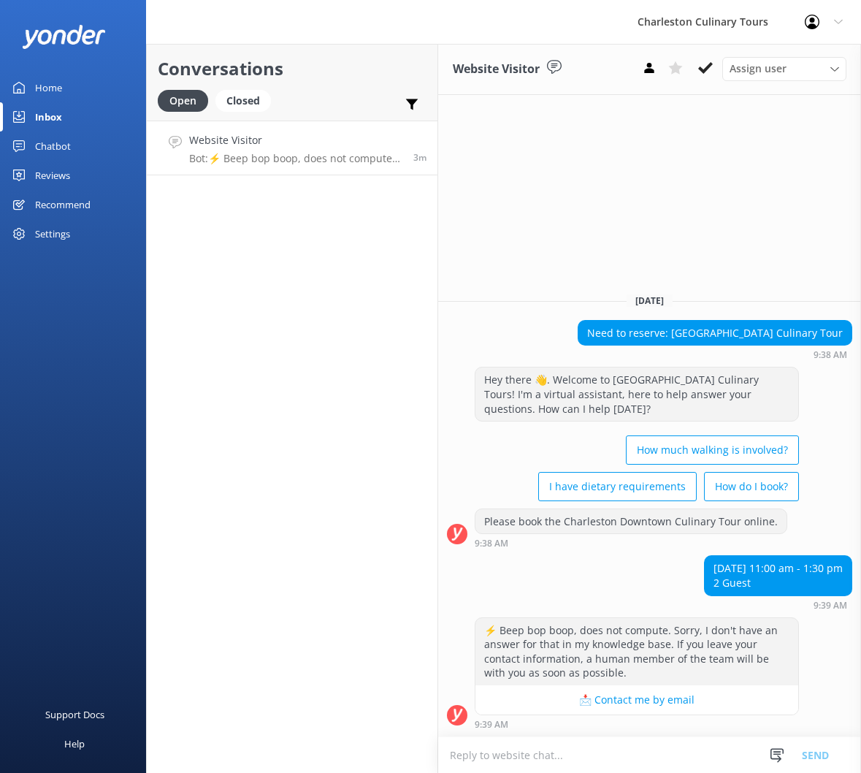
click at [37, 75] on div "Home" at bounding box center [48, 87] width 27 height 29
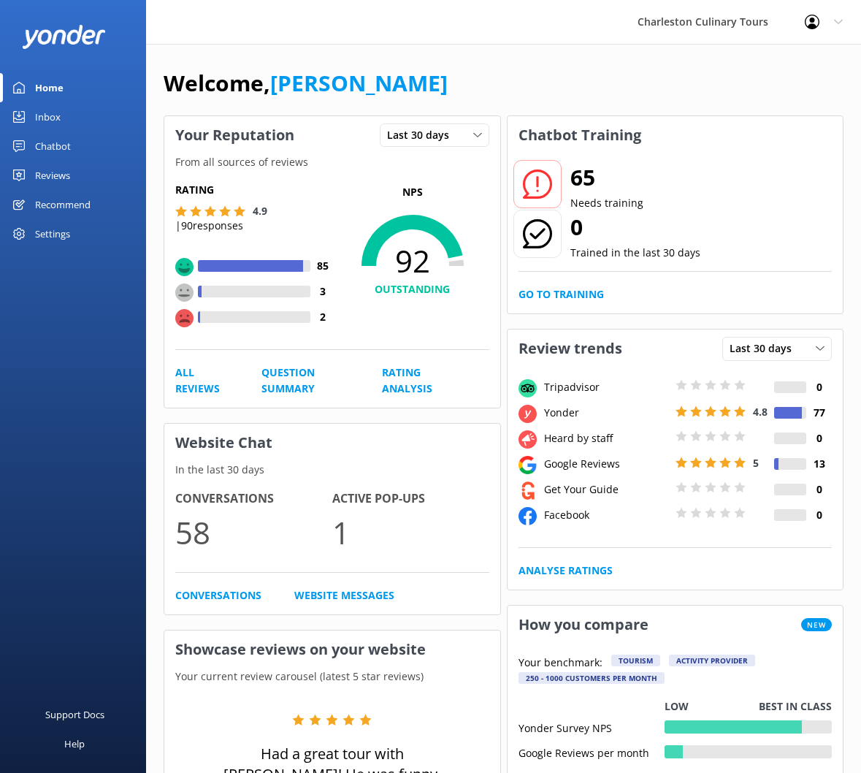
click at [41, 140] on div "Chatbot" at bounding box center [53, 146] width 36 height 29
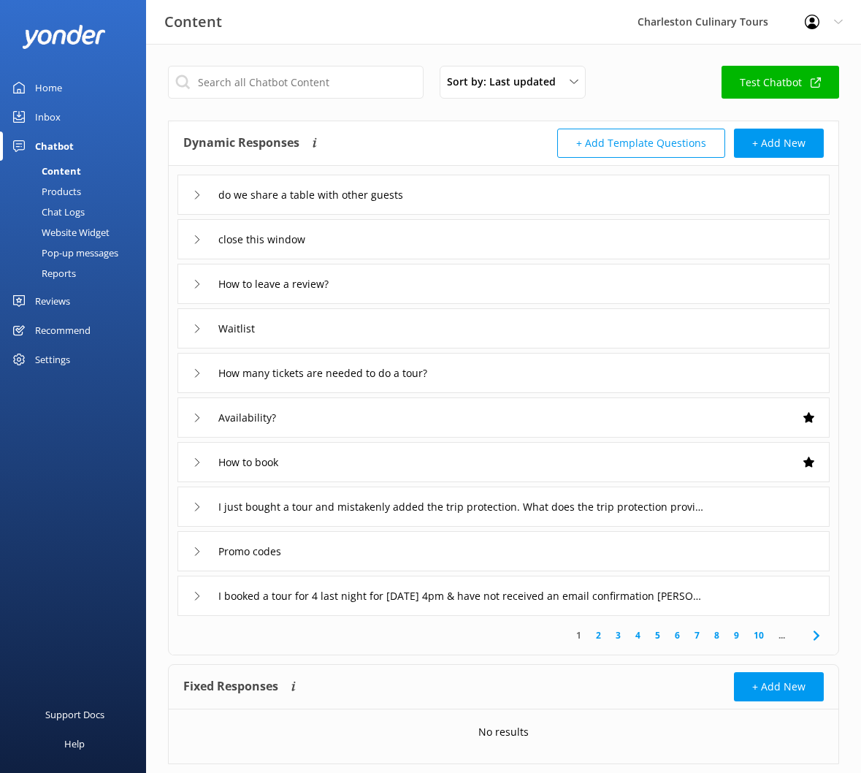
click at [53, 145] on div "Chatbot" at bounding box center [54, 146] width 39 height 29
click at [49, 123] on div "Inbox" at bounding box center [48, 116] width 26 height 29
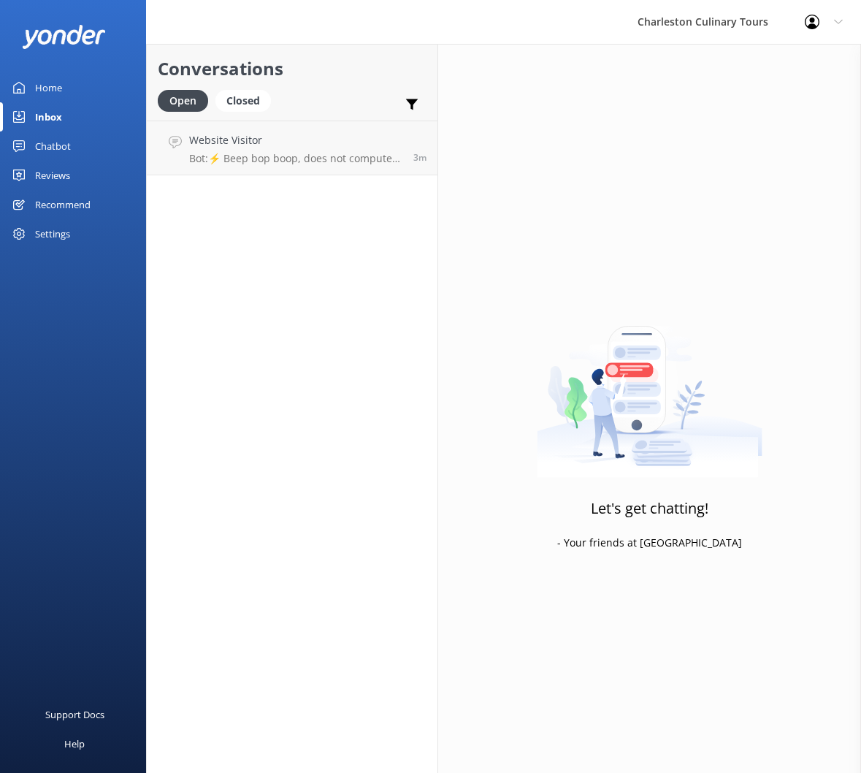
click at [52, 153] on div "Chatbot" at bounding box center [53, 146] width 36 height 29
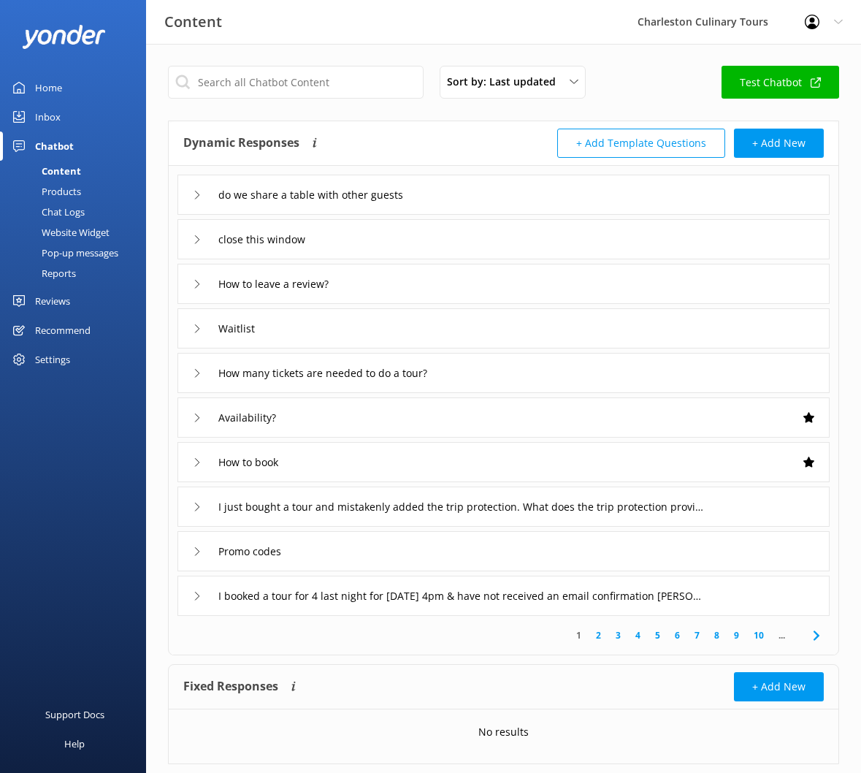
click at [58, 213] on div "Chat Logs" at bounding box center [47, 212] width 76 height 20
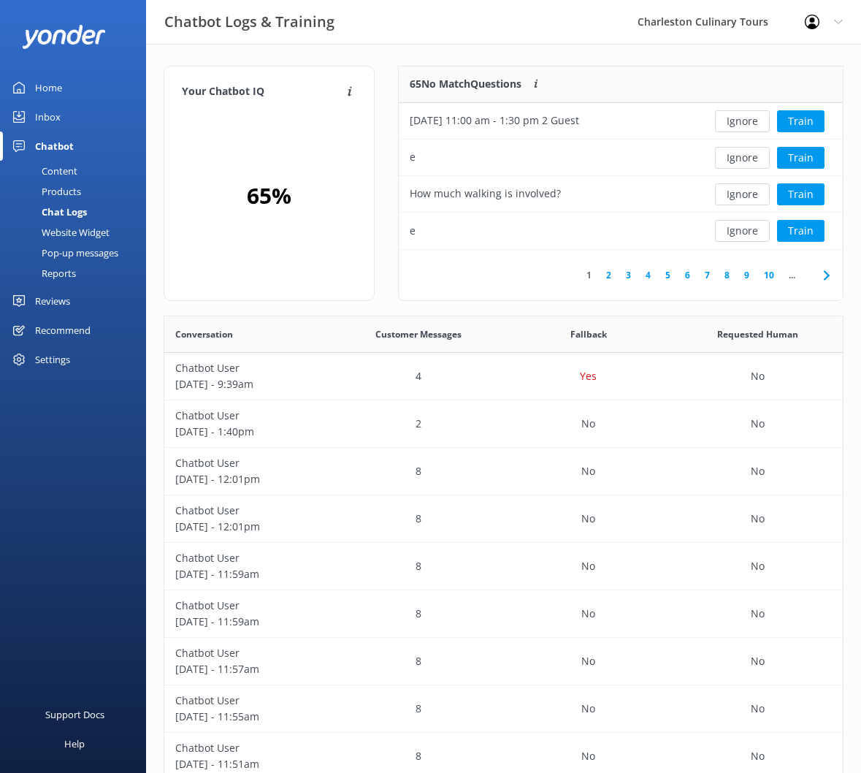
scroll to position [183, 444]
click at [747, 159] on button "Ignore" at bounding box center [742, 158] width 55 height 22
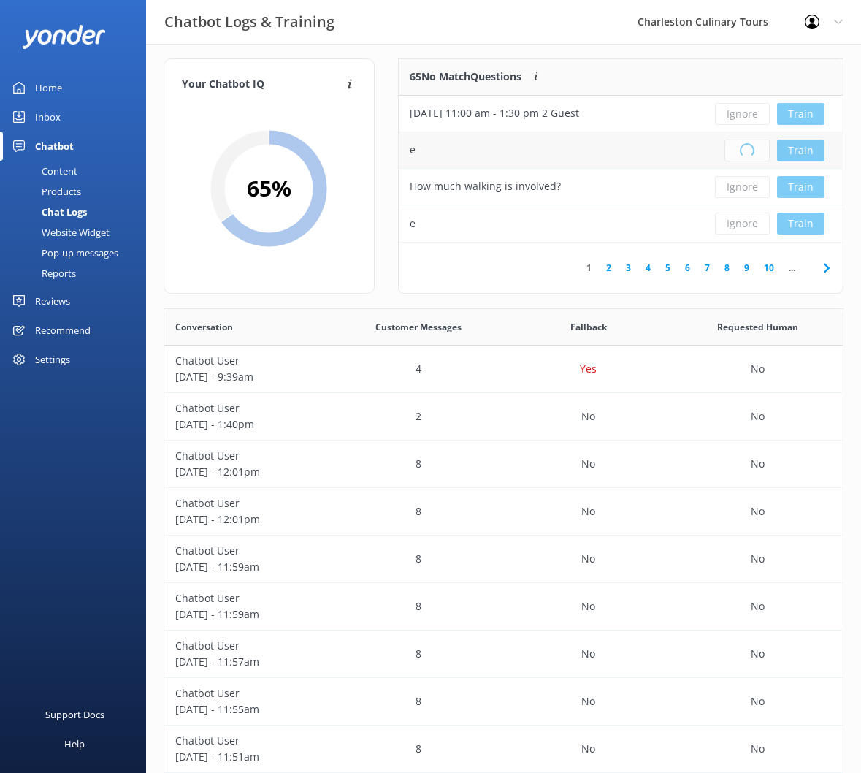
scroll to position [12, 0]
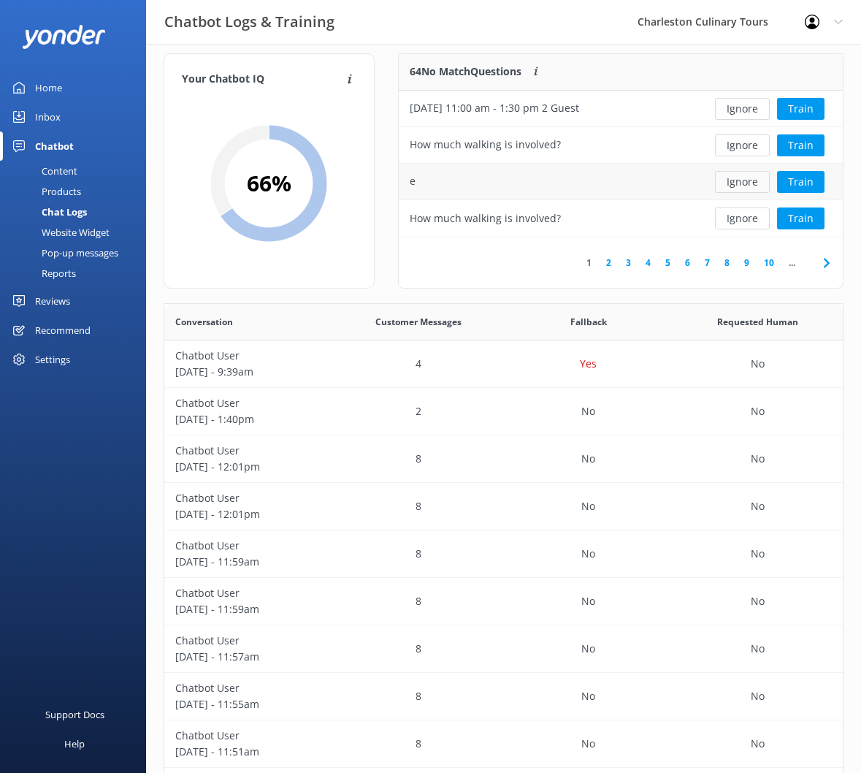
click at [748, 180] on button "Ignore" at bounding box center [742, 182] width 55 height 22
click at [745, 147] on button "Ignore" at bounding box center [742, 145] width 55 height 22
click at [744, 147] on button "Ignore" at bounding box center [742, 145] width 55 height 22
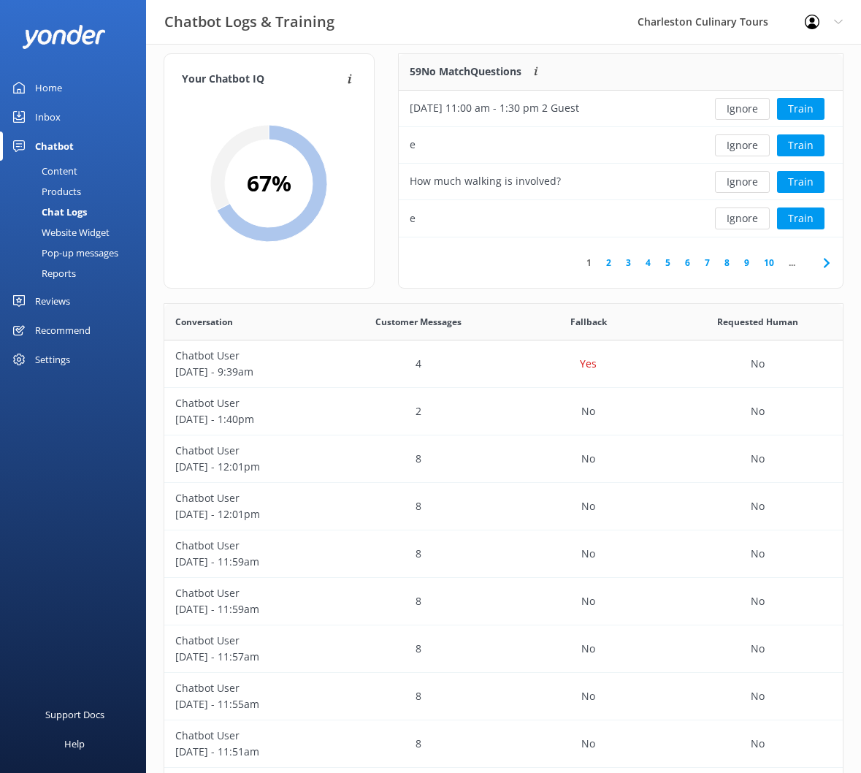
click at [744, 147] on button "Ignore" at bounding box center [742, 145] width 55 height 22
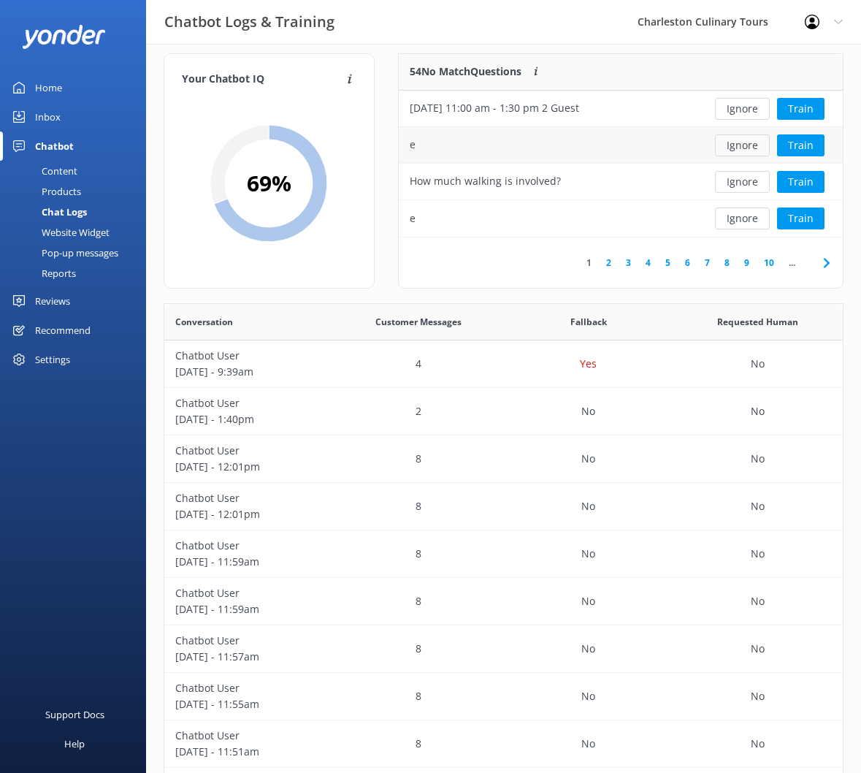
click at [744, 147] on button "Ignore" at bounding box center [742, 145] width 55 height 22
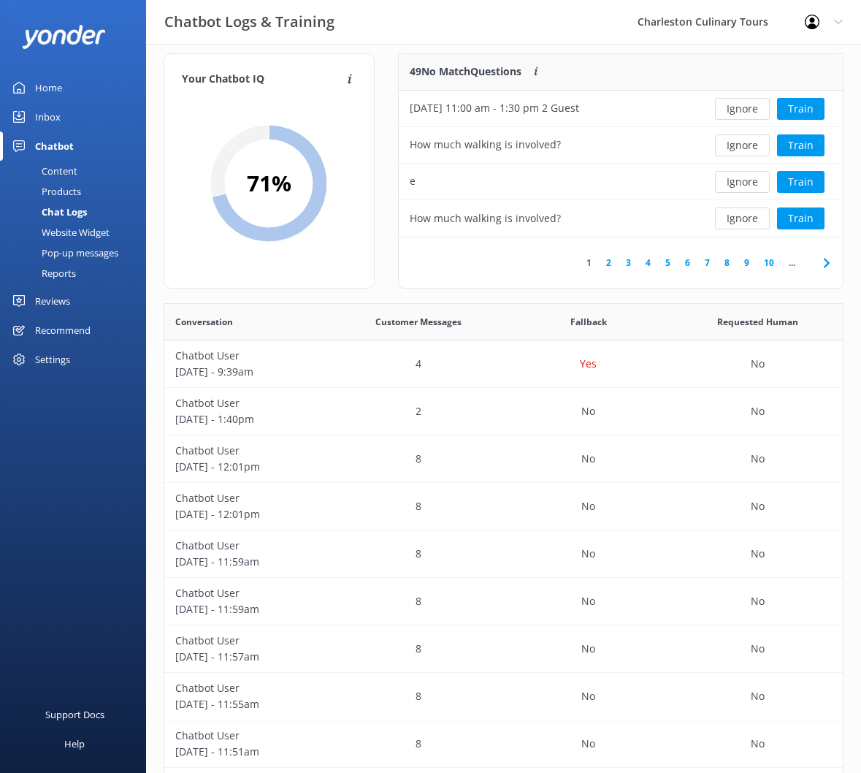
click at [744, 147] on button "Ignore" at bounding box center [742, 145] width 55 height 22
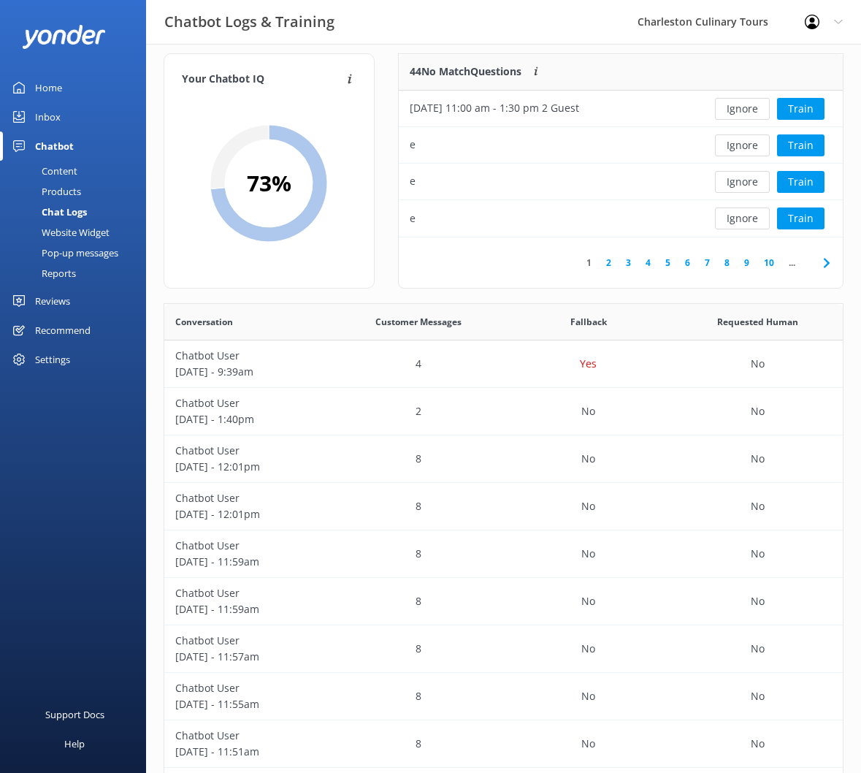
click at [744, 147] on button "Ignore" at bounding box center [742, 145] width 55 height 22
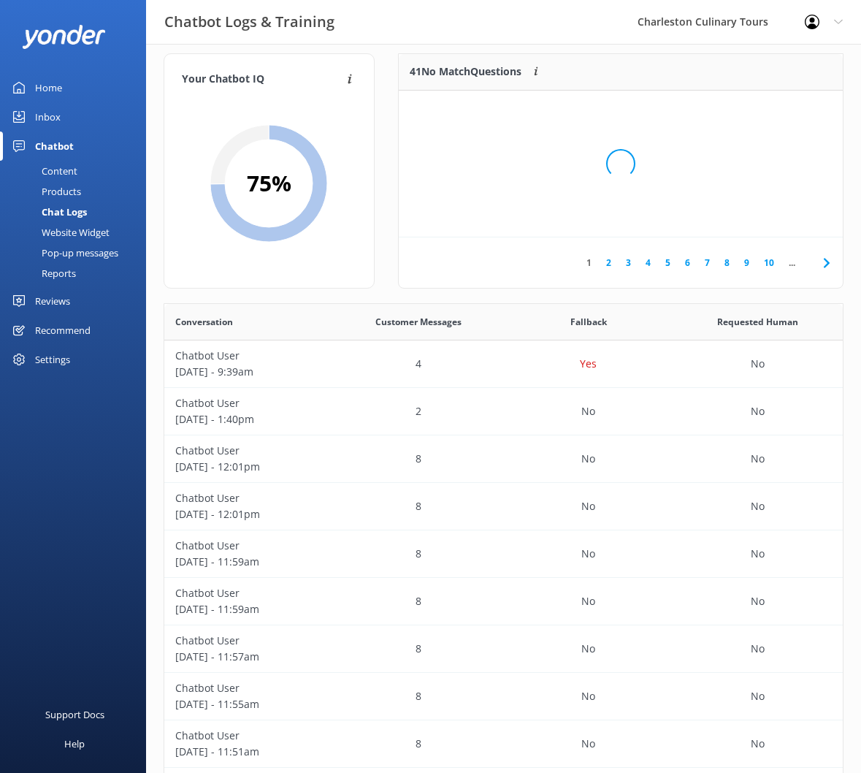
click at [744, 147] on div "Loading.." at bounding box center [621, 163] width 415 height 773
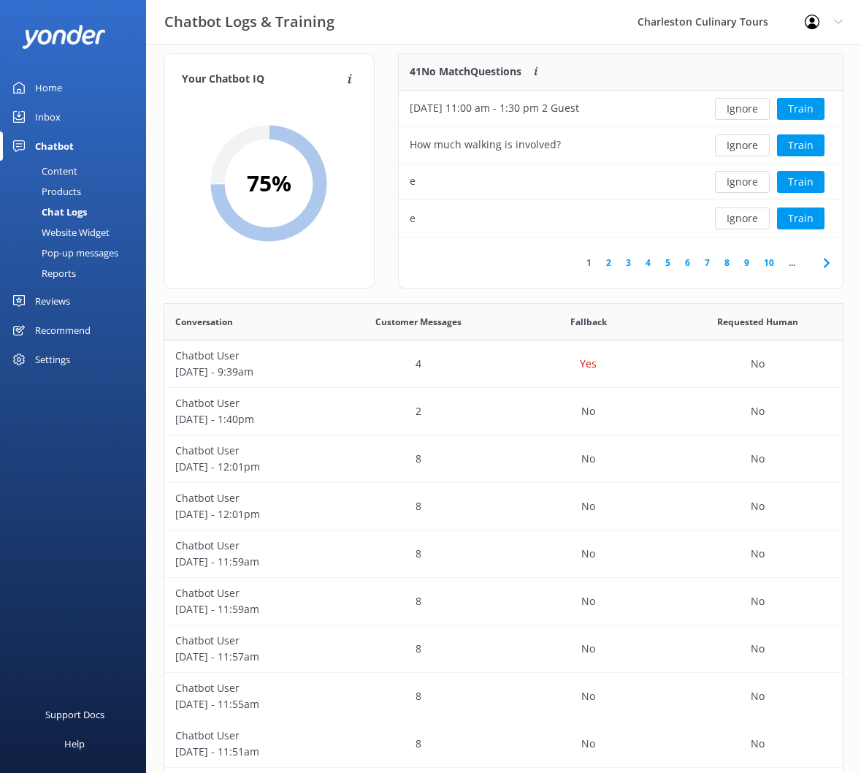
click at [744, 147] on button "Ignore" at bounding box center [742, 145] width 55 height 22
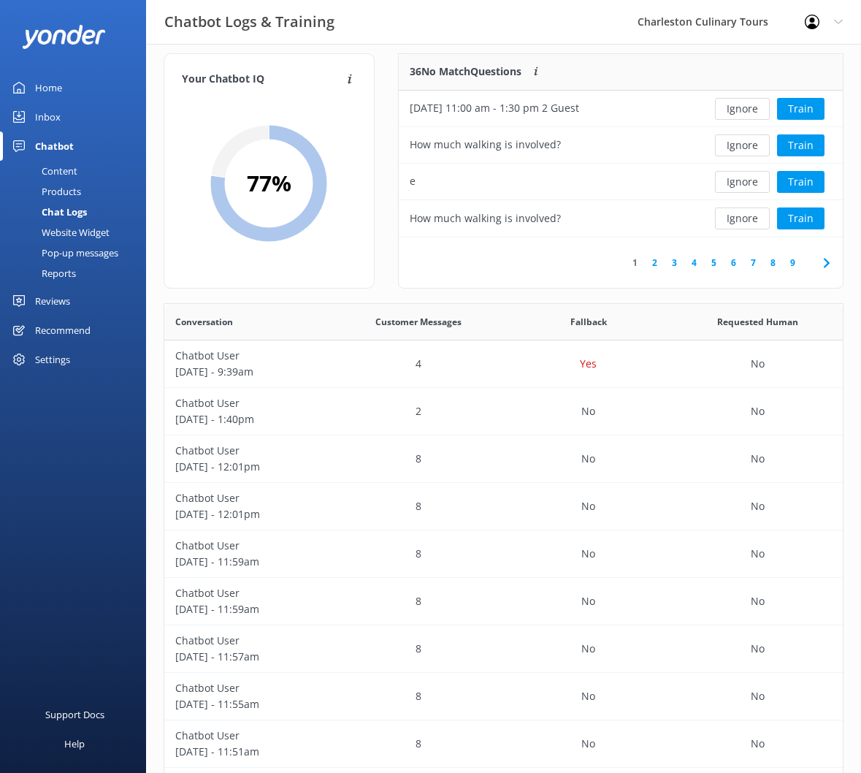
click at [744, 147] on button "Ignore" at bounding box center [742, 145] width 55 height 22
click at [744, 148] on button "Ignore" at bounding box center [742, 145] width 55 height 22
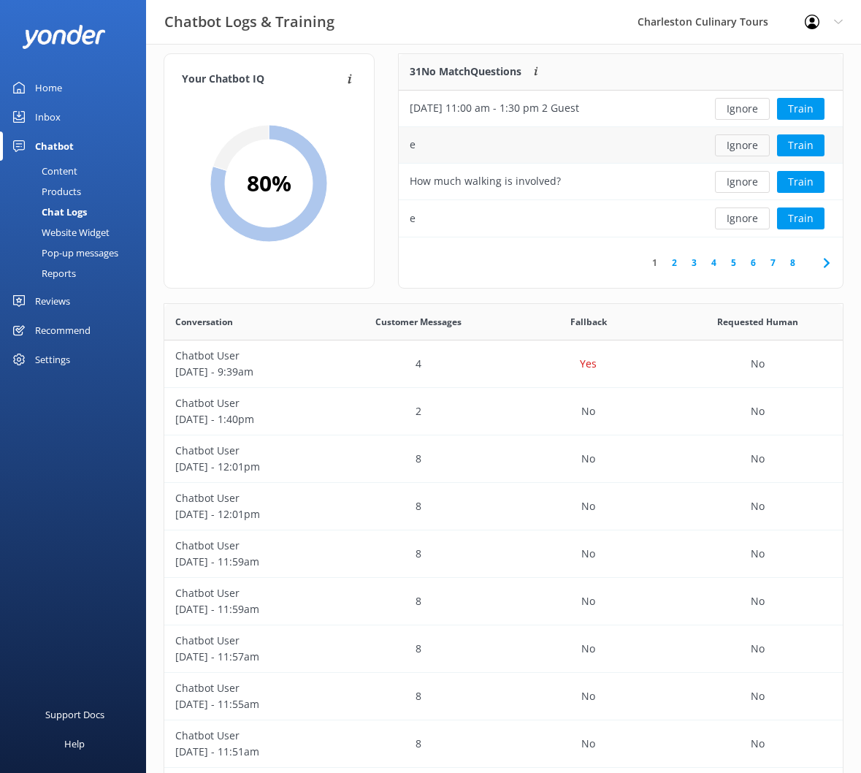
click at [744, 148] on button "Ignore" at bounding box center [742, 145] width 55 height 22
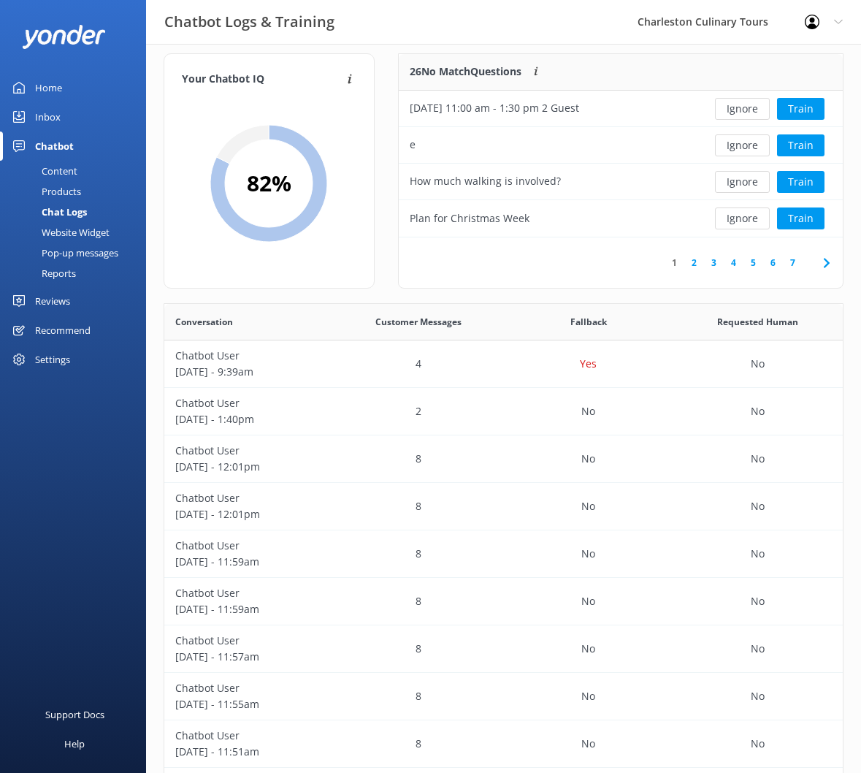
click at [744, 148] on button "Ignore" at bounding box center [742, 145] width 55 height 22
click at [743, 148] on button "Ignore" at bounding box center [742, 145] width 55 height 22
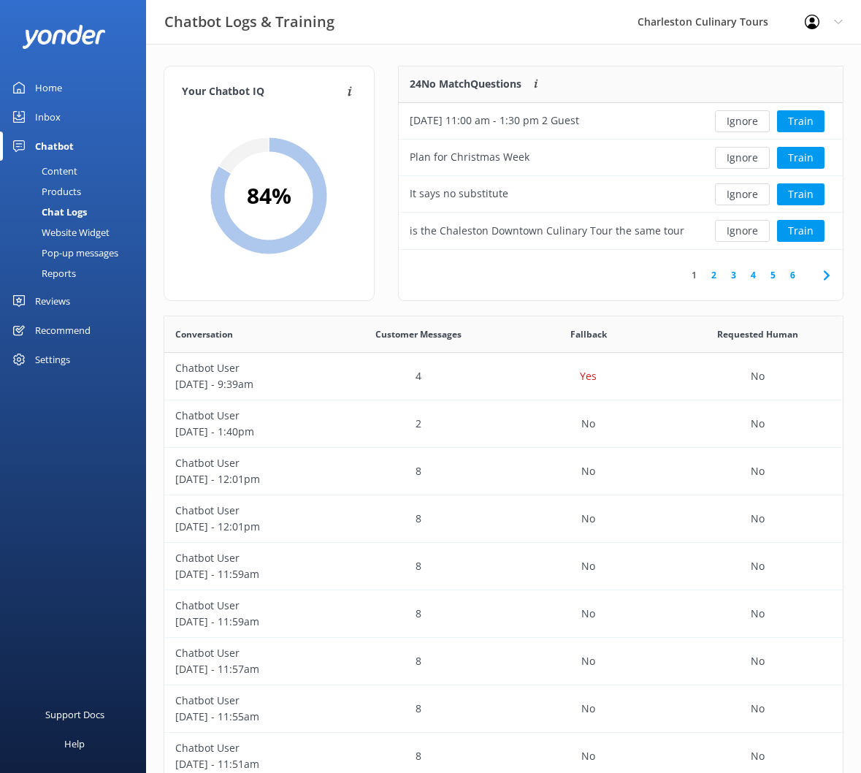
scroll to position [0, 0]
